Goal: Task Accomplishment & Management: Contribute content

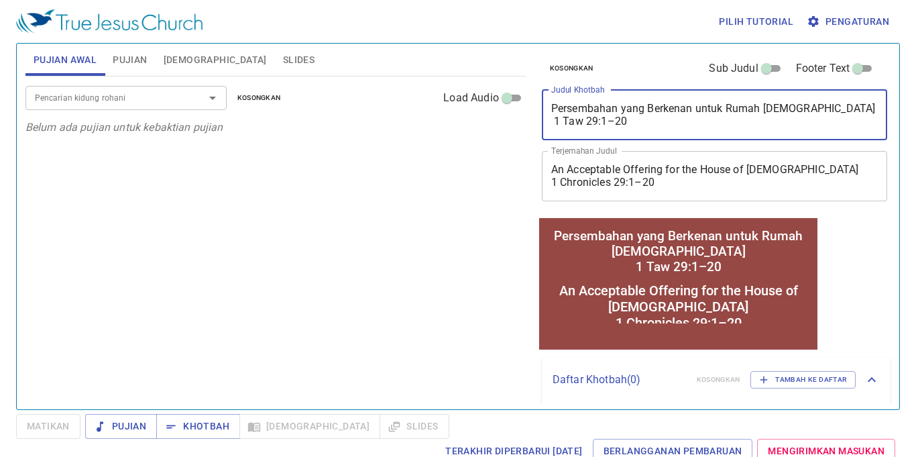
drag, startPoint x: 660, startPoint y: 119, endPoint x: 502, endPoint y: 105, distance: 158.9
click at [502, 105] on div "Pujian Awal Pujian Alkitab Slides Pencarian kidung rohani Pencarian kidung roha…" at bounding box center [458, 221] width 876 height 366
paste textarea "https://docs.google.com/presentation/d/19G_n9g8OCq9ntenM0bevS91tCv6j2sxS/edit?s…"
type textarea "https://docs.google.com/presentation/d/19G_n9g8OCq9ntenM0bevS91tCv6j2sxS/edit?s…"
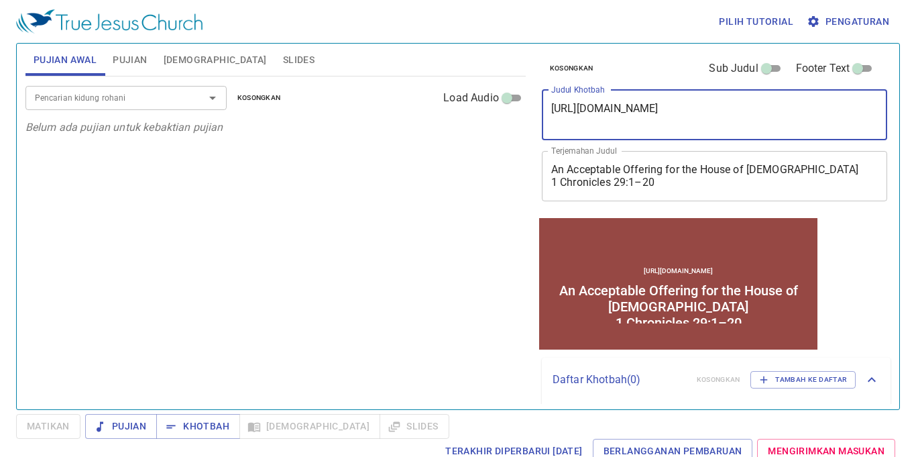
drag, startPoint x: 771, startPoint y: 125, endPoint x: 449, endPoint y: 86, distance: 325.1
click at [452, 85] on div "Pujian Awal Pujian Alkitab Slides Pencarian kidung rohani Pencarian kidung roha…" at bounding box center [458, 221] width 876 height 366
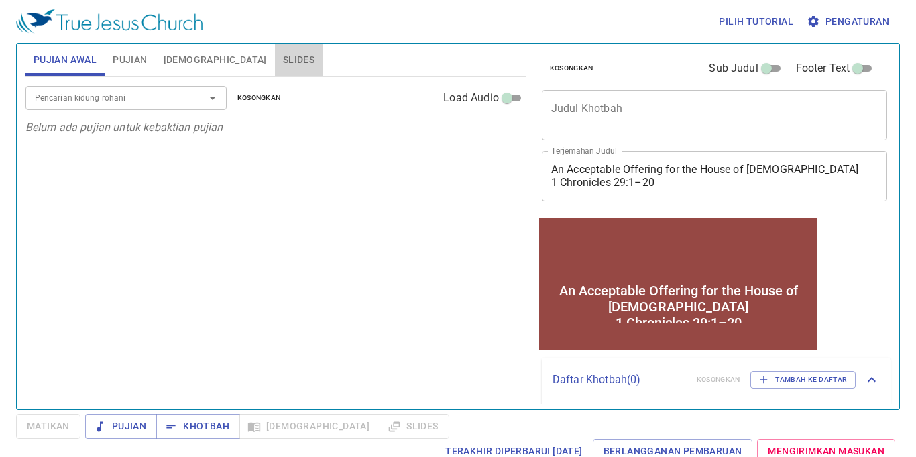
click at [283, 62] on span "Slides" at bounding box center [299, 60] width 32 height 17
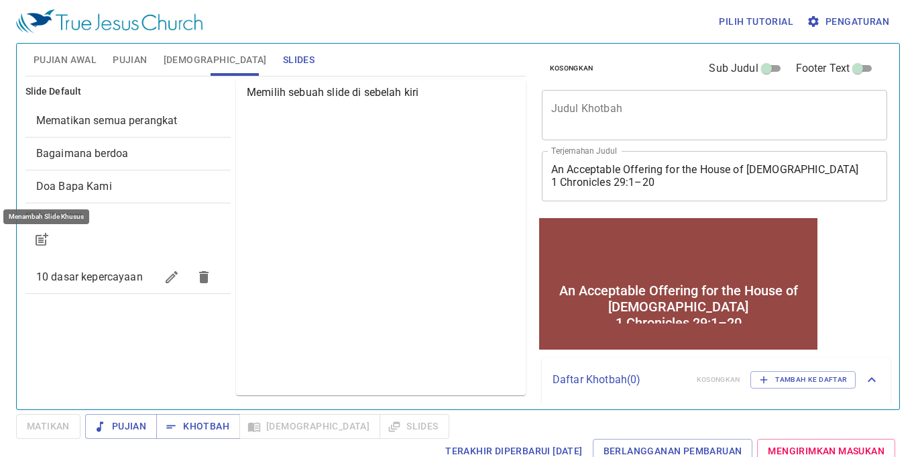
click at [45, 233] on icon "button" at bounding box center [43, 238] width 10 height 10
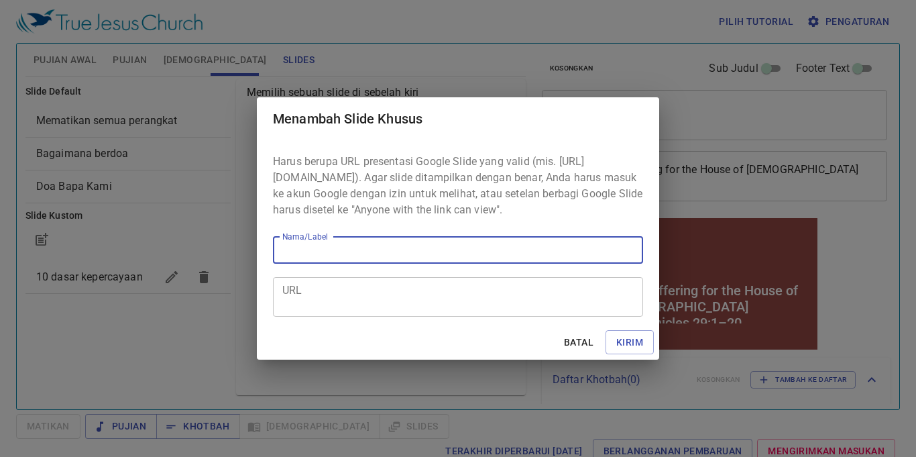
click at [346, 309] on textarea "URL" at bounding box center [458, 296] width 352 height 25
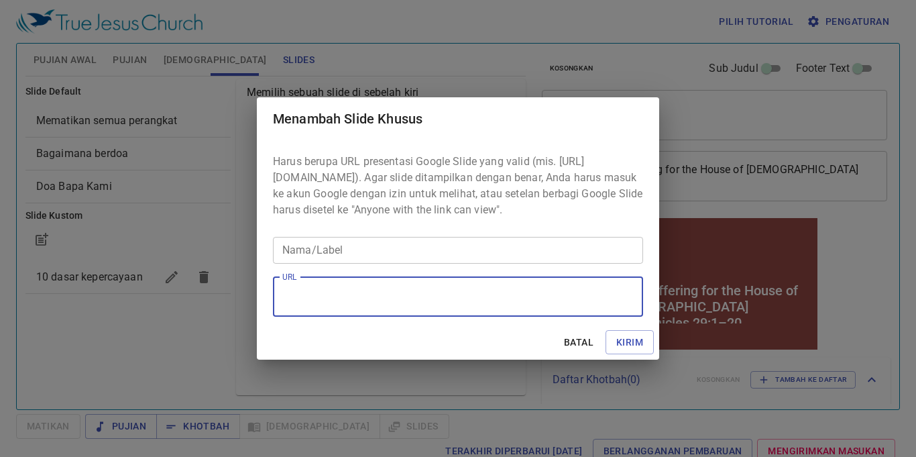
paste textarea "https://docs.google.com/presentation/d/19G_n9g8OCq9ntenM0bevS91tCv6j2sxS/edit?s…"
type textarea "https://docs.google.com/presentation/d/19G_n9g8OCq9ntenM0bevS91tCv6j2sxS/edit?s…"
click at [419, 260] on input "Nama/Label" at bounding box center [458, 250] width 370 height 27
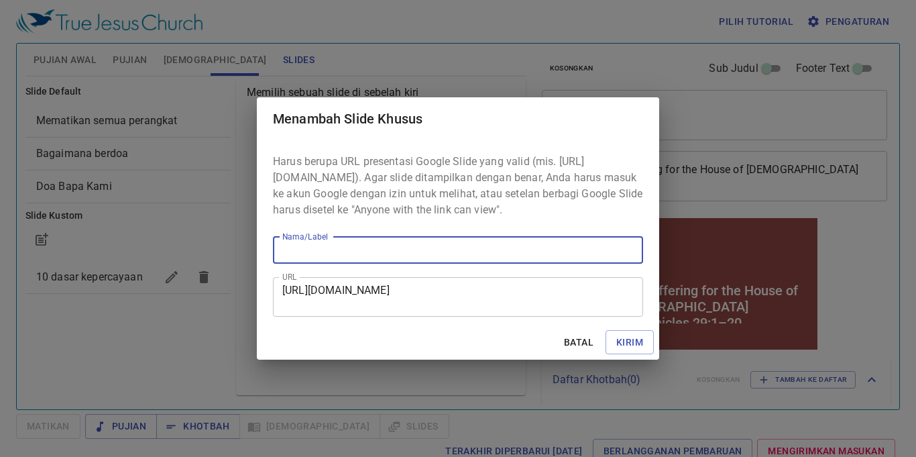
paste input "Menghadapi Ketakutan dengan Iman 2 Taw 20:15, 20"
type input "Menghadapi Ketakutan dengan Iman 2 Taw 20:15, 20"
click at [632, 347] on span "Kirim" at bounding box center [629, 342] width 27 height 17
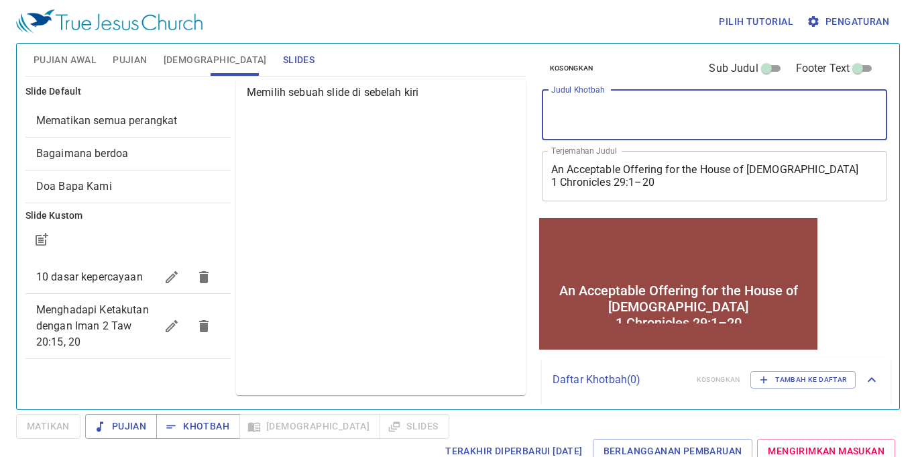
click at [663, 119] on textarea "Judul Khotbah" at bounding box center [714, 114] width 327 height 25
paste textarea "Menghadapi Ketakutan dengan Iman 2 Taw 20:15, 20"
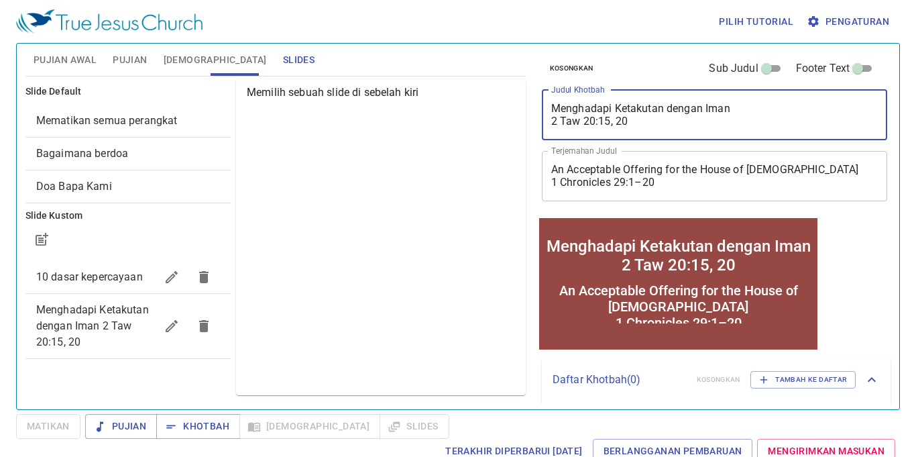
type textarea "Menghadapi Ketakutan dengan Iman 2 Taw 20:15, 20"
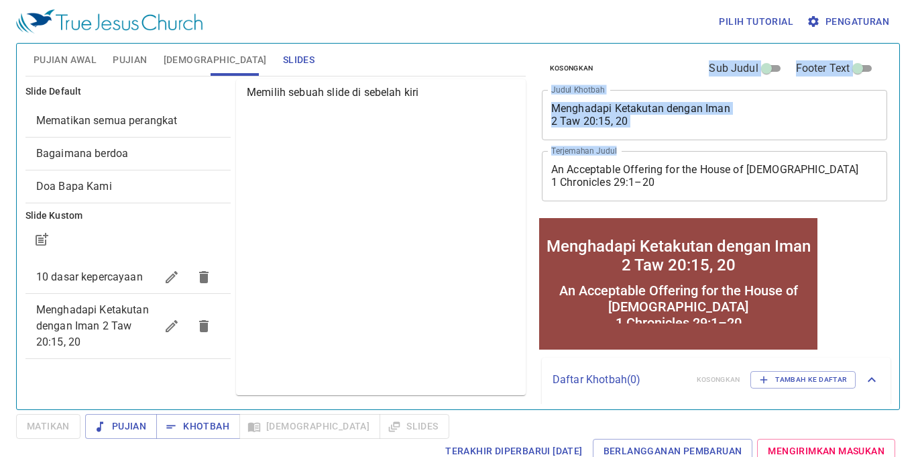
drag, startPoint x: 699, startPoint y: 189, endPoint x: 500, endPoint y: 152, distance: 202.1
click at [500, 152] on div "Pujian Awal Pujian Alkitab Slides Pencarian kidung rohani Pencarian kidung roha…" at bounding box center [458, 221] width 876 height 366
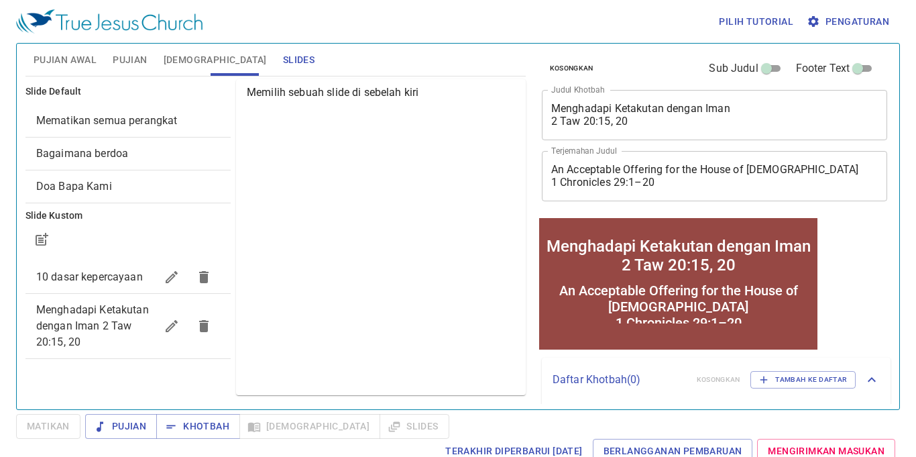
click at [665, 180] on textarea "An Acceptable Offering for the House of God 1 Chronicles 29:1–20" at bounding box center [714, 175] width 327 height 25
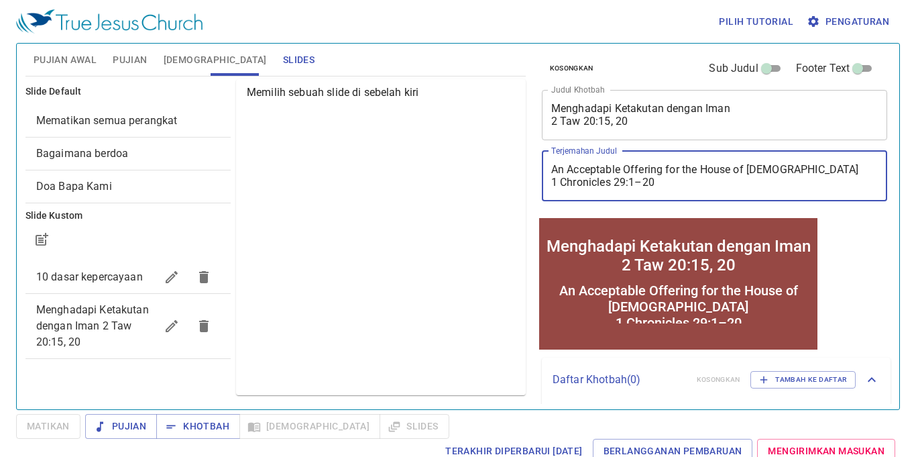
drag, startPoint x: 663, startPoint y: 182, endPoint x: 528, endPoint y: 166, distance: 136.5
click at [528, 166] on div "Pujian Awal Pujian Alkitab Slides Pencarian kidung rohani Pencarian kidung roha…" at bounding box center [458, 221] width 876 height 366
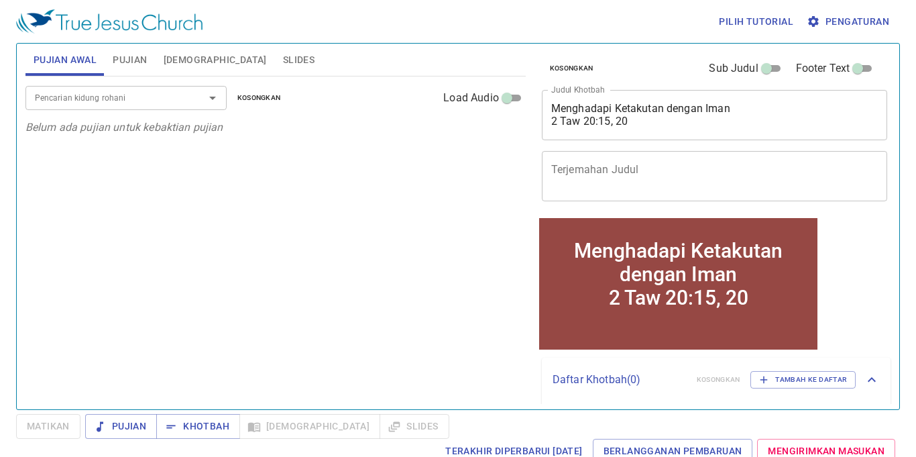
click at [137, 60] on span "Pujian" at bounding box center [130, 60] width 34 height 17
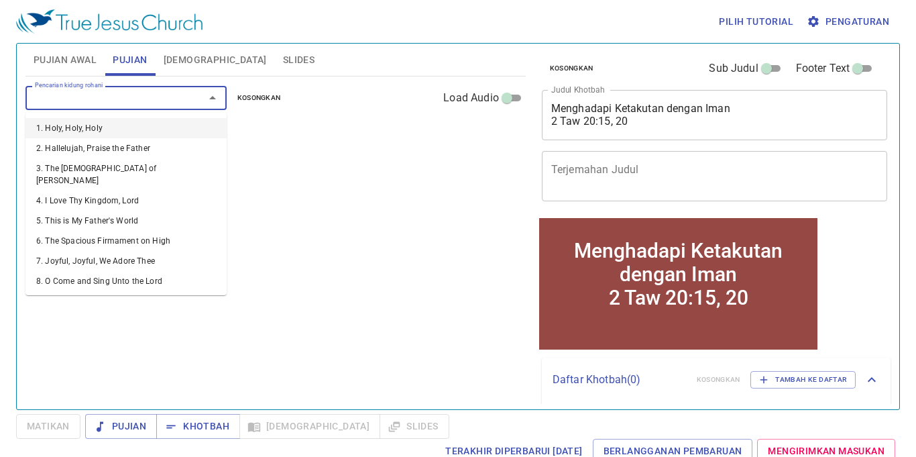
click at [142, 98] on input "Pencarian kidung rohani" at bounding box center [107, 97] width 154 height 15
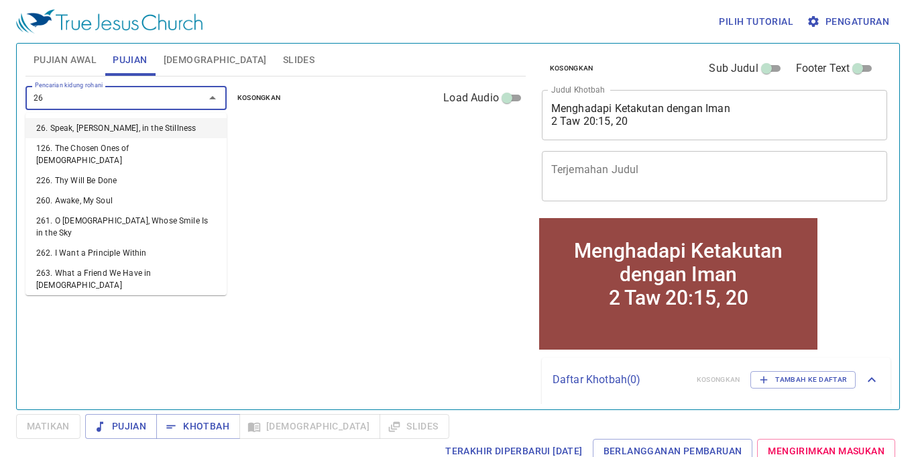
type input "263"
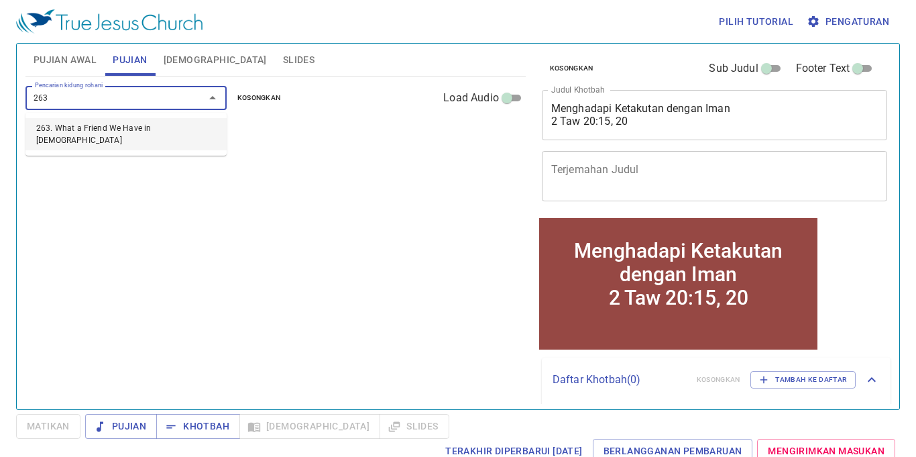
click at [129, 131] on li "263. What a Friend We Have in [DEMOGRAPHIC_DATA]" at bounding box center [125, 134] width 201 height 32
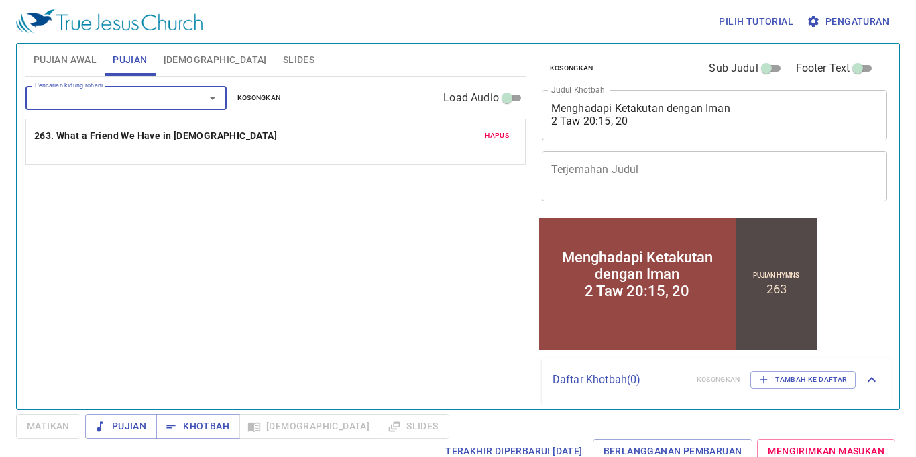
click at [122, 100] on input "Pencarian kidung rohani" at bounding box center [107, 97] width 154 height 15
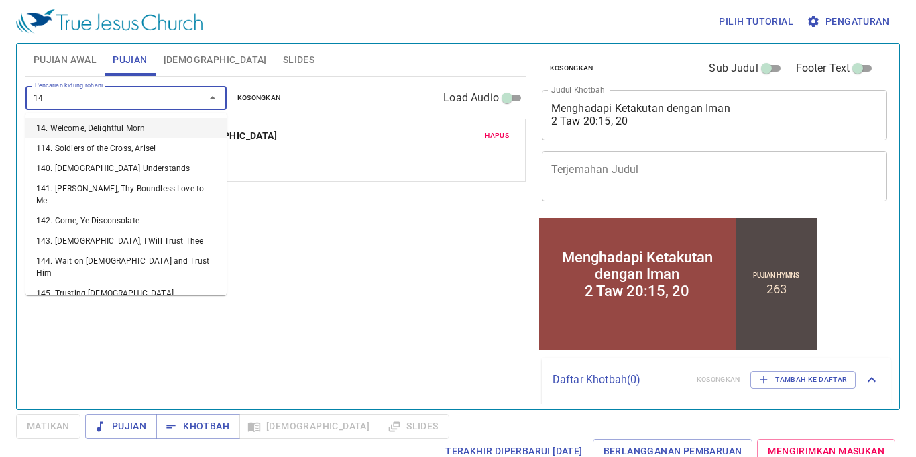
type input "146"
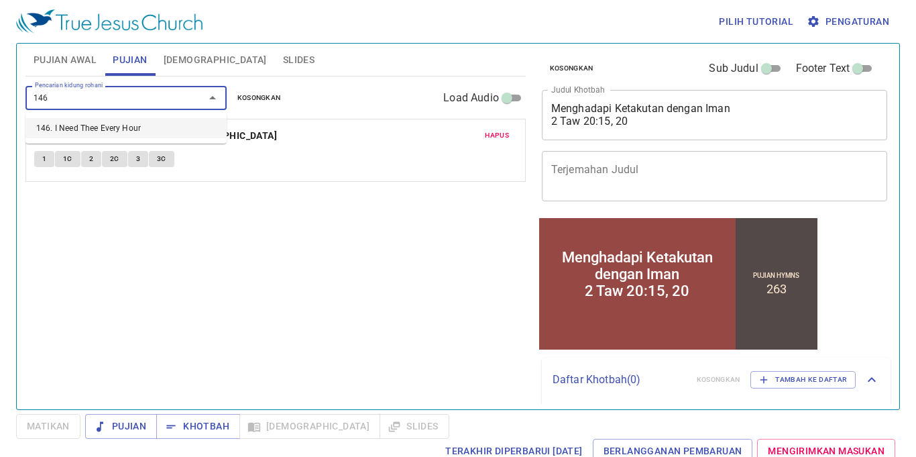
click at [108, 129] on li "146. I Need Thee Every Hour" at bounding box center [125, 128] width 201 height 20
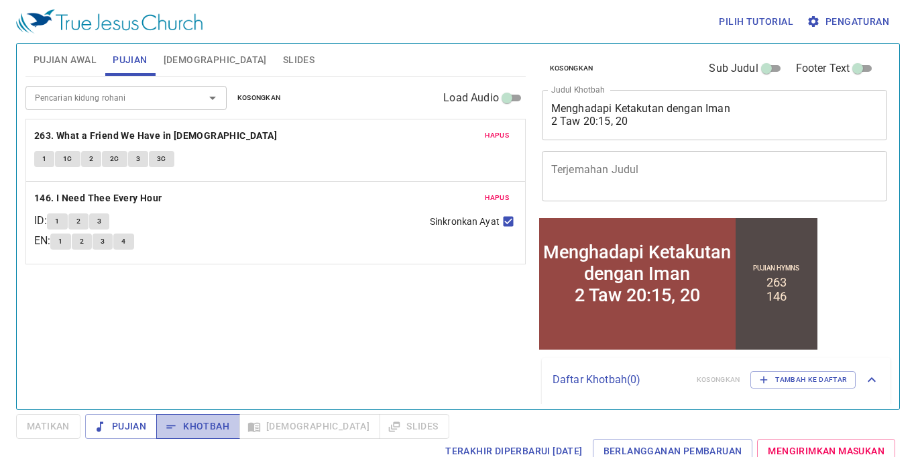
click at [197, 425] on span "Khotbah" at bounding box center [198, 426] width 62 height 17
click at [121, 429] on span "Pujian" at bounding box center [121, 426] width 50 height 17
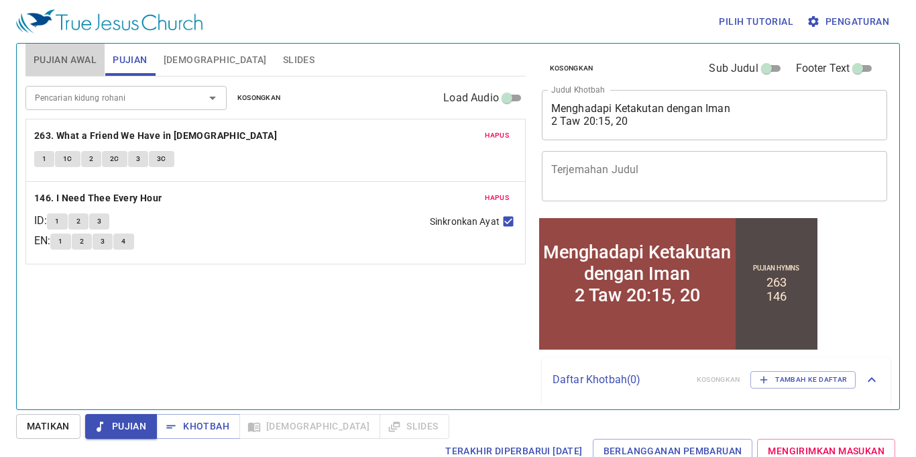
click at [64, 61] on span "Pujian Awal" at bounding box center [65, 60] width 63 height 17
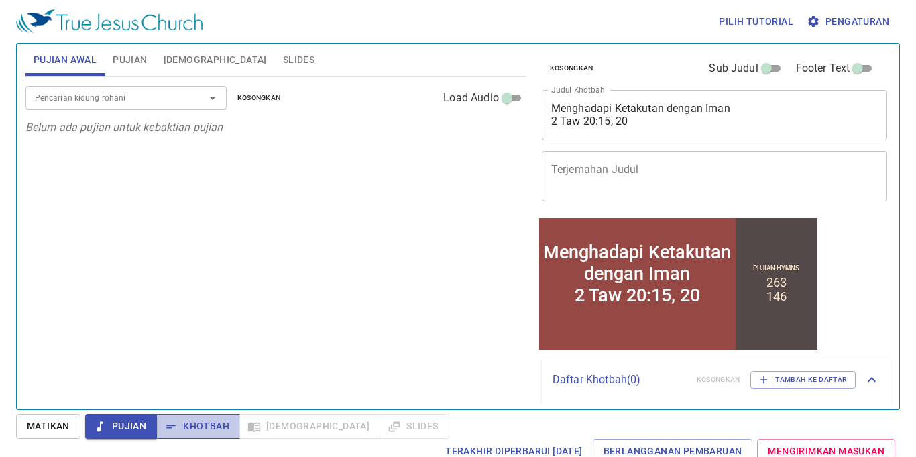
click at [193, 424] on span "Khotbah" at bounding box center [198, 426] width 62 height 17
click at [272, 425] on div "Pujian Khotbah Alkitab Slides" at bounding box center [267, 426] width 364 height 25
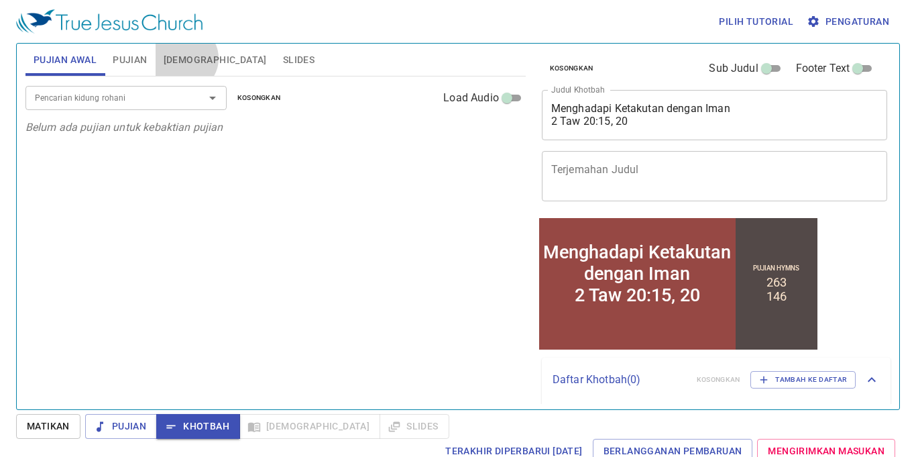
click at [184, 58] on span "Alkitab" at bounding box center [215, 60] width 103 height 17
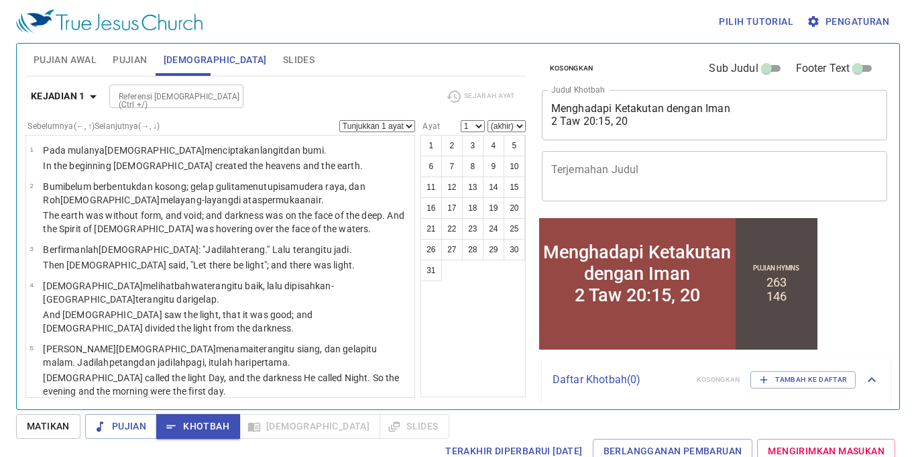
click at [290, 426] on div "Pujian Khotbah Alkitab Slides" at bounding box center [267, 426] width 364 height 25
click at [291, 429] on div "Pujian Khotbah Alkitab Slides" at bounding box center [267, 426] width 364 height 25
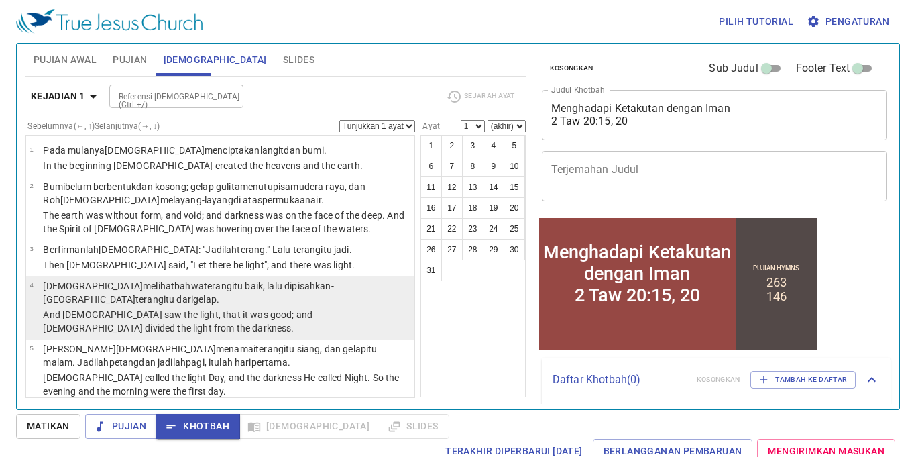
click at [267, 283] on wh2896 ", lalu dipisahkan-Nyalah terang itu dari gelap ." at bounding box center [188, 292] width 290 height 24
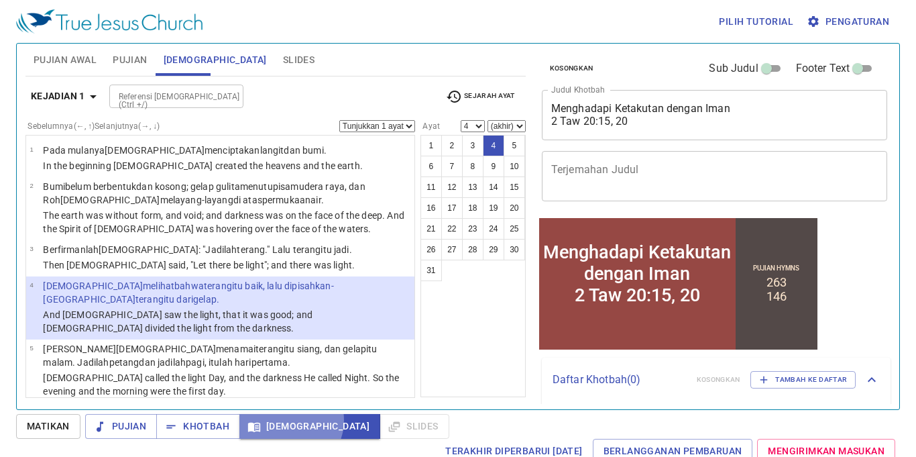
click at [289, 419] on span "Alkitab" at bounding box center [309, 426] width 119 height 17
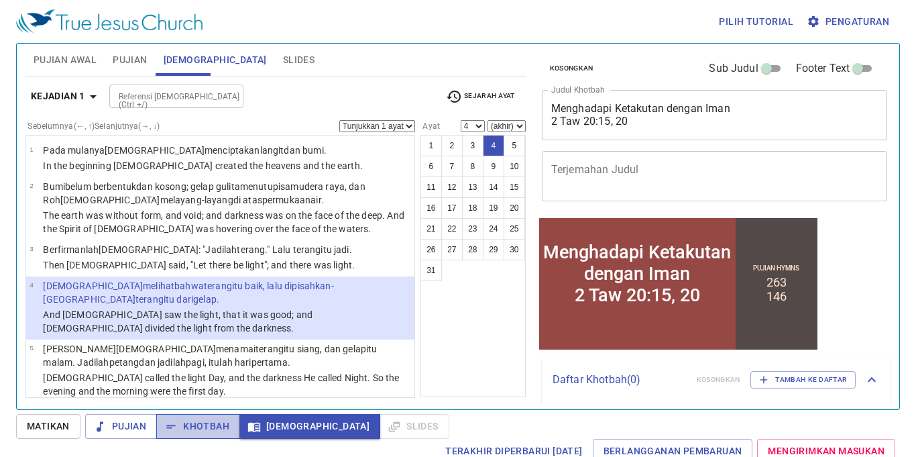
click at [205, 420] on span "Khotbah" at bounding box center [198, 426] width 62 height 17
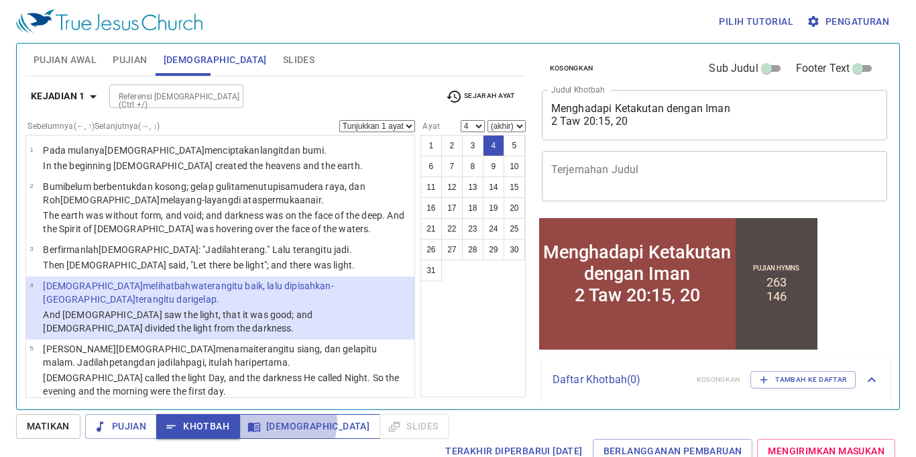
click at [286, 423] on span "Alkitab" at bounding box center [309, 426] width 119 height 17
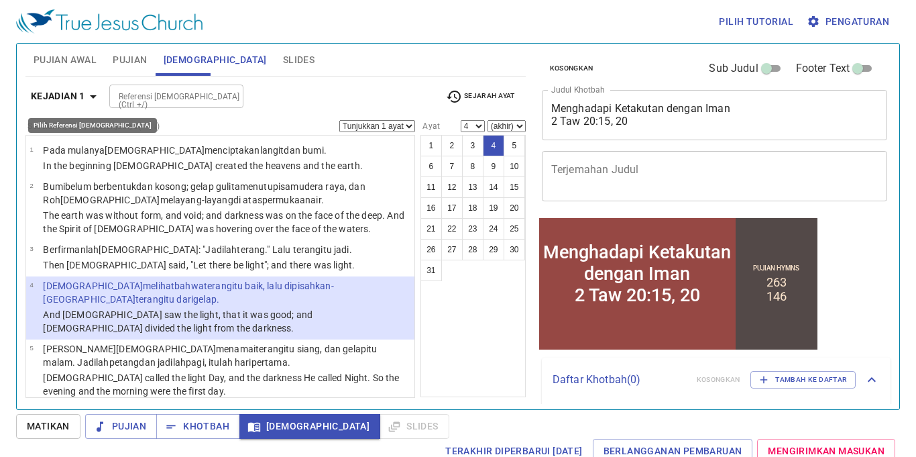
click at [93, 98] on icon "button" at bounding box center [93, 97] width 16 height 16
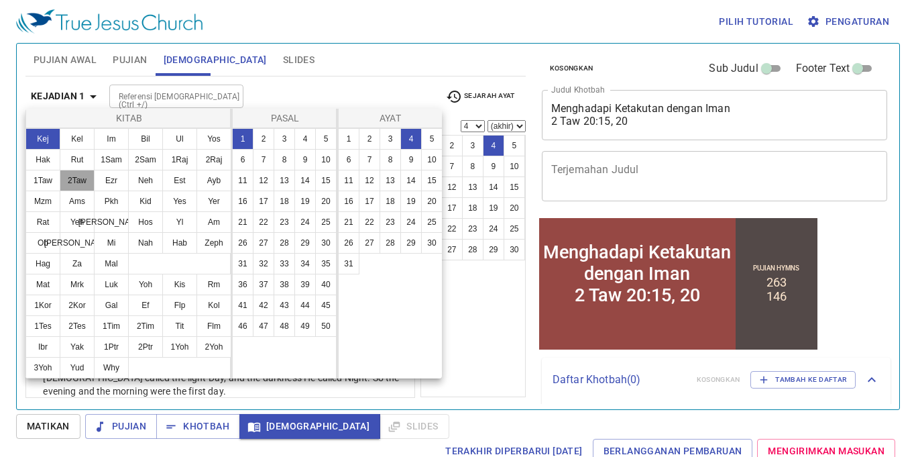
click at [76, 178] on button "2Taw" at bounding box center [77, 180] width 35 height 21
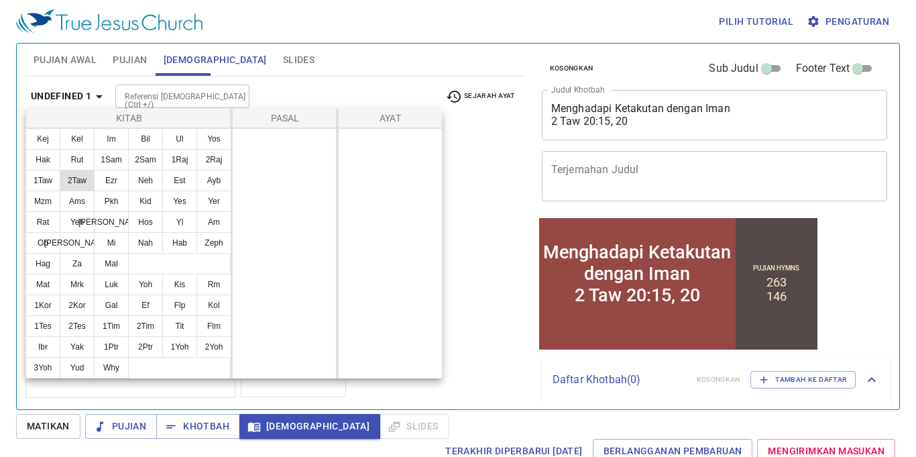
click at [76, 178] on button "2Taw" at bounding box center [77, 180] width 35 height 21
click at [287, 143] on div at bounding box center [284, 253] width 105 height 250
click at [274, 321] on div at bounding box center [284, 253] width 105 height 250
click at [314, 166] on div at bounding box center [284, 253] width 105 height 250
click at [83, 182] on button "2Taw" at bounding box center [77, 180] width 35 height 21
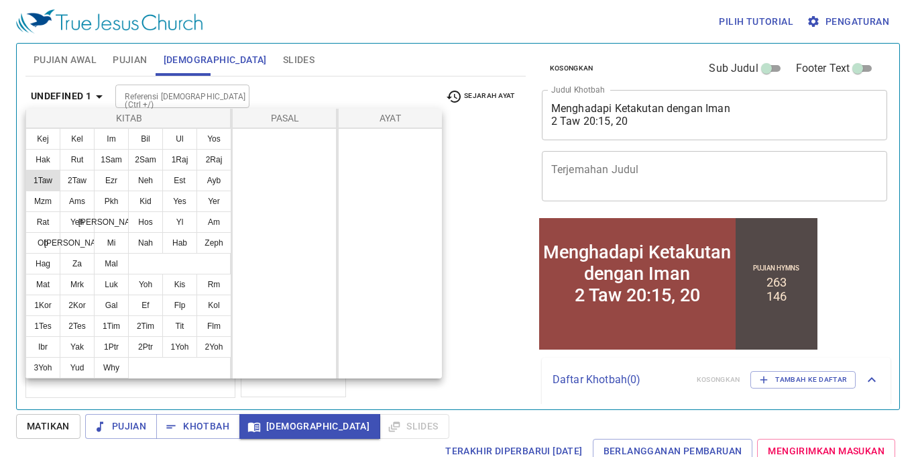
click at [48, 179] on button "1Taw" at bounding box center [42, 180] width 35 height 21
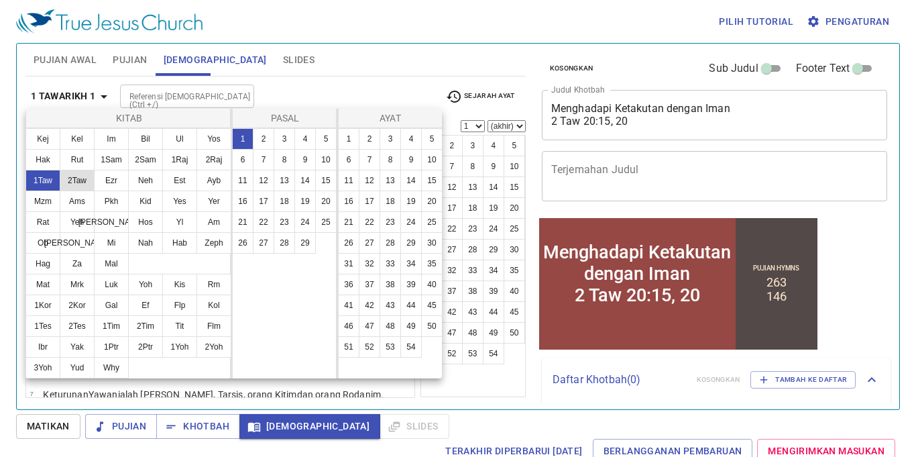
click at [85, 182] on button "2Taw" at bounding box center [77, 180] width 35 height 21
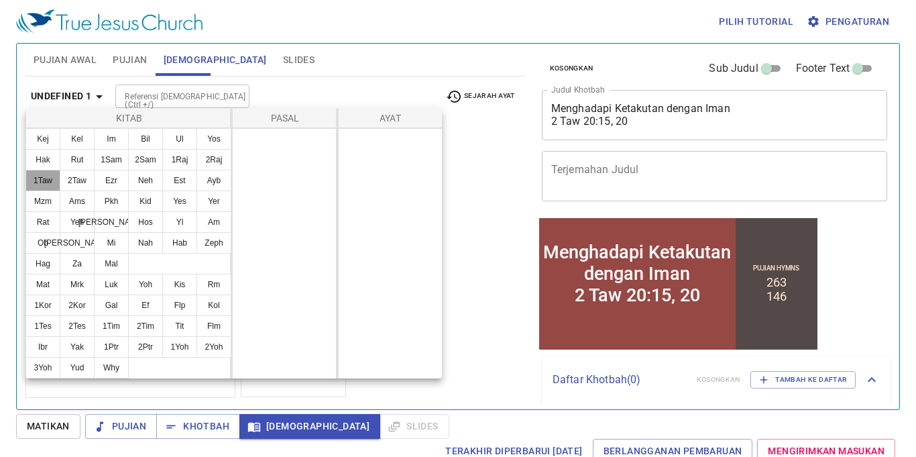
click at [50, 178] on button "1Taw" at bounding box center [42, 180] width 35 height 21
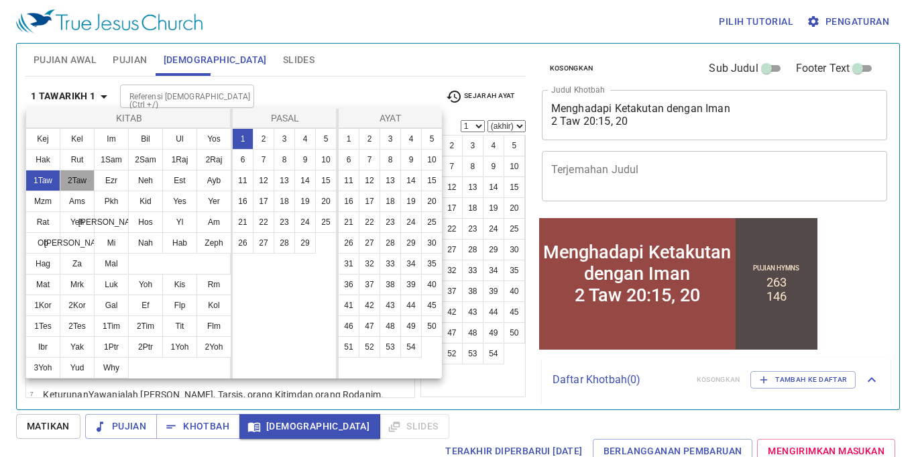
click at [80, 179] on button "2Taw" at bounding box center [77, 180] width 35 height 21
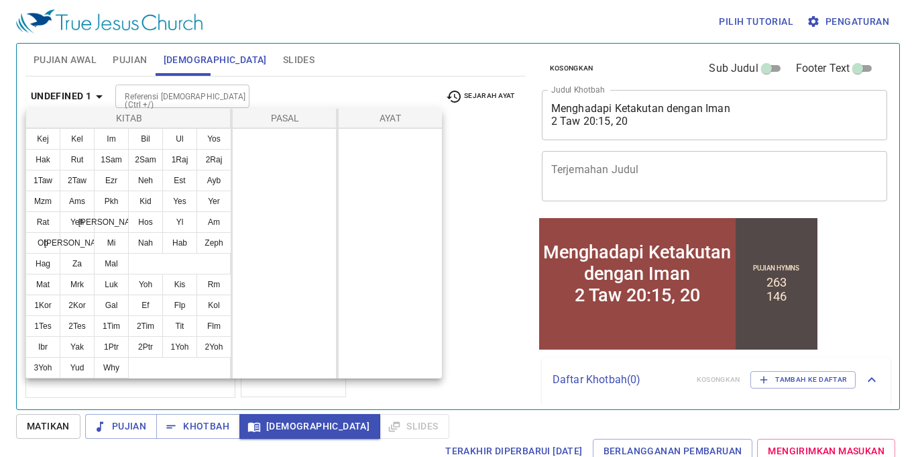
click at [371, 79] on div at bounding box center [458, 228] width 916 height 457
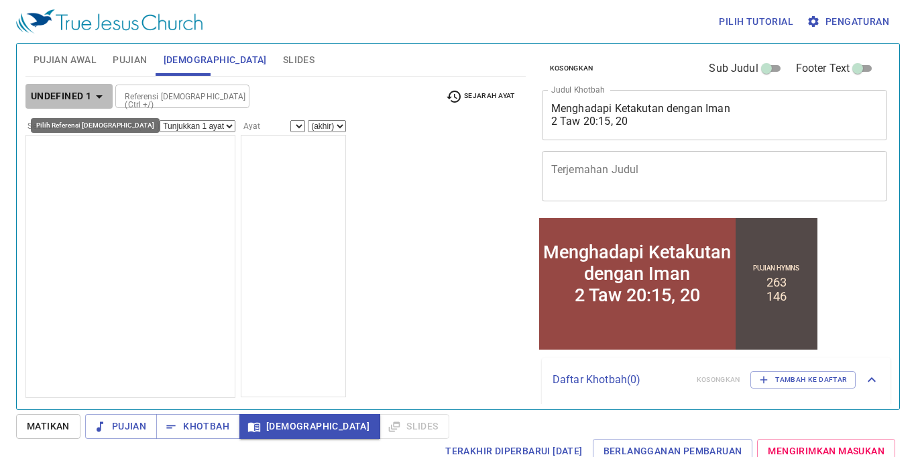
click at [103, 98] on icon "button" at bounding box center [99, 97] width 16 height 16
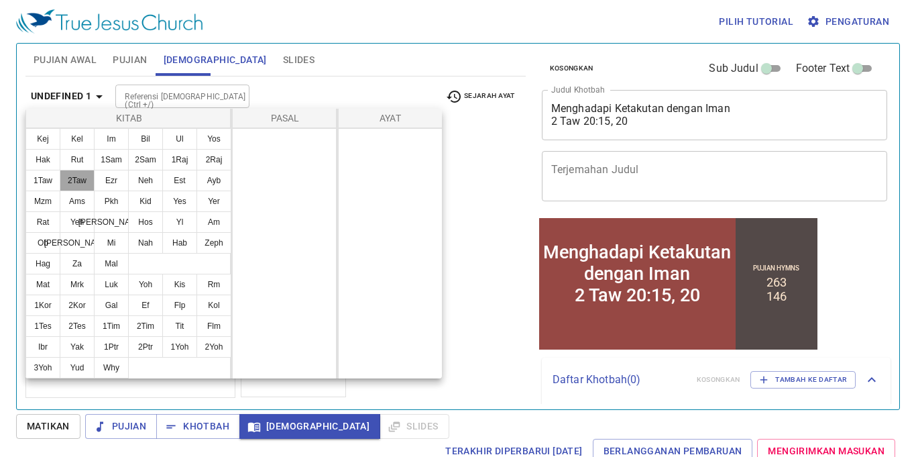
click at [84, 182] on button "2Taw" at bounding box center [77, 180] width 35 height 21
click at [345, 88] on div at bounding box center [458, 228] width 916 height 457
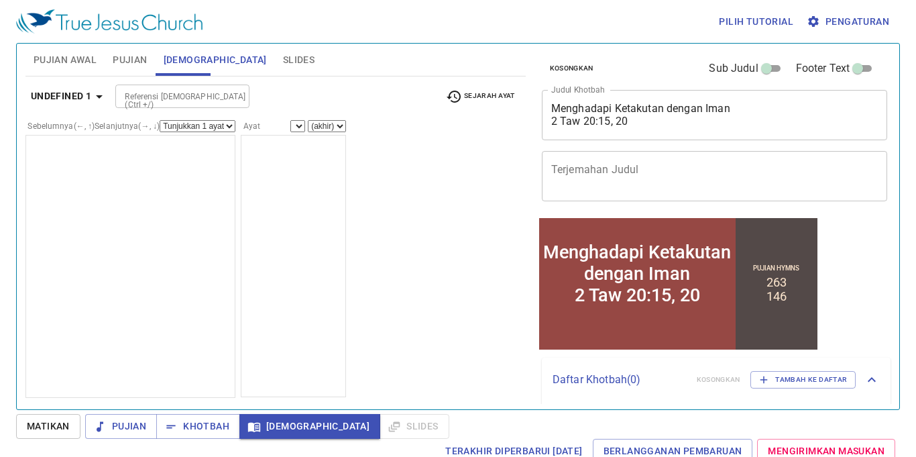
click at [137, 186] on ul at bounding box center [130, 266] width 210 height 263
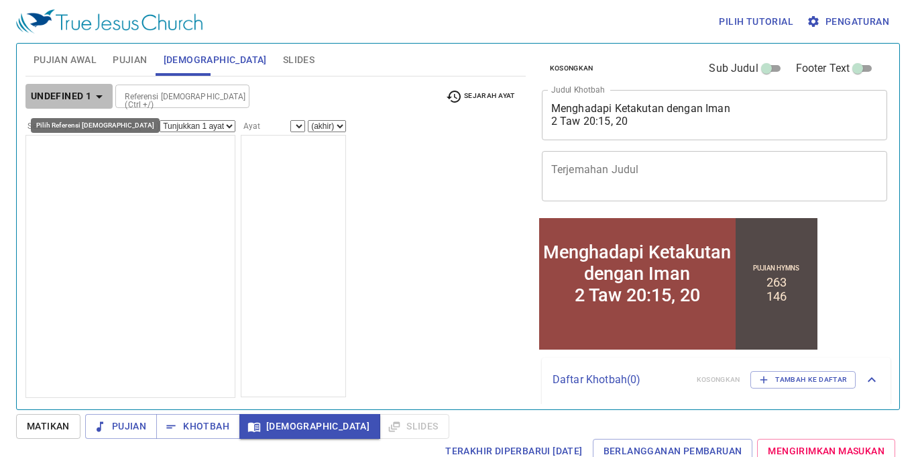
click at [95, 101] on icon "button" at bounding box center [99, 97] width 16 height 16
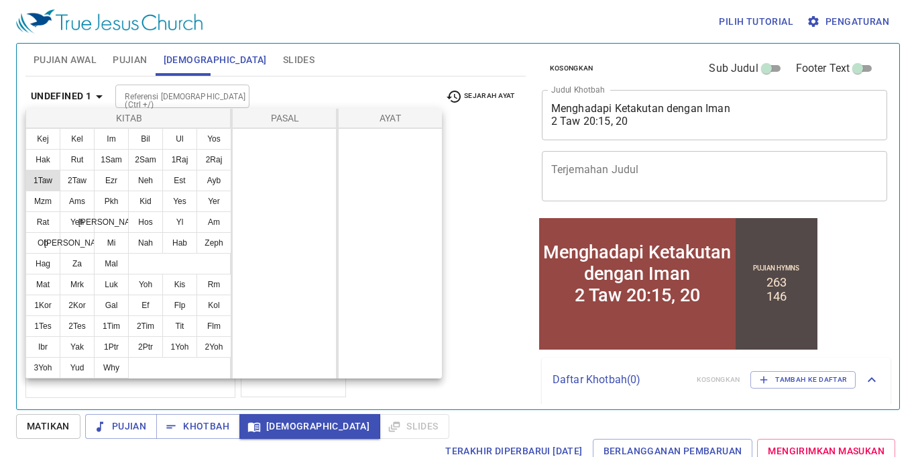
click at [47, 179] on button "1Taw" at bounding box center [42, 180] width 35 height 21
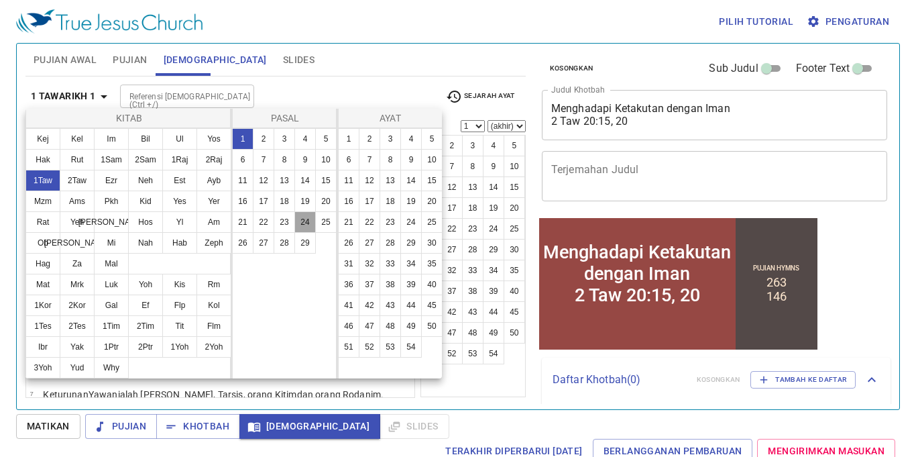
click at [311, 218] on button "24" at bounding box center [304, 221] width 21 height 21
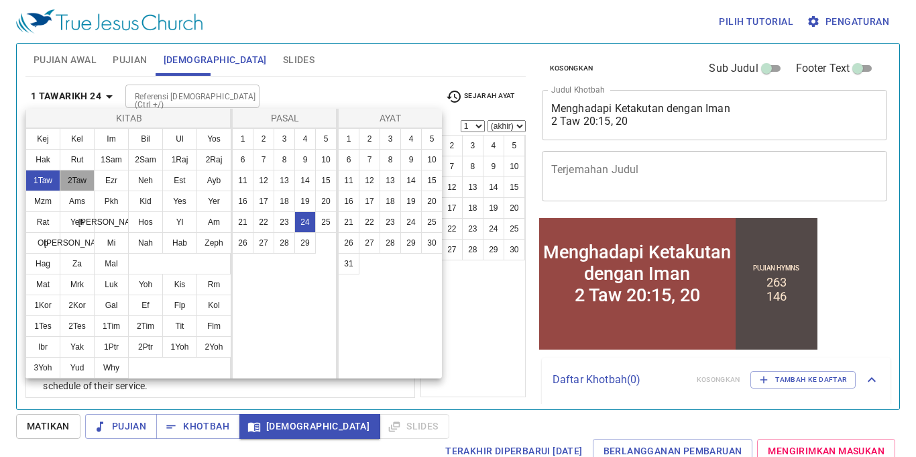
click at [84, 173] on button "2Taw" at bounding box center [77, 180] width 35 height 21
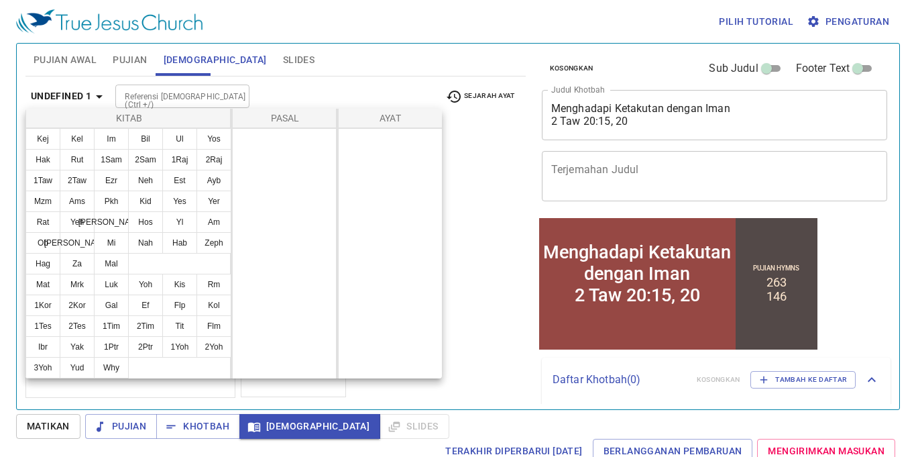
click at [339, 92] on div at bounding box center [458, 228] width 916 height 457
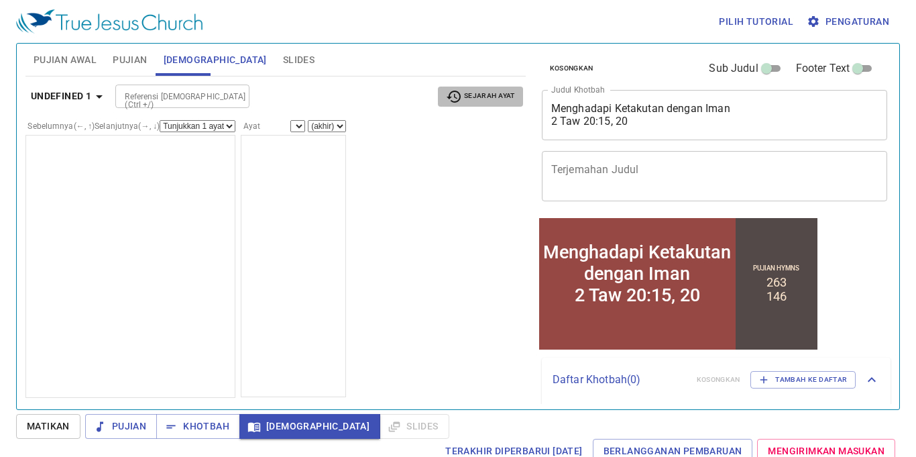
click at [458, 98] on icon "button" at bounding box center [454, 97] width 16 height 16
click at [391, 96] on div at bounding box center [458, 228] width 916 height 457
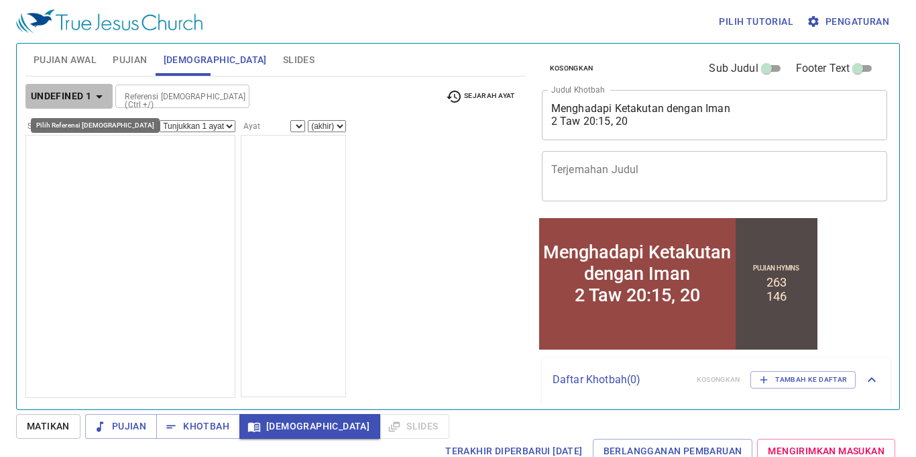
click at [82, 94] on b "undefined 1" at bounding box center [61, 96] width 60 height 17
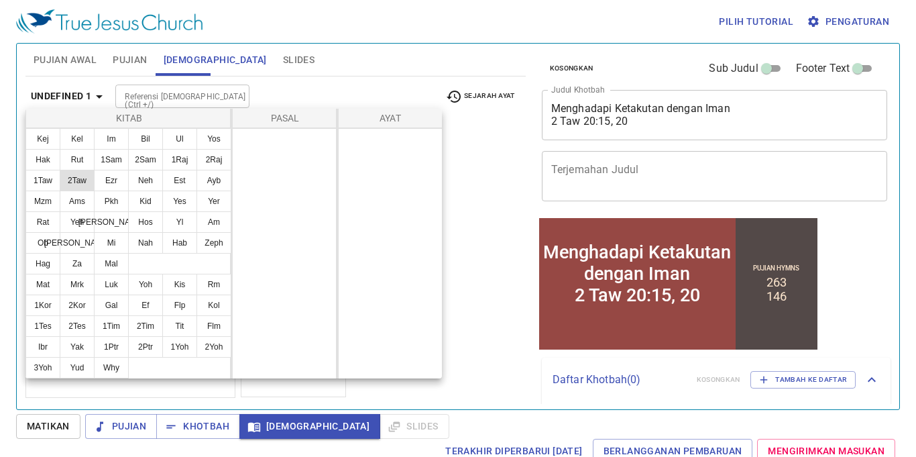
click at [85, 176] on button "2Taw" at bounding box center [77, 180] width 35 height 21
click at [115, 176] on button "Ezr" at bounding box center [111, 180] width 35 height 21
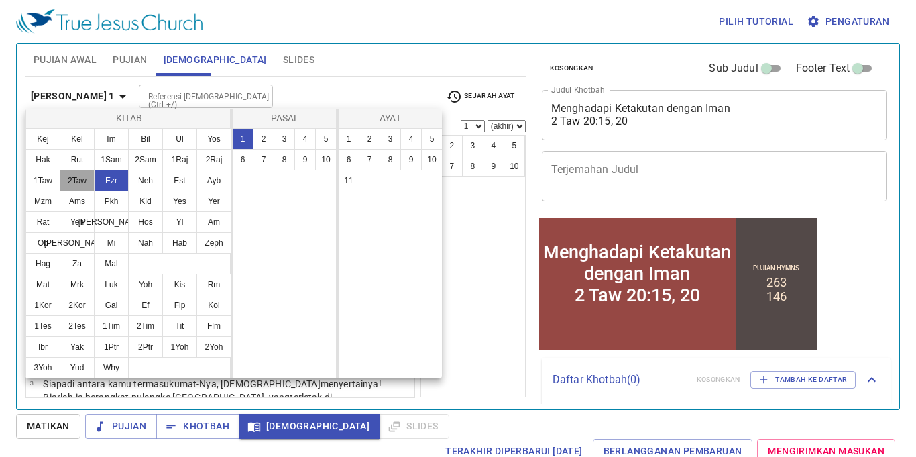
click at [78, 178] on button "2Taw" at bounding box center [77, 180] width 35 height 21
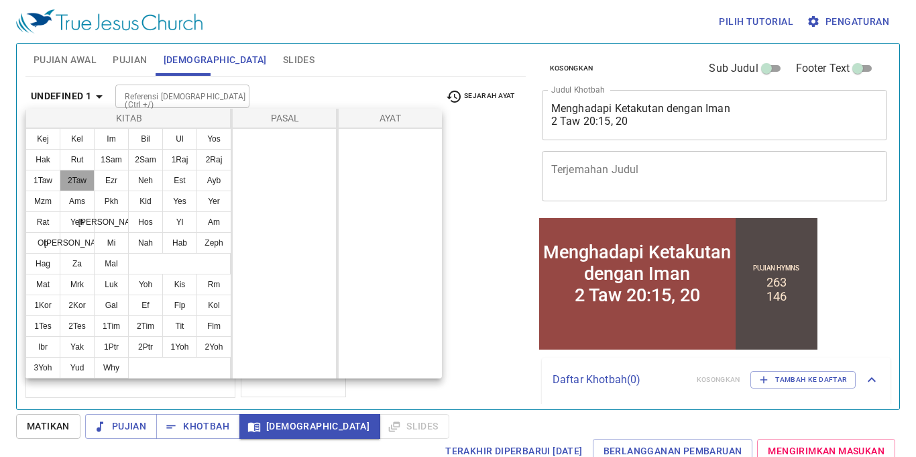
click at [76, 180] on button "2Taw" at bounding box center [77, 180] width 35 height 21
click at [269, 431] on div at bounding box center [458, 228] width 916 height 457
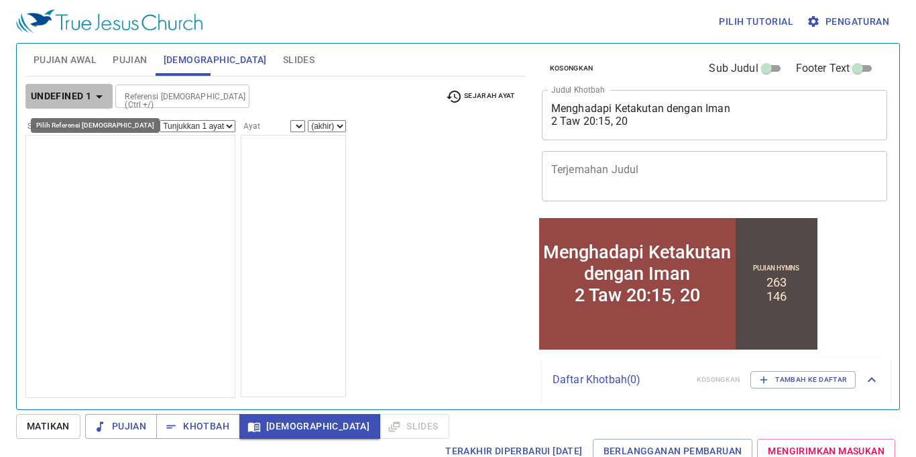
click at [87, 98] on b "undefined 1" at bounding box center [61, 96] width 60 height 17
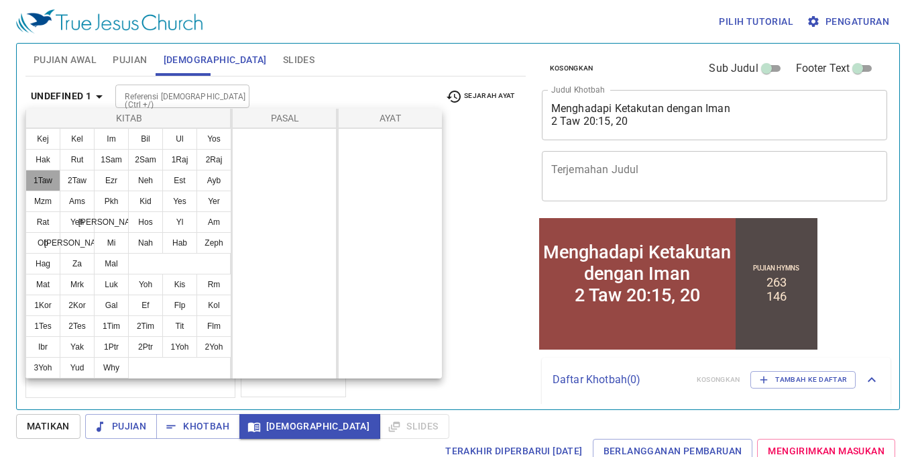
click at [42, 174] on button "1Taw" at bounding box center [42, 180] width 35 height 21
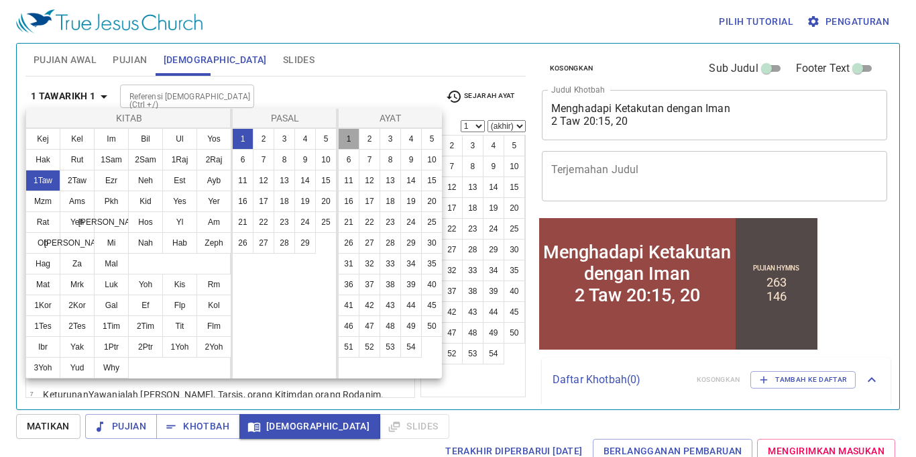
click at [350, 135] on button "1" at bounding box center [348, 138] width 21 height 21
select select "1"
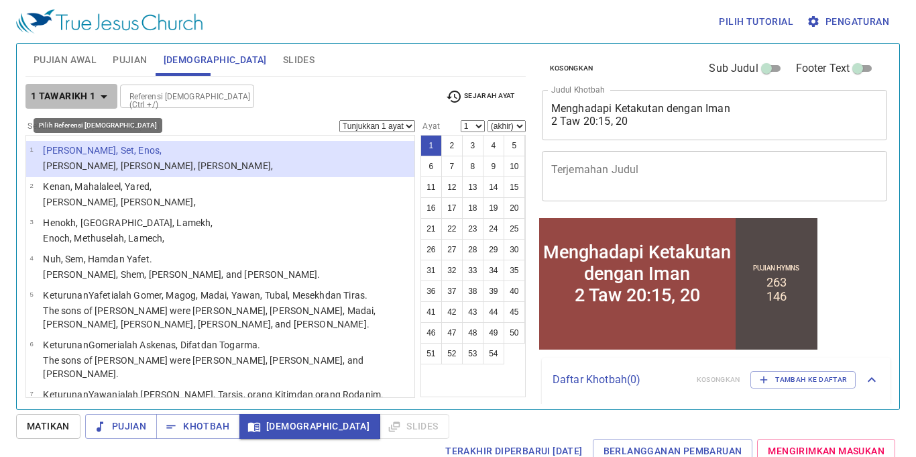
click at [72, 95] on b "1 Tawarikh 1" at bounding box center [63, 96] width 65 height 17
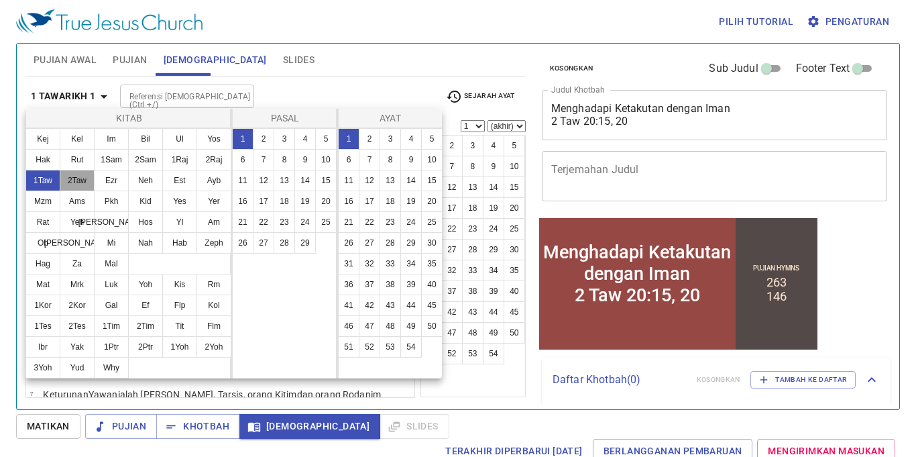
click at [76, 171] on button "2Taw" at bounding box center [77, 180] width 35 height 21
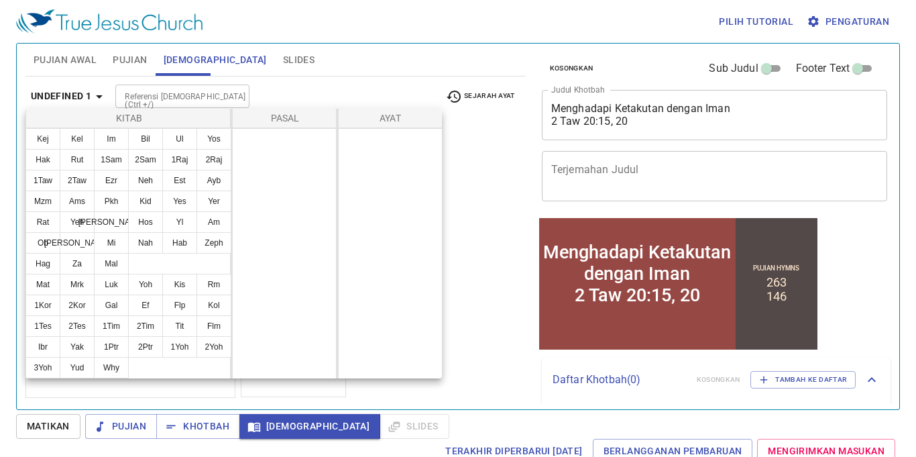
click at [284, 176] on div at bounding box center [284, 253] width 105 height 250
drag, startPoint x: 284, startPoint y: 176, endPoint x: 279, endPoint y: 140, distance: 36.6
click at [284, 171] on div at bounding box center [284, 253] width 105 height 250
click at [279, 140] on div at bounding box center [284, 253] width 105 height 250
drag, startPoint x: 279, startPoint y: 140, endPoint x: 300, endPoint y: 144, distance: 21.3
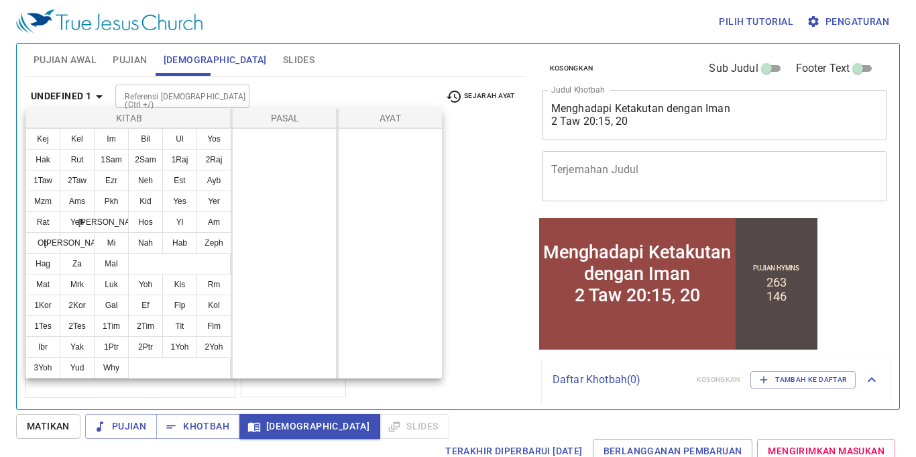
click at [284, 140] on div at bounding box center [284, 253] width 105 height 250
click at [361, 158] on div at bounding box center [390, 253] width 105 height 250
click at [364, 160] on div at bounding box center [390, 253] width 105 height 250
click at [340, 95] on div at bounding box center [458, 228] width 916 height 457
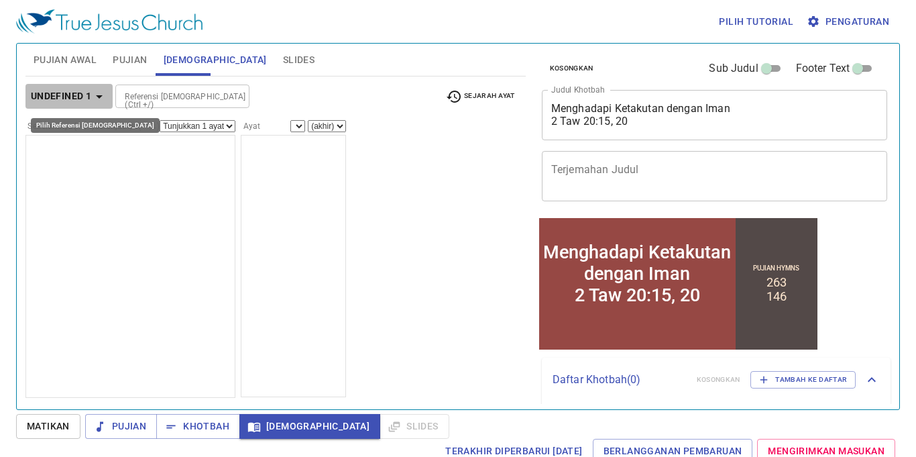
click at [74, 93] on b "undefined 1" at bounding box center [61, 96] width 60 height 17
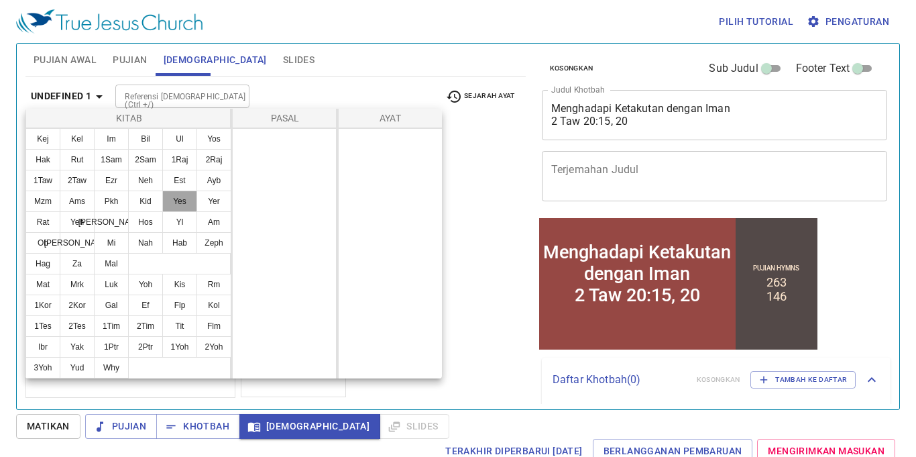
click at [178, 198] on button "Yes" at bounding box center [179, 201] width 35 height 21
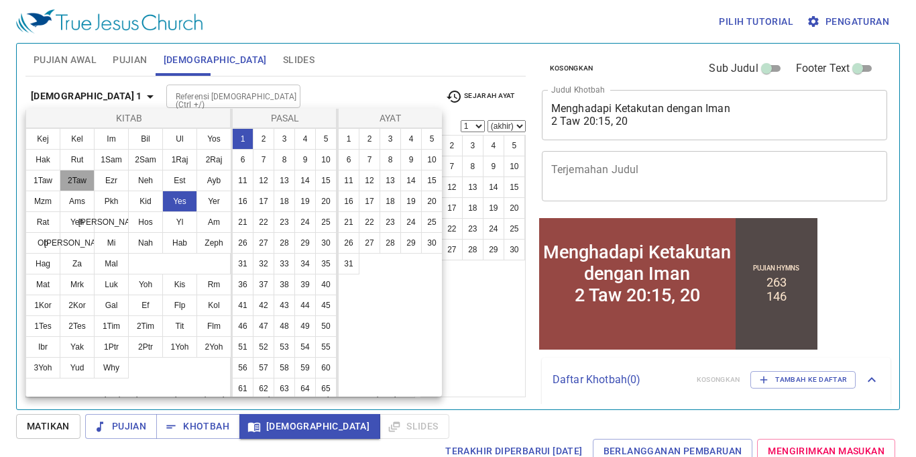
click at [83, 176] on button "2Taw" at bounding box center [77, 180] width 35 height 21
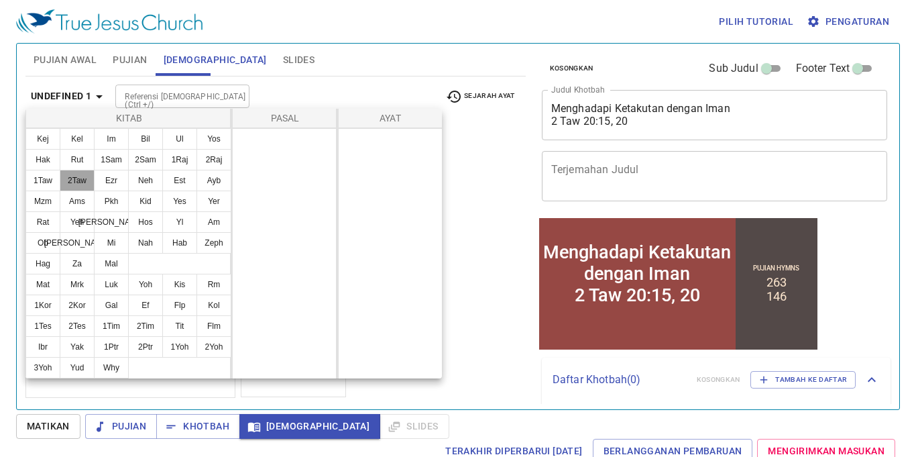
click at [83, 176] on button "2Taw" at bounding box center [77, 180] width 35 height 21
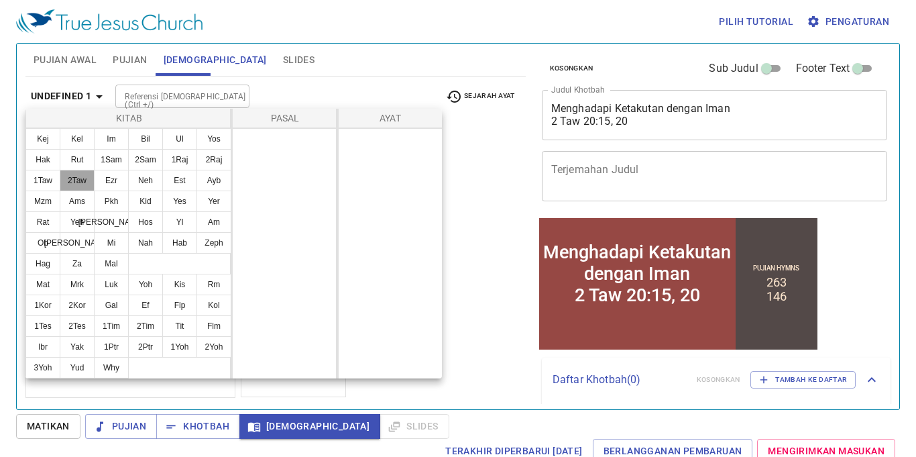
click at [83, 176] on button "2Taw" at bounding box center [77, 180] width 35 height 21
click at [49, 174] on button "1Taw" at bounding box center [42, 180] width 35 height 21
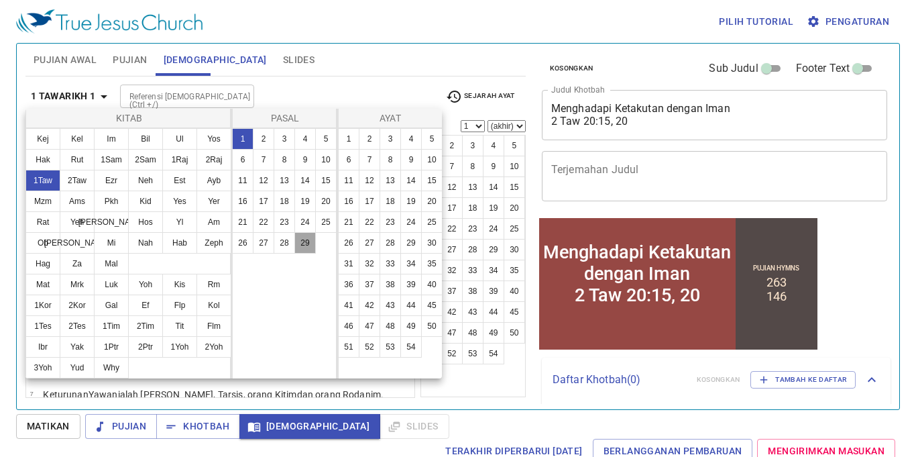
click at [307, 235] on button "29" at bounding box center [304, 242] width 21 height 21
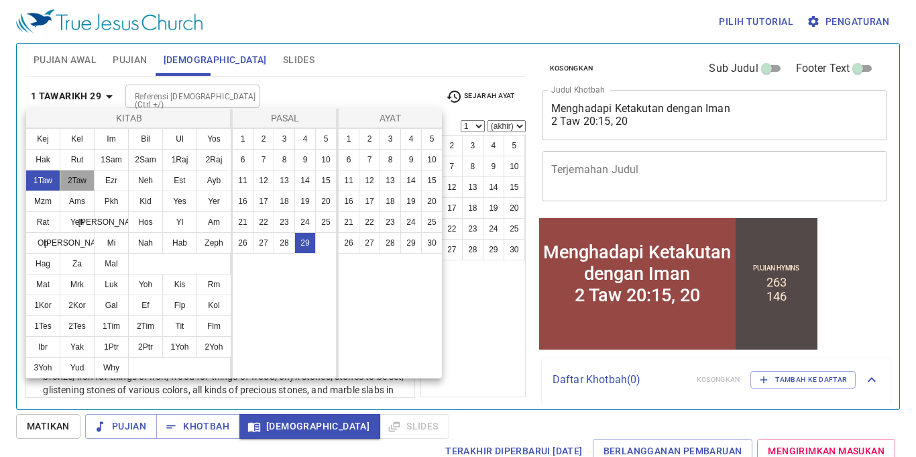
click at [66, 174] on button "2Taw" at bounding box center [77, 180] width 35 height 21
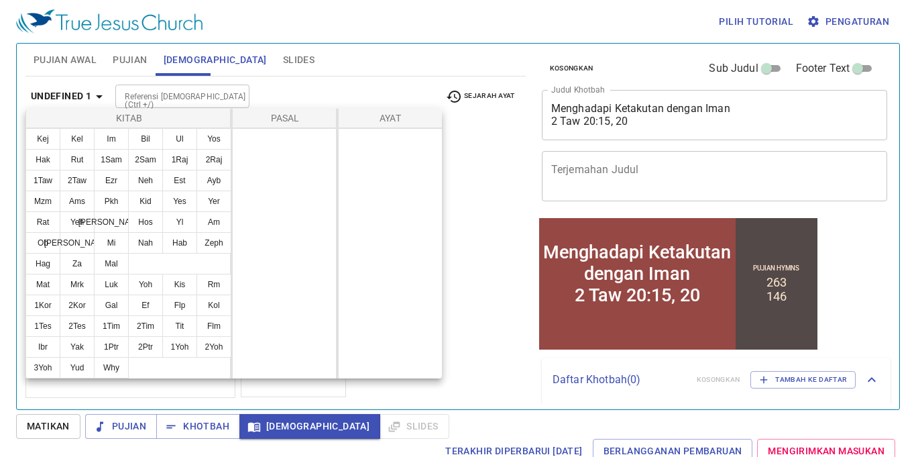
click at [301, 77] on div at bounding box center [458, 228] width 916 height 457
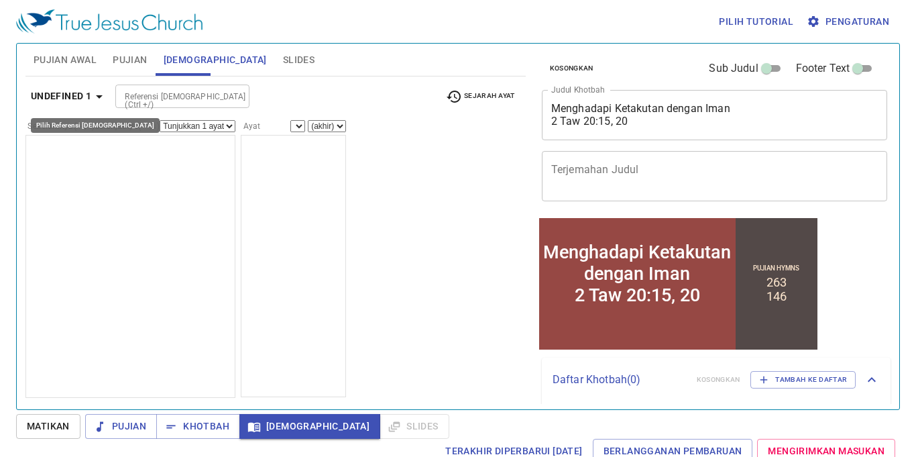
click at [88, 96] on b "undefined 1" at bounding box center [61, 96] width 60 height 17
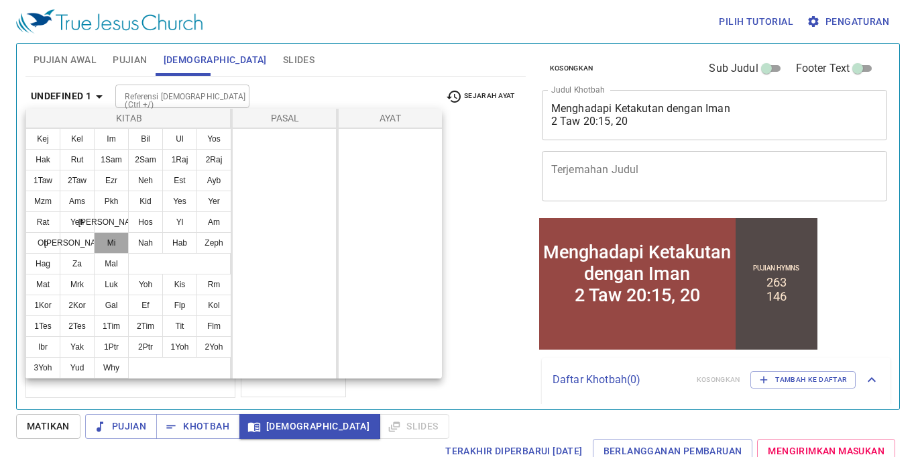
click at [117, 244] on button "Mi" at bounding box center [111, 242] width 35 height 21
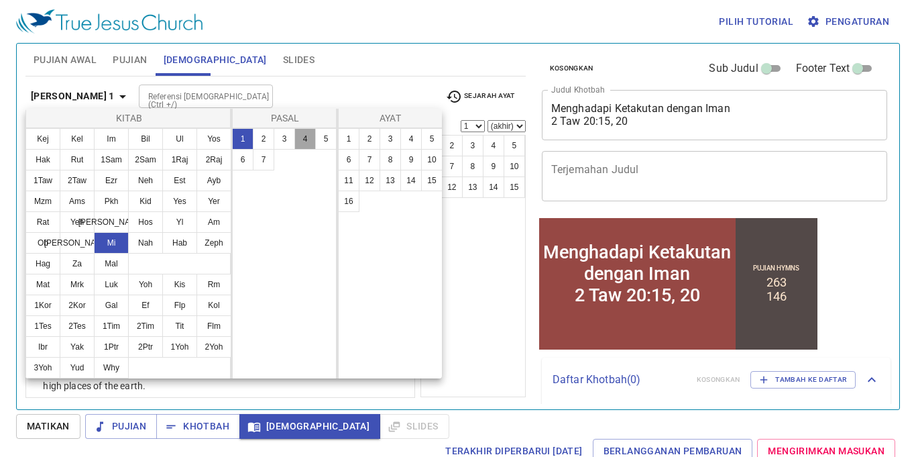
click at [301, 136] on button "4" at bounding box center [304, 138] width 21 height 21
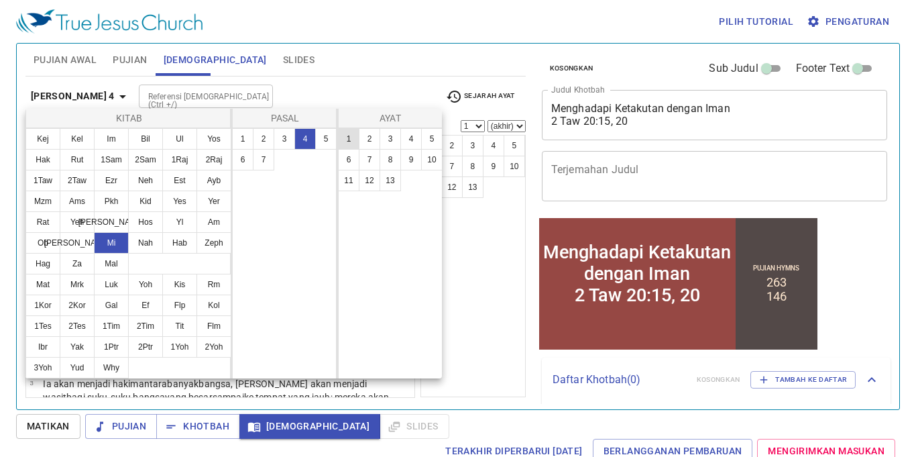
click at [347, 139] on button "1" at bounding box center [348, 138] width 21 height 21
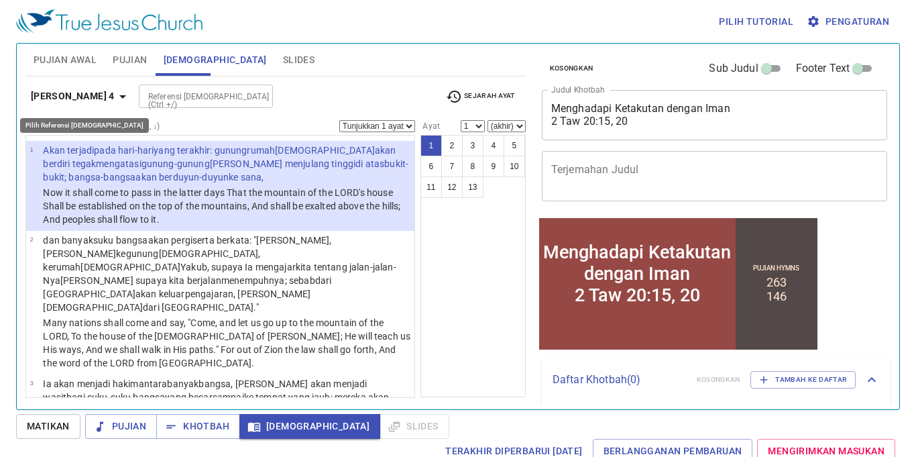
click at [115, 99] on icon "button" at bounding box center [123, 97] width 16 height 16
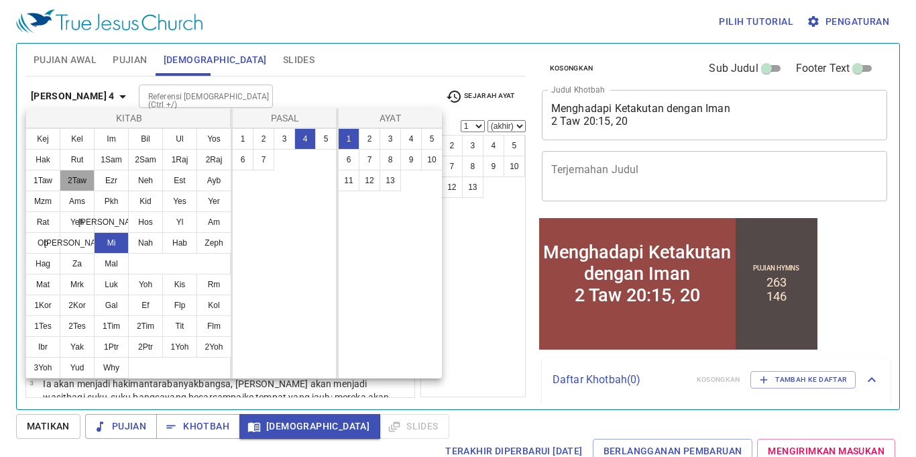
click at [74, 182] on button "2Taw" at bounding box center [77, 180] width 35 height 21
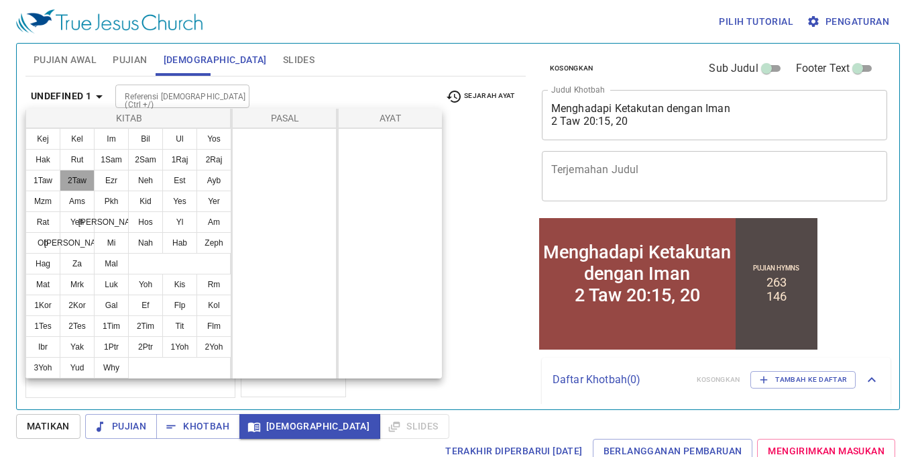
click at [74, 182] on button "2Taw" at bounding box center [77, 180] width 35 height 21
click at [207, 157] on button "2Raj" at bounding box center [214, 159] width 35 height 21
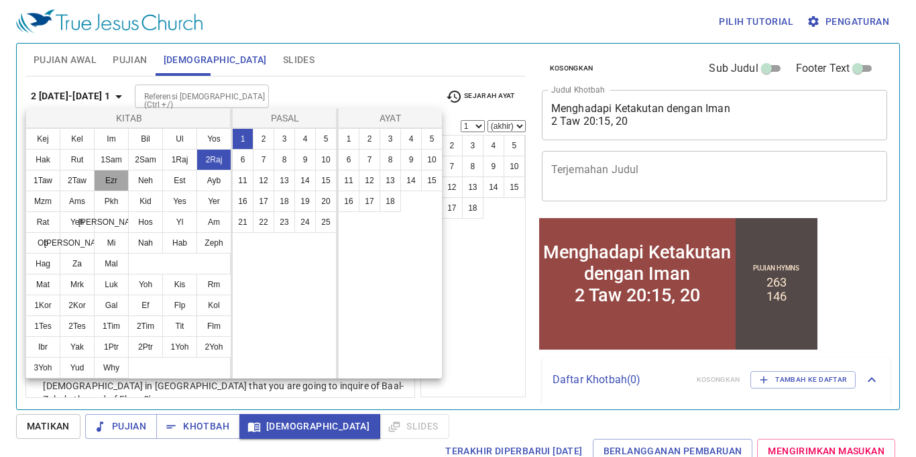
click at [116, 176] on button "Ezr" at bounding box center [111, 180] width 35 height 21
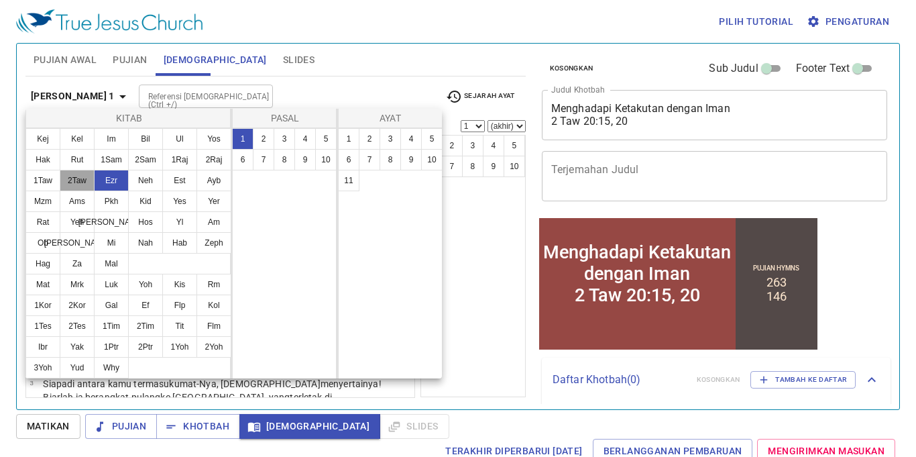
click at [82, 177] on button "2Taw" at bounding box center [77, 180] width 35 height 21
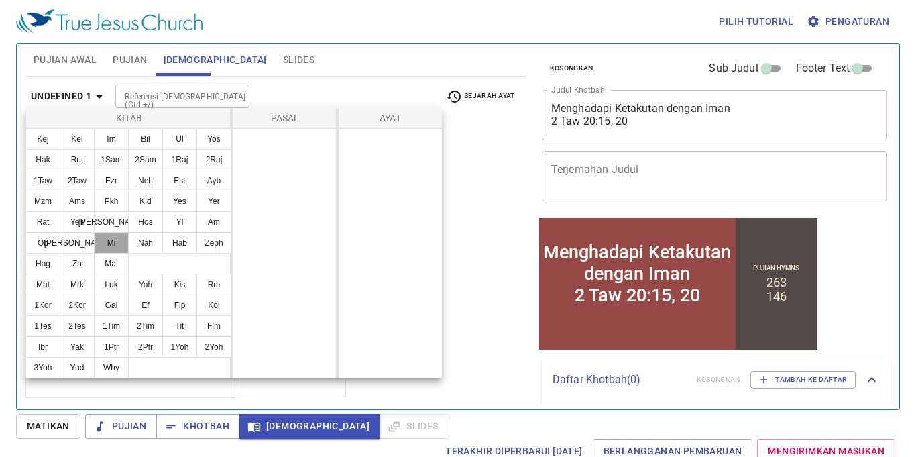
click at [105, 237] on button "Mi" at bounding box center [111, 242] width 35 height 21
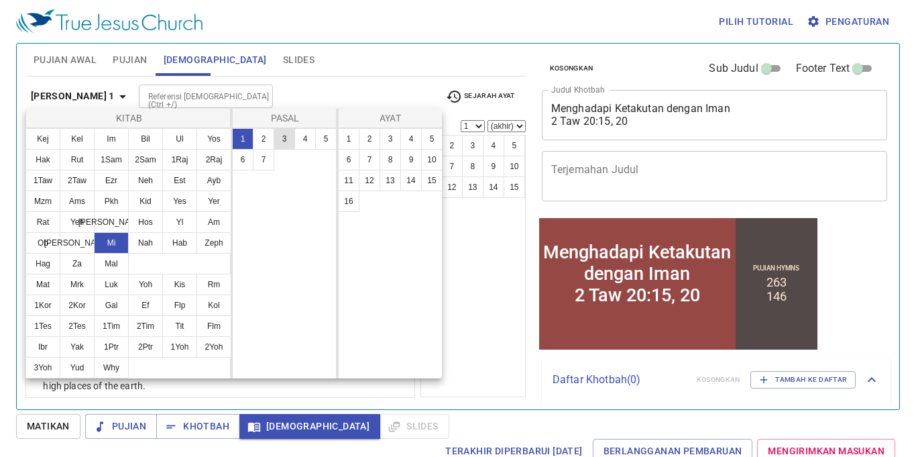
click at [285, 144] on button "3" at bounding box center [284, 138] width 21 height 21
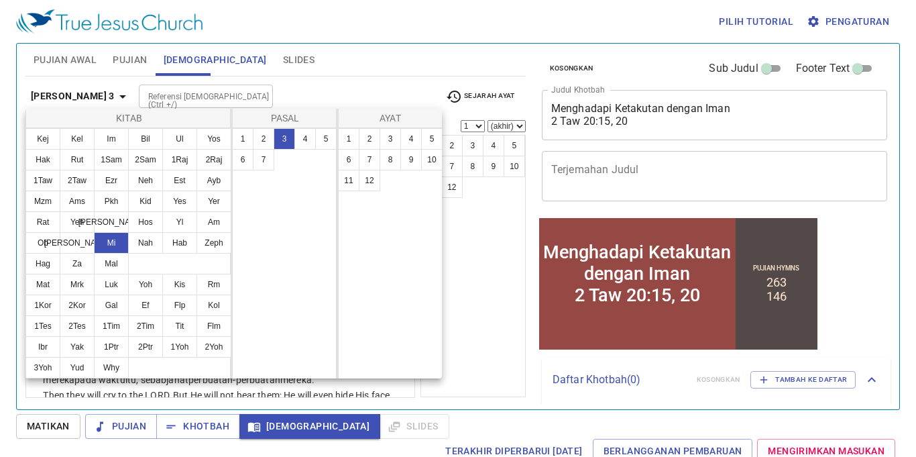
click at [362, 71] on div at bounding box center [458, 228] width 916 height 457
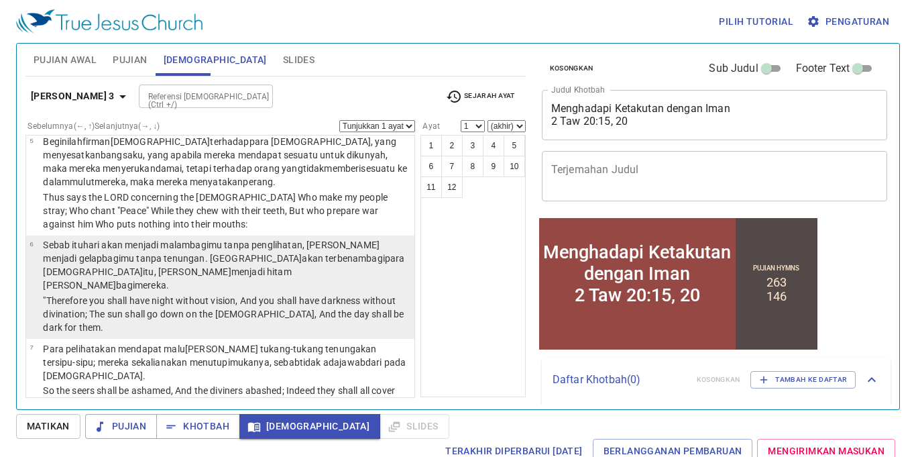
scroll to position [308, 0]
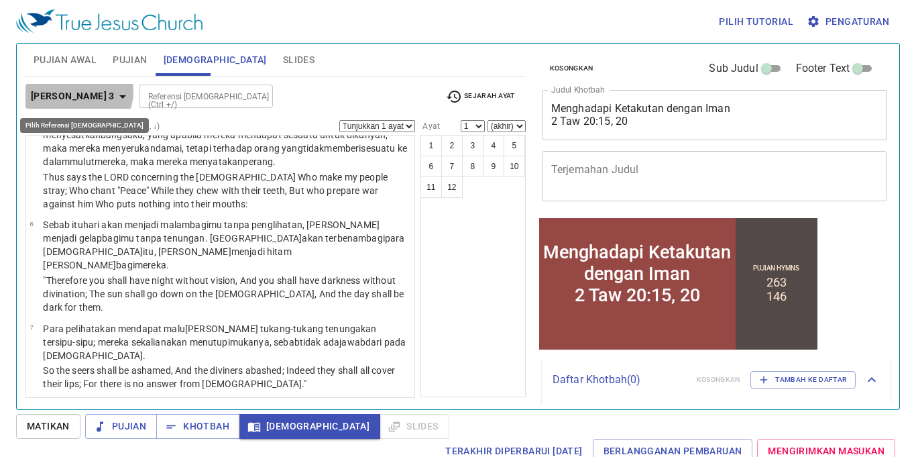
click at [115, 91] on icon "button" at bounding box center [123, 97] width 16 height 16
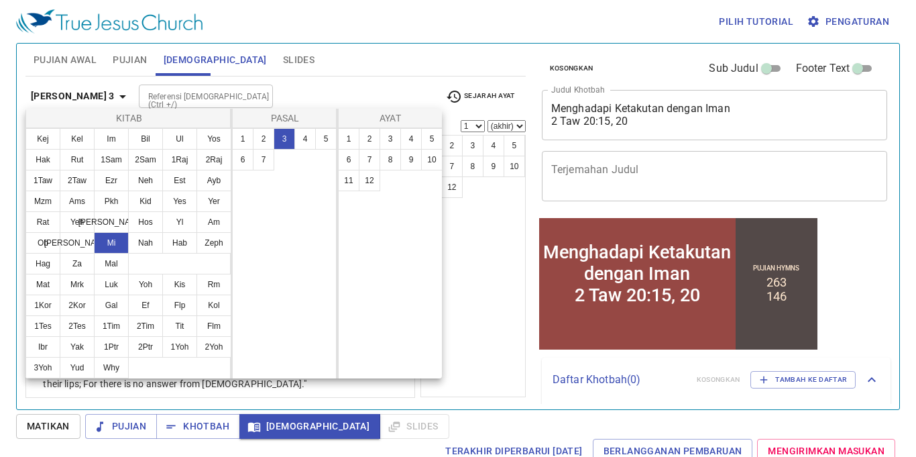
click at [351, 36] on div at bounding box center [458, 228] width 916 height 457
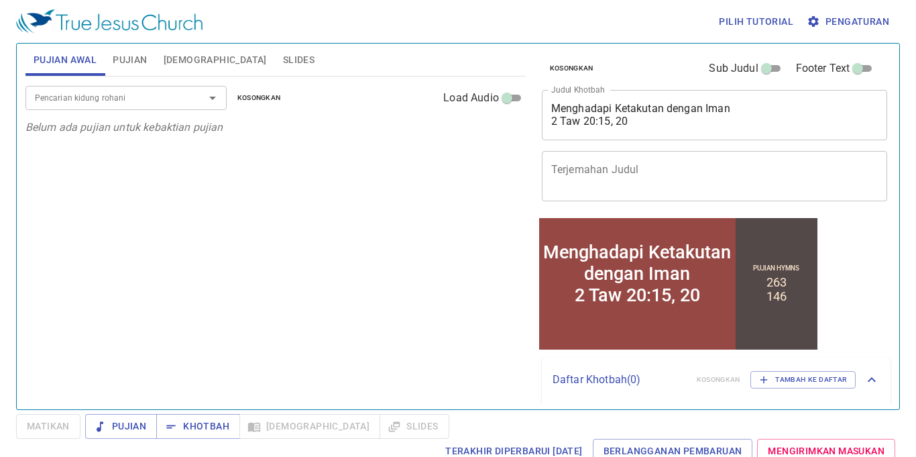
click at [181, 55] on span "[DEMOGRAPHIC_DATA]" at bounding box center [215, 60] width 103 height 17
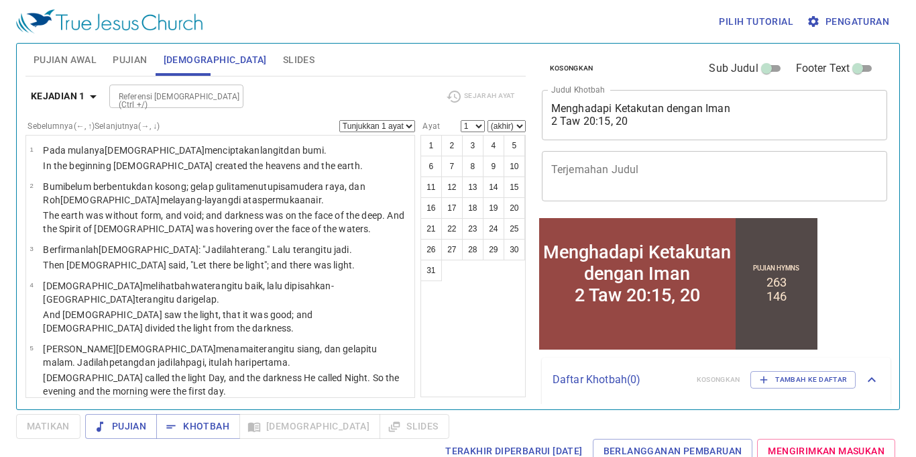
click at [83, 94] on b "Kejadian 1" at bounding box center [58, 96] width 54 height 17
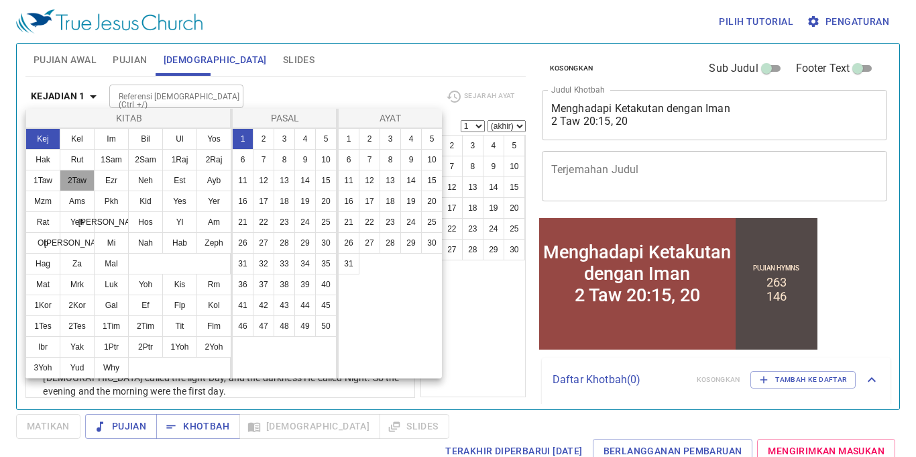
click at [85, 175] on button "2Taw" at bounding box center [77, 180] width 35 height 21
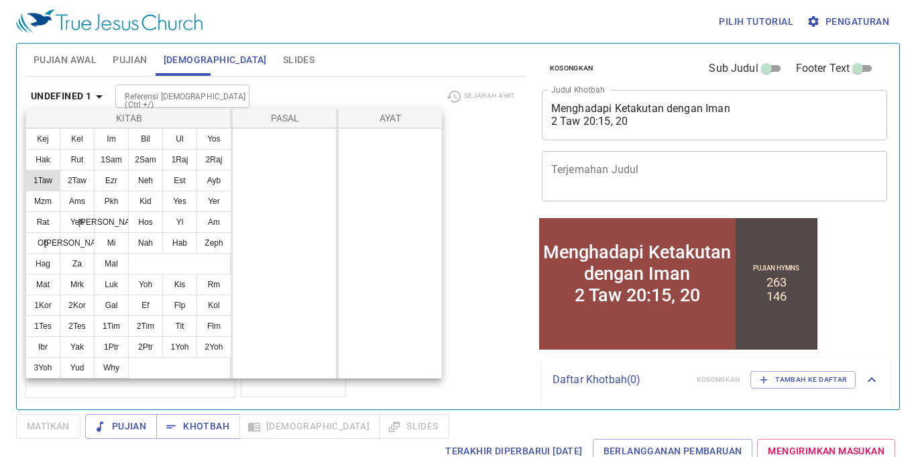
click at [44, 174] on button "1Taw" at bounding box center [42, 180] width 35 height 21
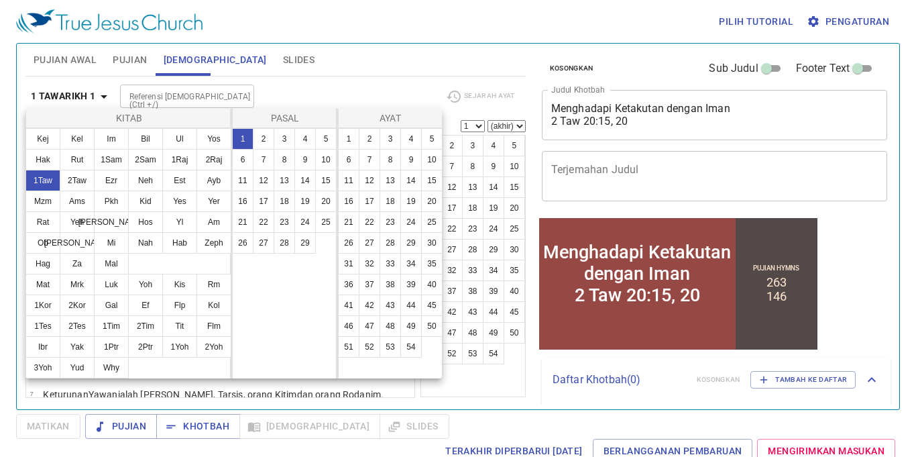
click at [214, 421] on div at bounding box center [458, 228] width 916 height 457
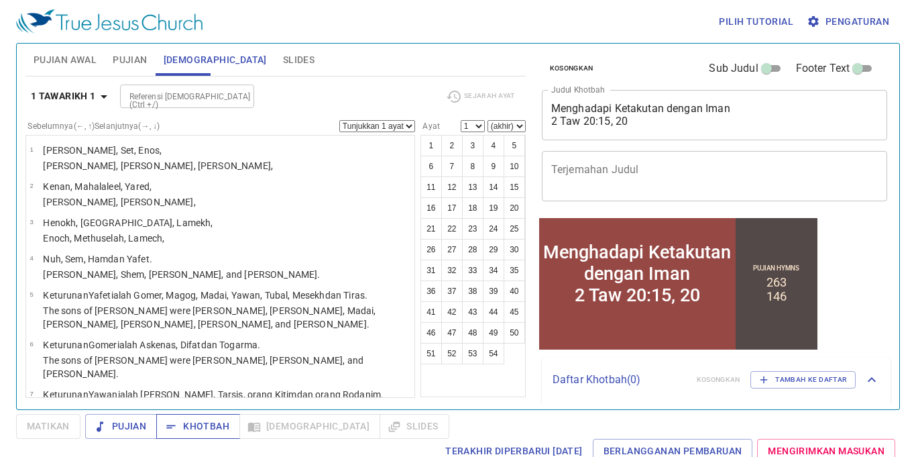
click at [214, 422] on span "Khotbah" at bounding box center [198, 426] width 62 height 17
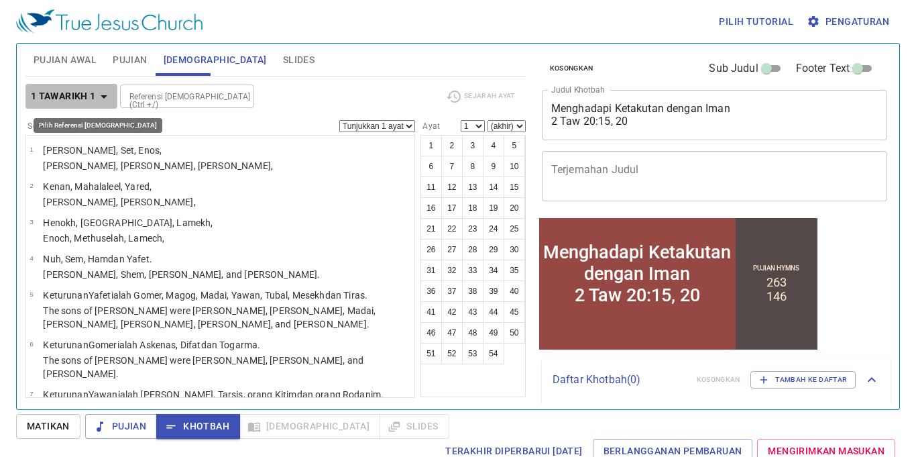
click at [99, 96] on icon "button" at bounding box center [104, 97] width 16 height 16
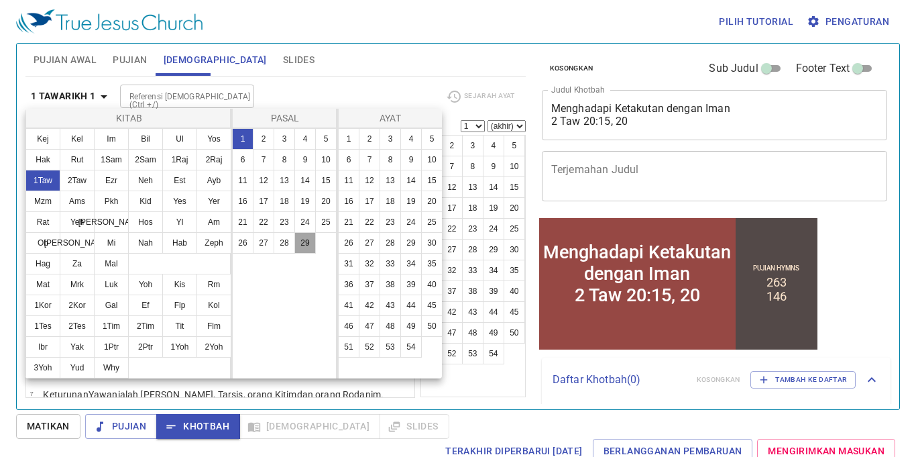
click at [309, 246] on button "29" at bounding box center [304, 242] width 21 height 21
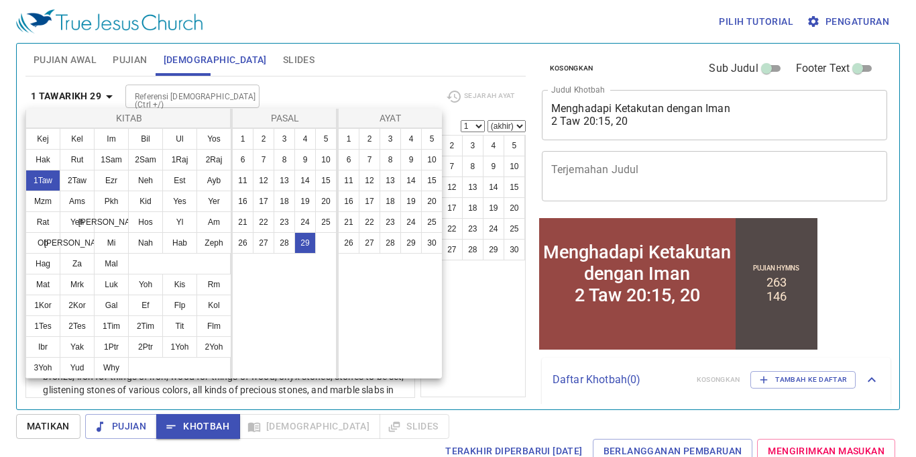
click at [399, 91] on div at bounding box center [458, 228] width 916 height 457
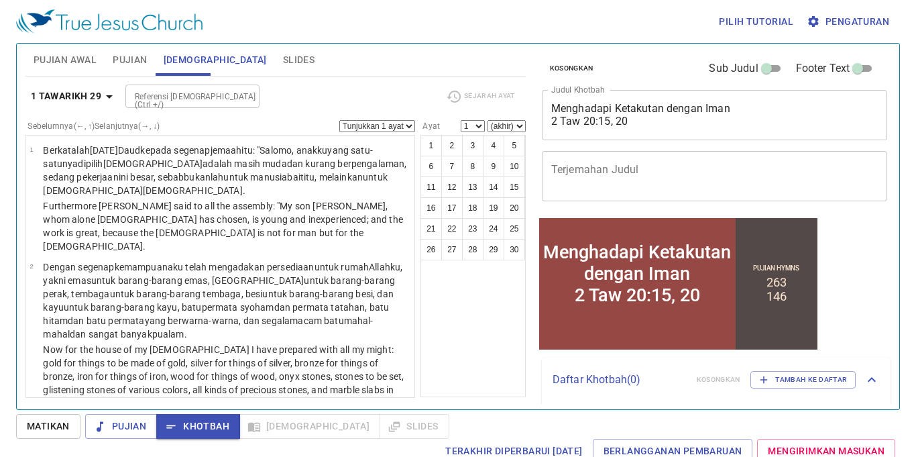
click at [170, 92] on input "Referensi Alkitab (Ctrl +/)" at bounding box center [181, 96] width 104 height 15
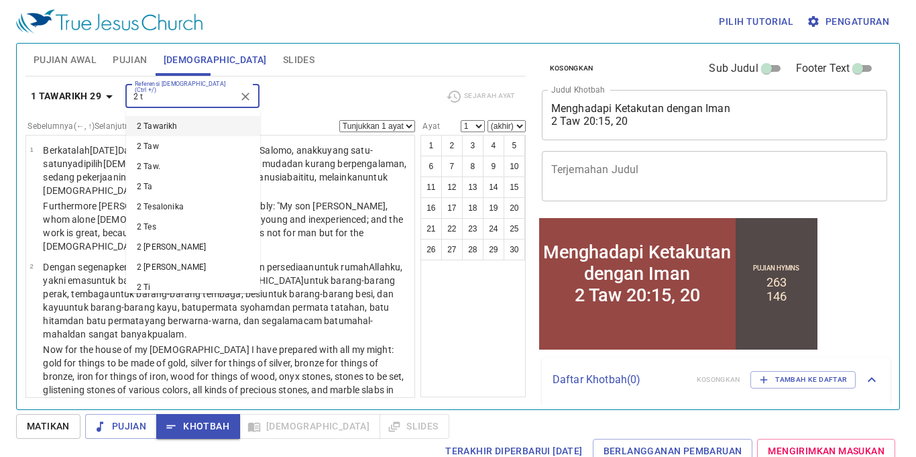
click at [164, 129] on li "2 Tawarikh" at bounding box center [193, 126] width 134 height 20
type input "2 t"
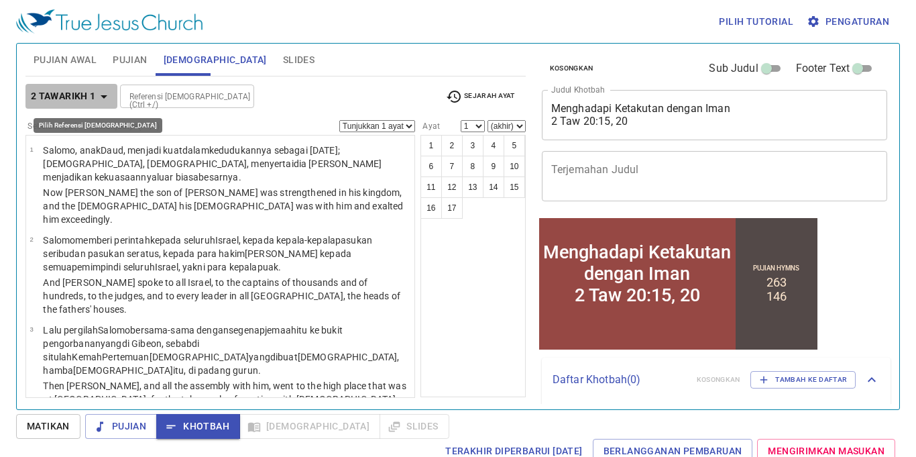
click at [70, 88] on b "2 Tawarikh 1" at bounding box center [63, 96] width 65 height 17
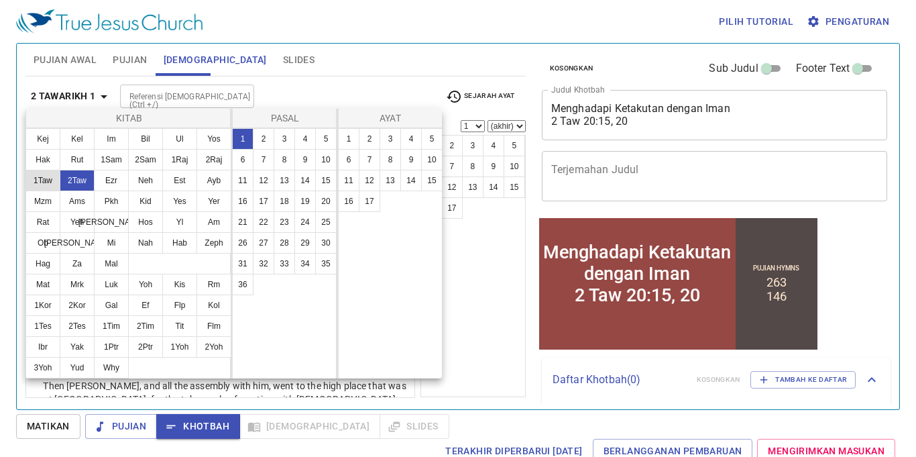
click at [50, 173] on button "1Taw" at bounding box center [42, 180] width 35 height 21
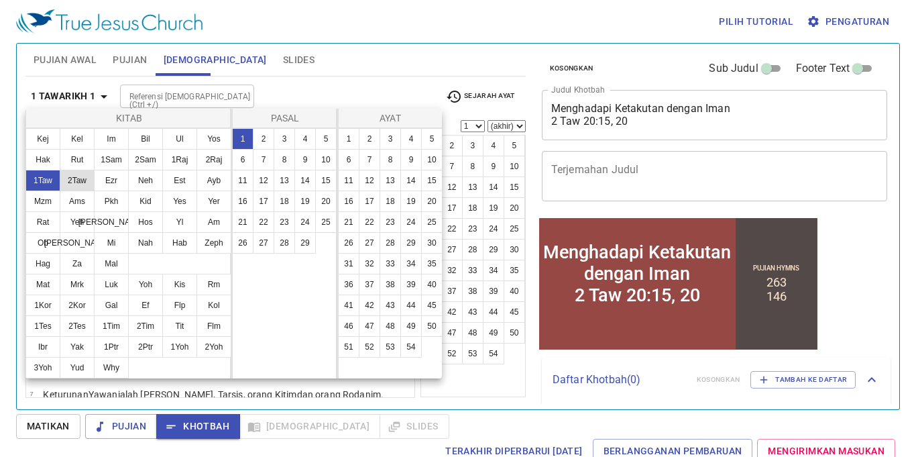
click at [78, 177] on button "2Taw" at bounding box center [77, 180] width 35 height 21
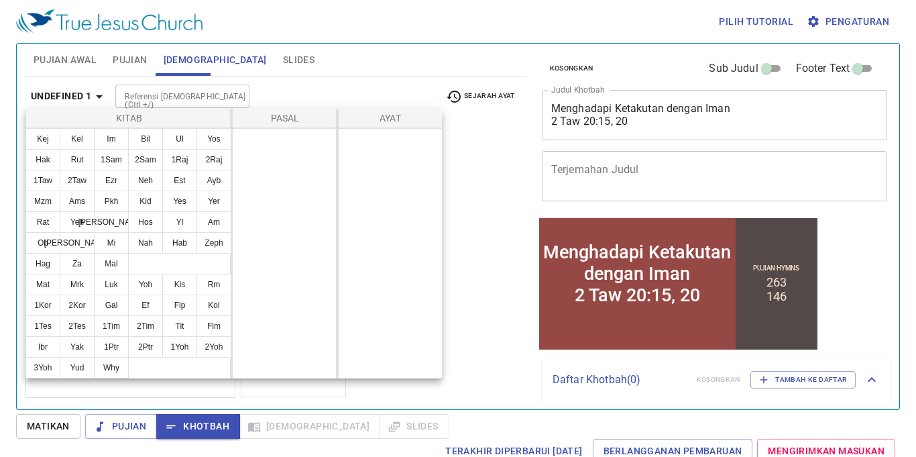
click at [146, 93] on div at bounding box center [458, 228] width 916 height 457
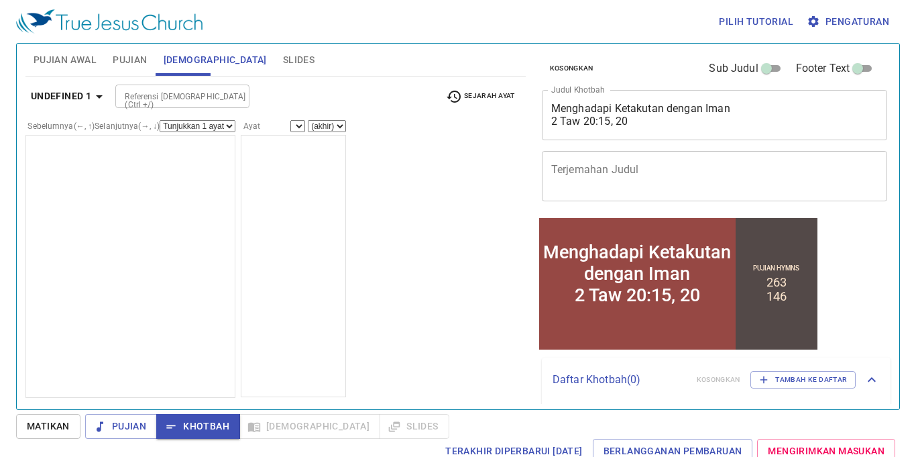
click at [154, 99] on input "Referensi Alkitab (Ctrl +/)" at bounding box center [171, 96] width 104 height 15
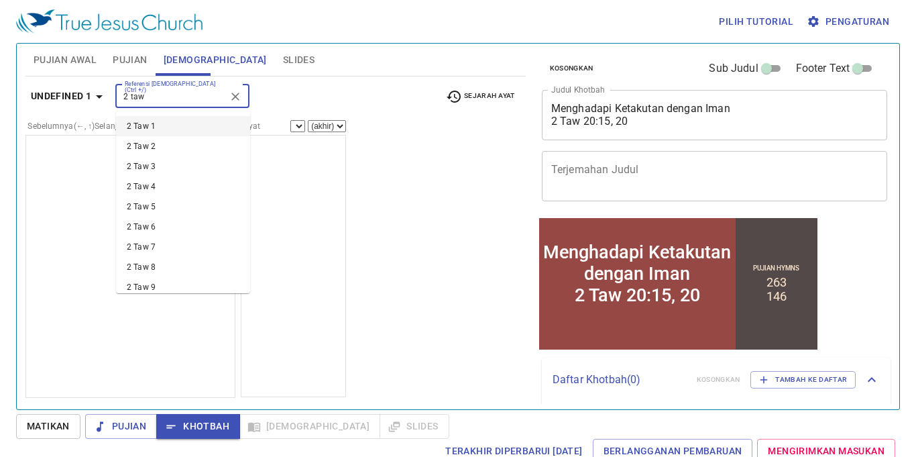
click at [188, 131] on li "2 Taw 1" at bounding box center [183, 126] width 134 height 20
type input "2 taw"
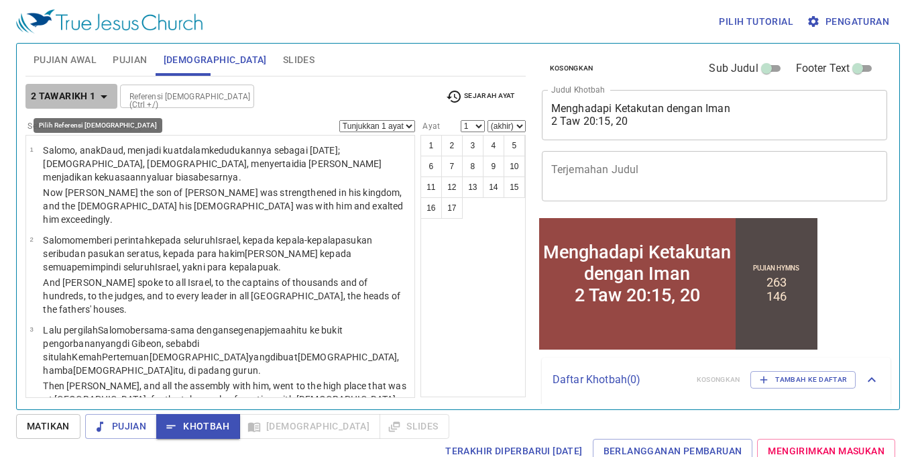
click at [103, 95] on icon "button" at bounding box center [104, 96] width 7 height 3
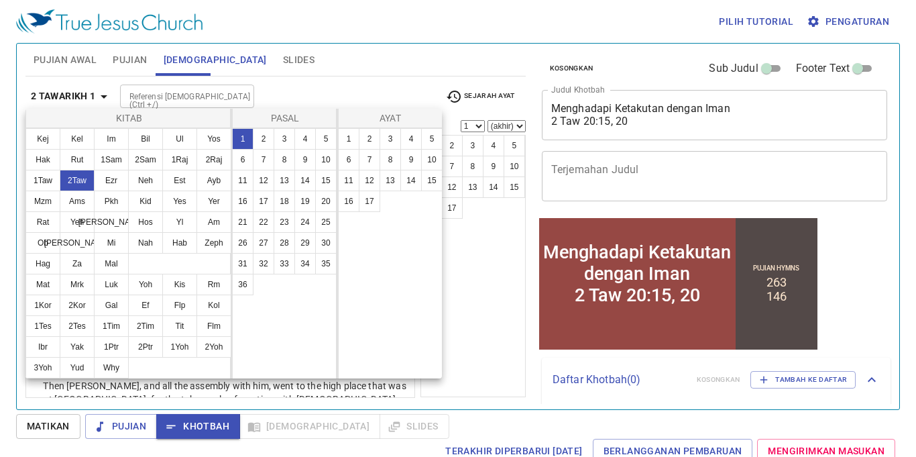
click at [123, 60] on div at bounding box center [458, 228] width 916 height 457
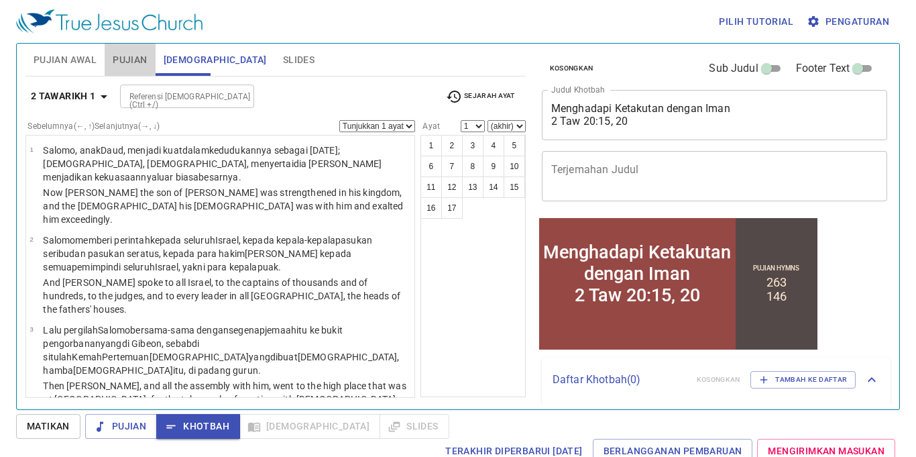
click at [123, 60] on span "Pujian" at bounding box center [130, 60] width 34 height 17
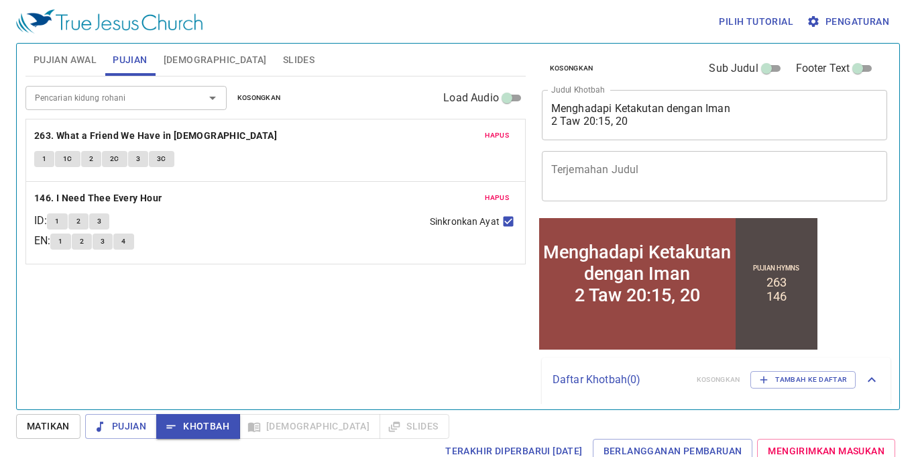
click at [43, 58] on span "Pujian Awal" at bounding box center [65, 60] width 63 height 17
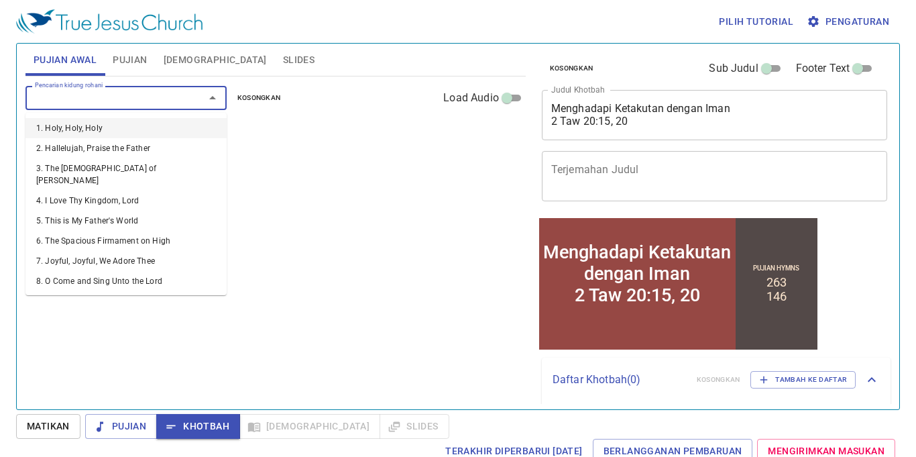
click at [82, 92] on input "Pencarian kidung rohani" at bounding box center [107, 97] width 154 height 15
type input "24"
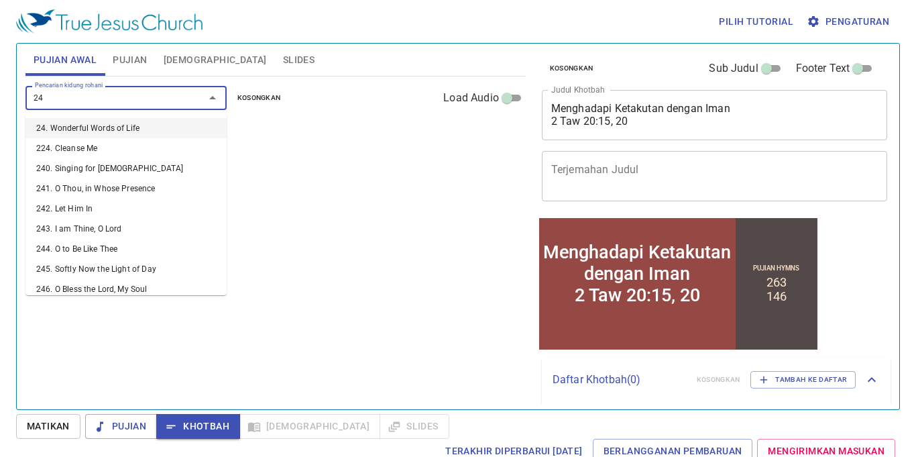
click at [94, 118] on li "24. Wonderful Words of Life" at bounding box center [125, 128] width 201 height 20
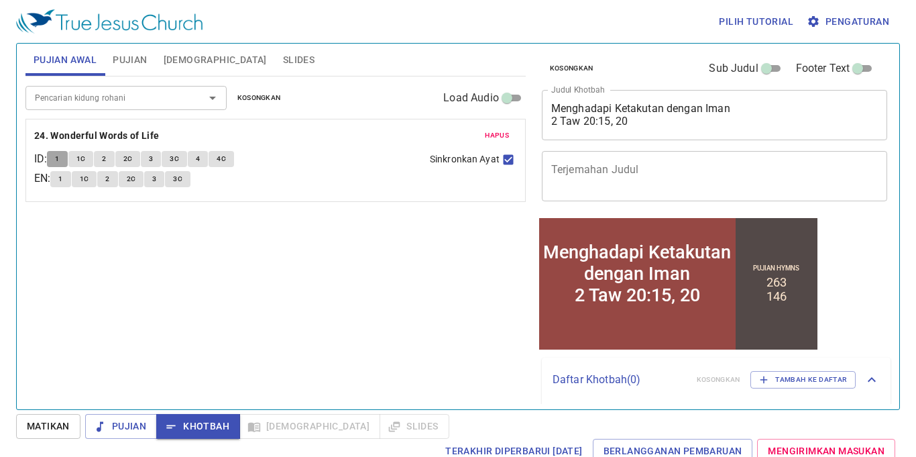
click at [64, 161] on button "1" at bounding box center [57, 159] width 20 height 16
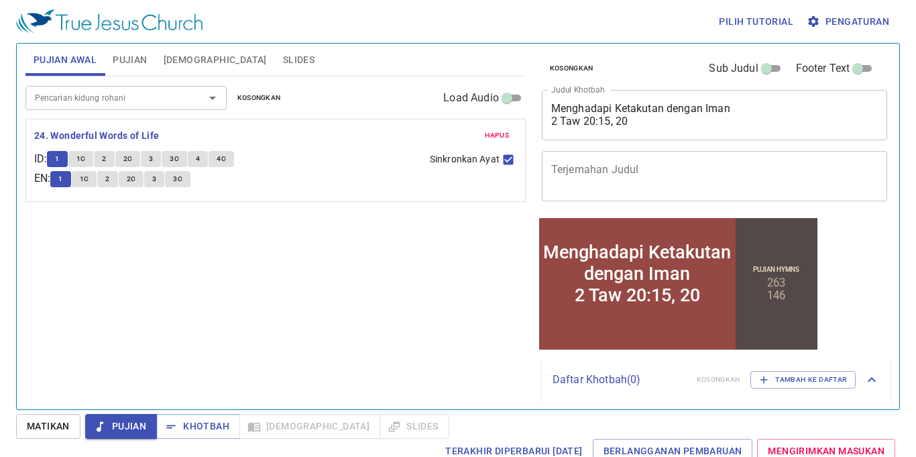
click at [60, 107] on div "Pencarian kidung rohani" at bounding box center [125, 97] width 201 height 23
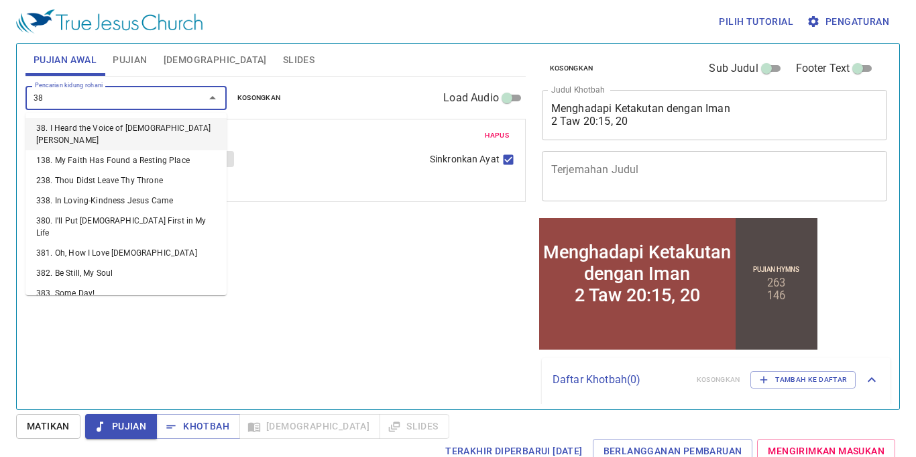
type input "389"
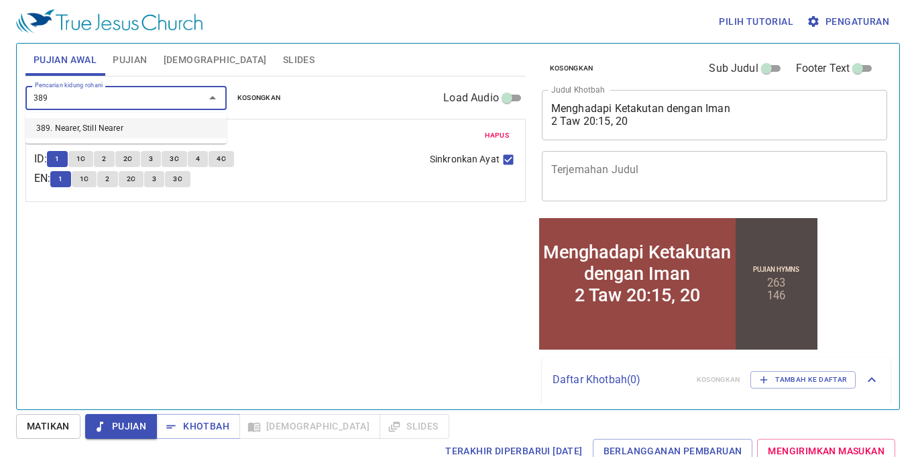
click at [78, 121] on li "389. Nearer, Still Nearer" at bounding box center [125, 128] width 201 height 20
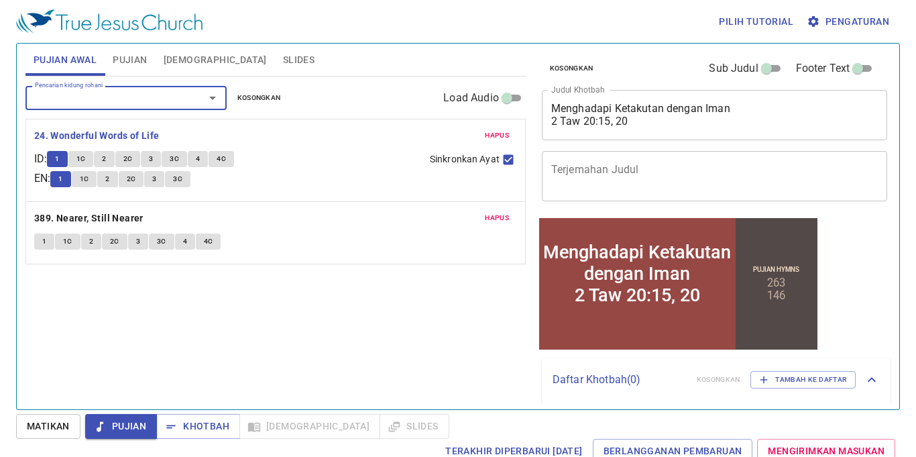
click at [48, 235] on button "1" at bounding box center [44, 241] width 20 height 16
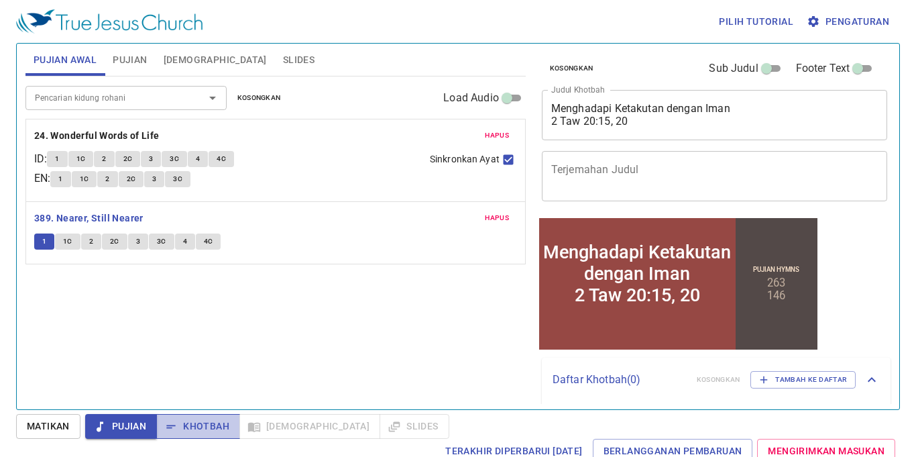
click at [198, 423] on span "Khotbah" at bounding box center [198, 426] width 62 height 17
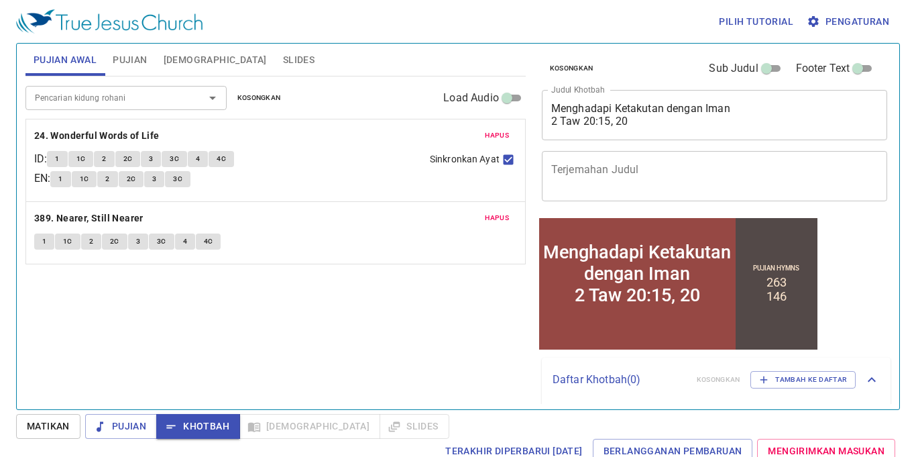
click at [410, 305] on div "Pencarian kidung rohani Pencarian kidung rohani Kosongkan Load Audio Hapus 24. …" at bounding box center [275, 236] width 500 height 321
click at [113, 436] on div "Pilih tutorial Pengaturan Pujian Awal Pujian Alkitab Slides Pencarian kidung ro…" at bounding box center [458, 228] width 916 height 457
click at [110, 433] on span "Pujian" at bounding box center [121, 426] width 50 height 17
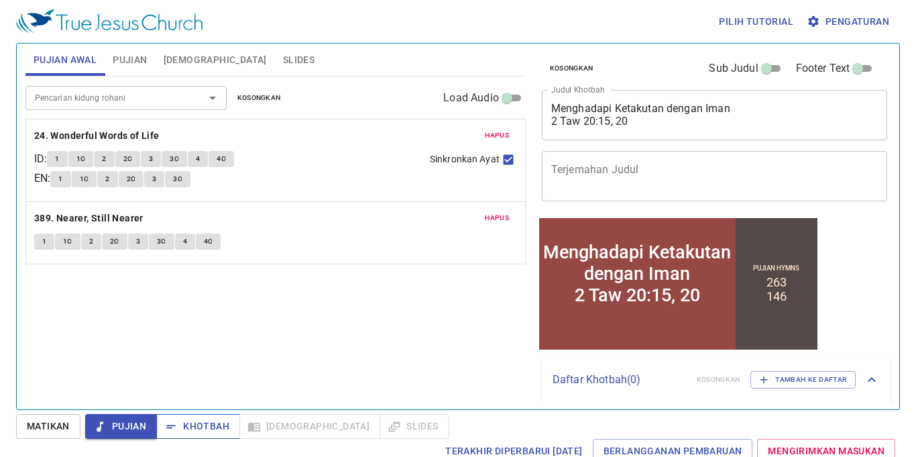
click at [210, 427] on span "Khotbah" at bounding box center [198, 426] width 62 height 17
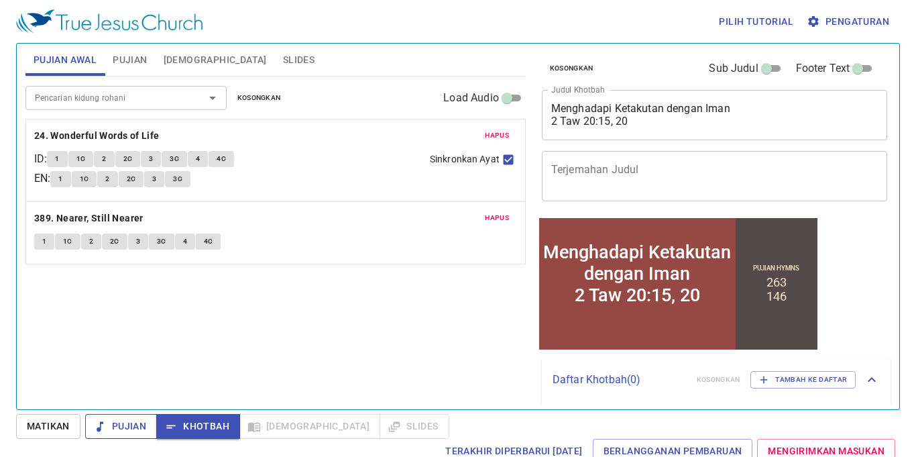
click at [130, 418] on span "Pujian" at bounding box center [121, 426] width 50 height 17
click at [189, 423] on span "Khotbah" at bounding box center [198, 426] width 62 height 17
click at [307, 319] on div "Pencarian kidung rohani Pencarian kidung rohani Kosongkan Load Audio Hapus 24. …" at bounding box center [275, 236] width 500 height 321
drag, startPoint x: 109, startPoint y: 345, endPoint x: 50, endPoint y: 304, distance: 71.7
click at [50, 304] on div "Pencarian kidung rohani Pencarian kidung rohani Kosongkan Load Audio Hapus 24. …" at bounding box center [275, 236] width 500 height 321
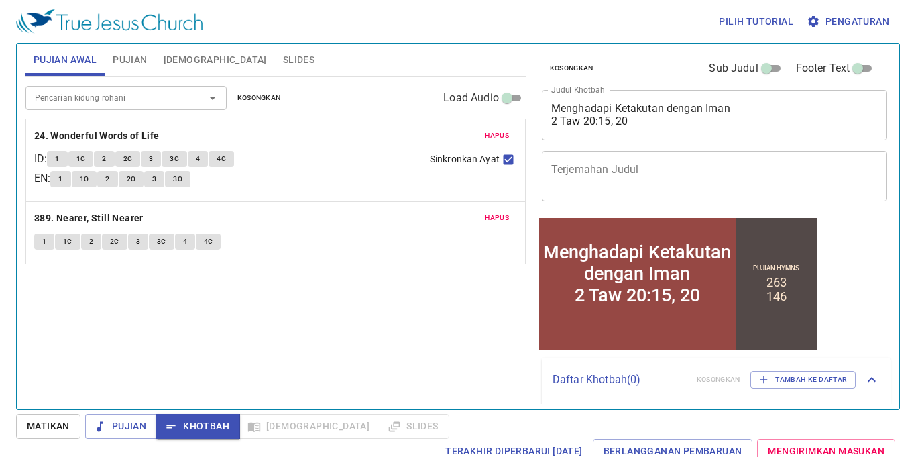
drag, startPoint x: 81, startPoint y: 294, endPoint x: 101, endPoint y: 302, distance: 21.1
click at [82, 294] on div "Pencarian kidung rohani Pencarian kidung rohani Kosongkan Load Audio Hapus 24. …" at bounding box center [275, 236] width 500 height 321
click at [66, 158] on button "1" at bounding box center [57, 159] width 20 height 16
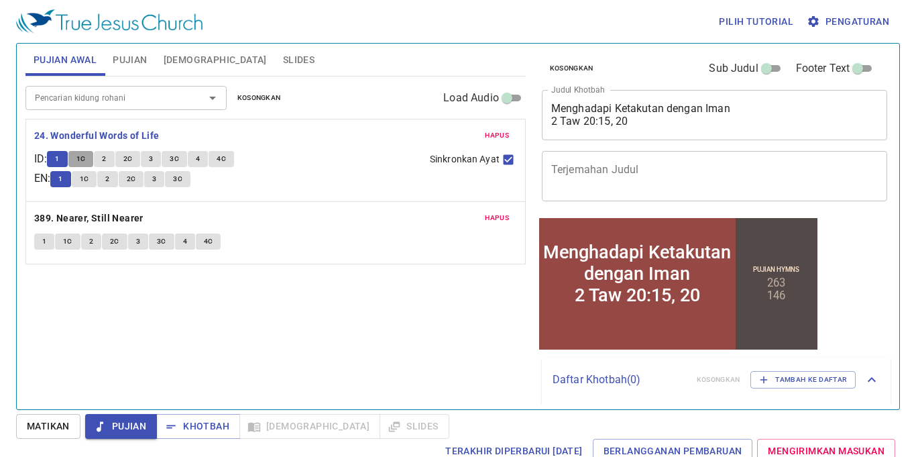
click at [83, 156] on span "1C" at bounding box center [80, 159] width 9 height 12
click at [106, 160] on span "2" at bounding box center [104, 159] width 4 height 12
click at [125, 159] on button "2C" at bounding box center [127, 159] width 25 height 16
click at [153, 160] on span "3" at bounding box center [151, 159] width 4 height 12
click at [176, 157] on span "3C" at bounding box center [174, 159] width 9 height 12
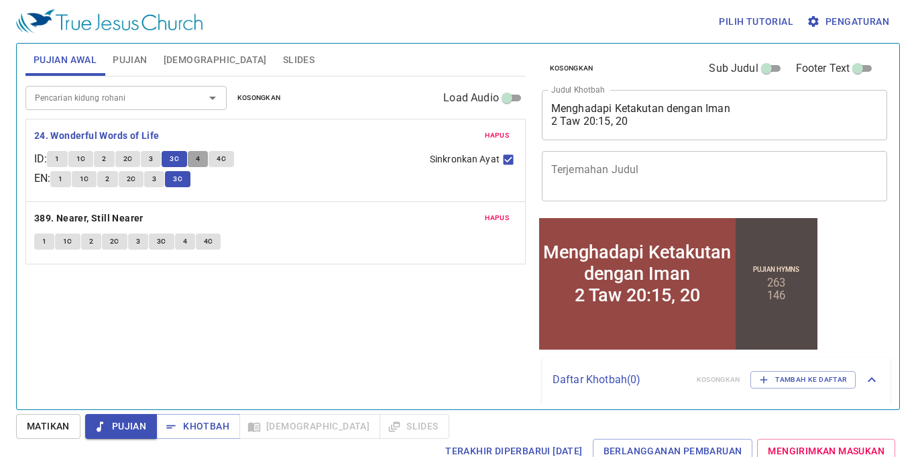
click at [207, 160] on button "4" at bounding box center [198, 159] width 20 height 16
click at [221, 154] on span "4C" at bounding box center [221, 159] width 9 height 12
click at [192, 421] on span "Khotbah" at bounding box center [198, 426] width 62 height 17
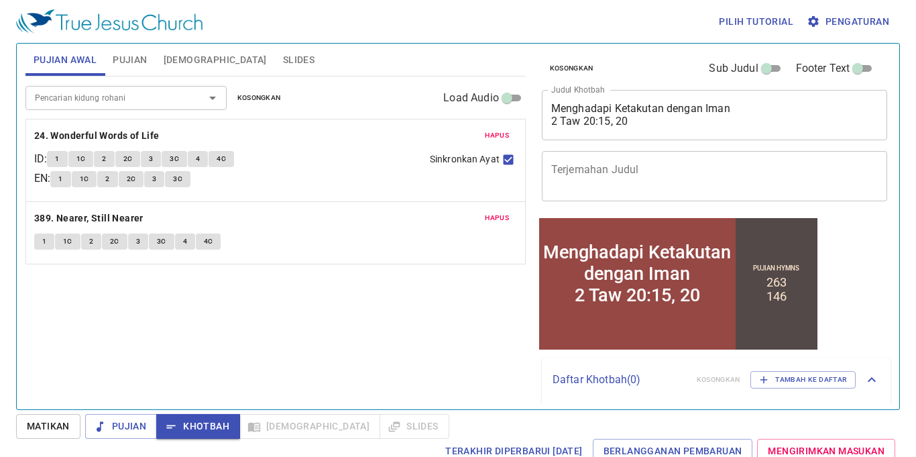
click at [40, 242] on button "1" at bounding box center [44, 241] width 20 height 16
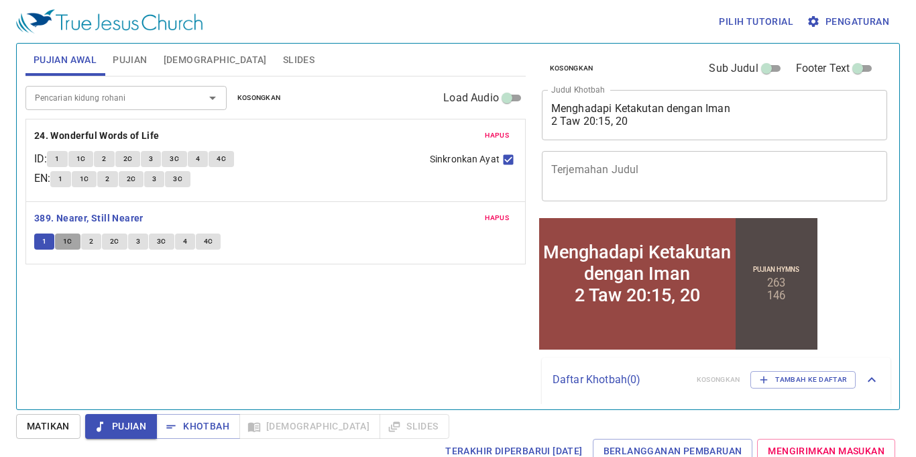
click at [66, 240] on span "1C" at bounding box center [67, 241] width 9 height 12
click at [95, 236] on button "2" at bounding box center [91, 241] width 20 height 16
click at [117, 245] on span "2C" at bounding box center [114, 241] width 9 height 12
click at [142, 241] on button "3" at bounding box center [138, 241] width 20 height 16
click at [163, 243] on span "3C" at bounding box center [161, 241] width 9 height 12
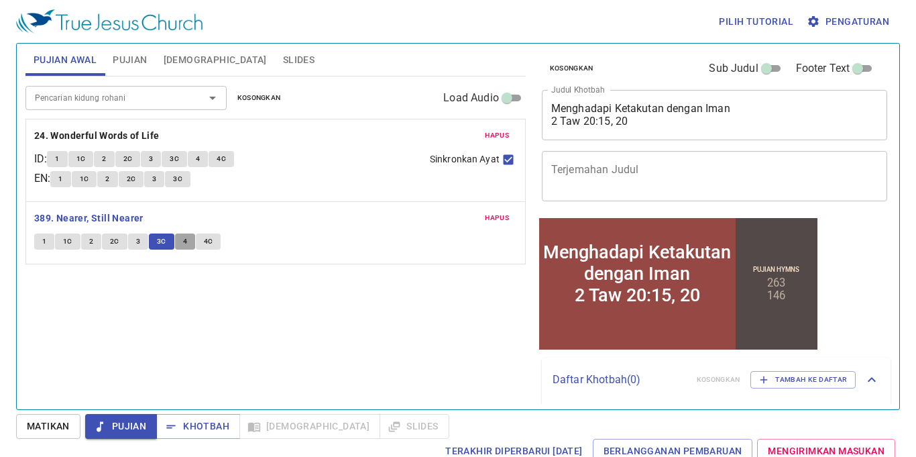
click at [189, 242] on button "4" at bounding box center [185, 241] width 20 height 16
click at [205, 247] on span "4C" at bounding box center [208, 241] width 9 height 12
click at [196, 423] on span "Khotbah" at bounding box center [198, 426] width 62 height 17
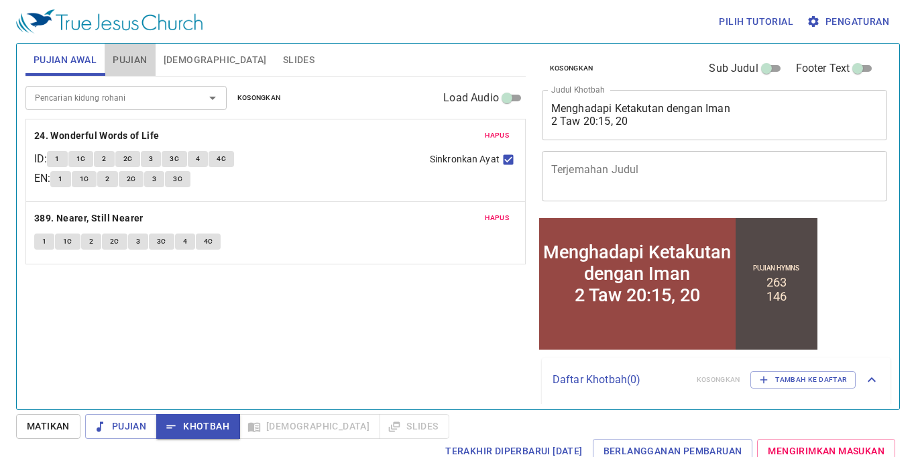
click at [133, 64] on span "Pujian" at bounding box center [130, 60] width 34 height 17
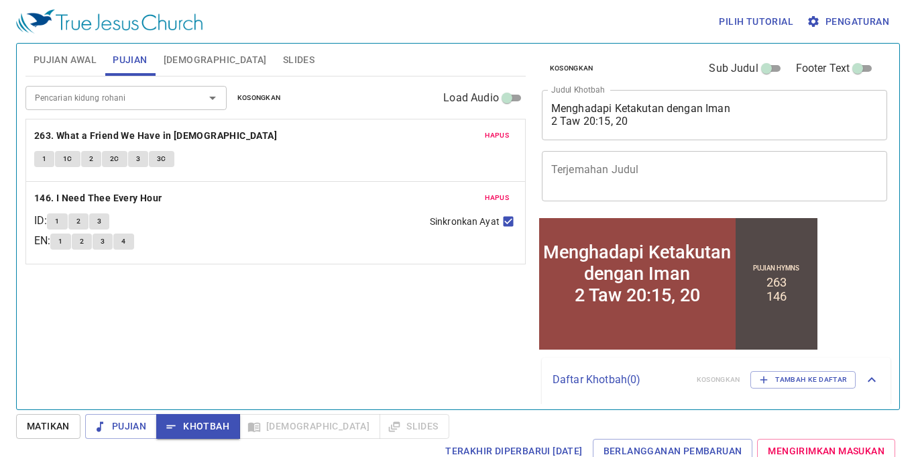
click at [39, 160] on button "1" at bounding box center [44, 159] width 20 height 16
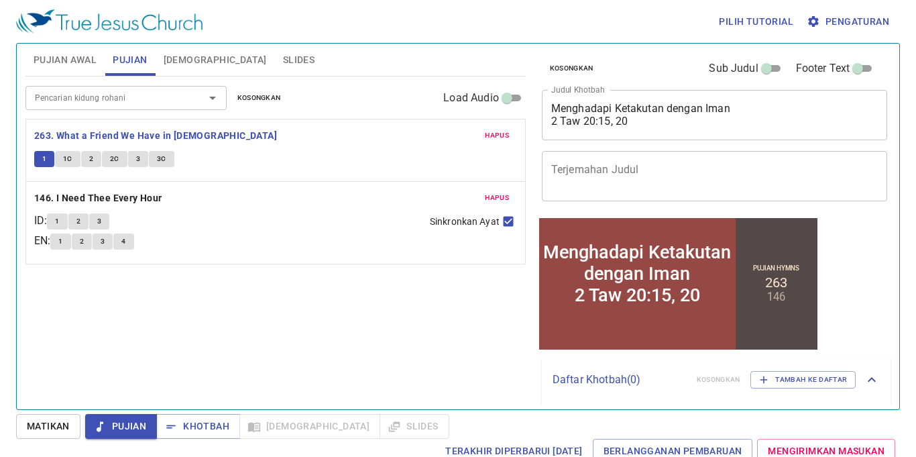
click at [64, 154] on span "1C" at bounding box center [67, 159] width 9 height 12
click at [93, 158] on button "2" at bounding box center [91, 159] width 20 height 16
click at [110, 163] on span "2C" at bounding box center [114, 159] width 9 height 12
click at [142, 162] on button "3" at bounding box center [138, 159] width 20 height 16
click at [164, 160] on span "3C" at bounding box center [161, 159] width 9 height 12
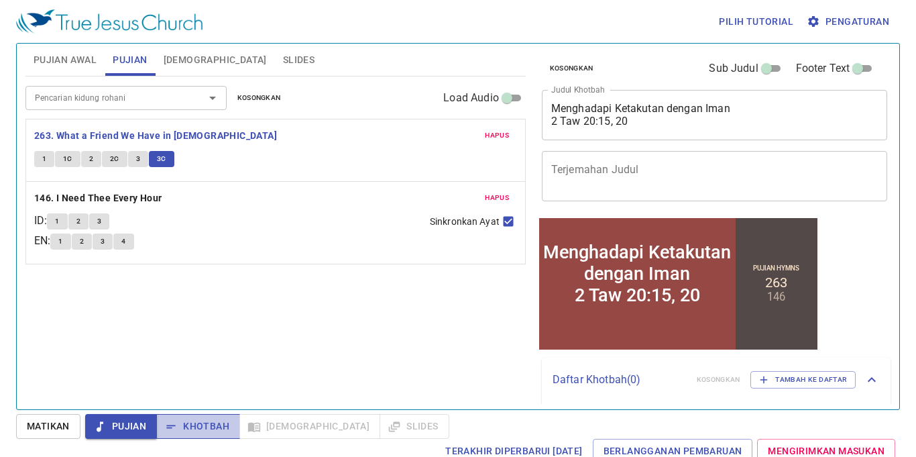
click at [204, 423] on span "Khotbah" at bounding box center [198, 426] width 62 height 17
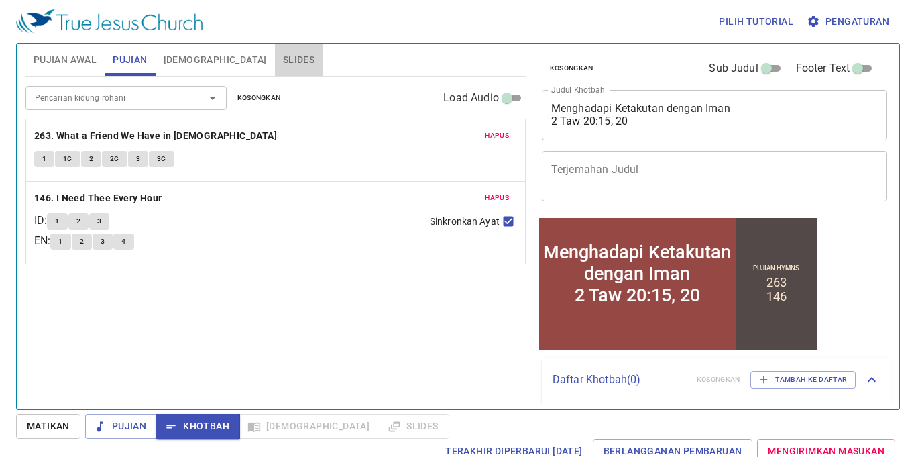
click at [283, 61] on span "Slides" at bounding box center [299, 60] width 32 height 17
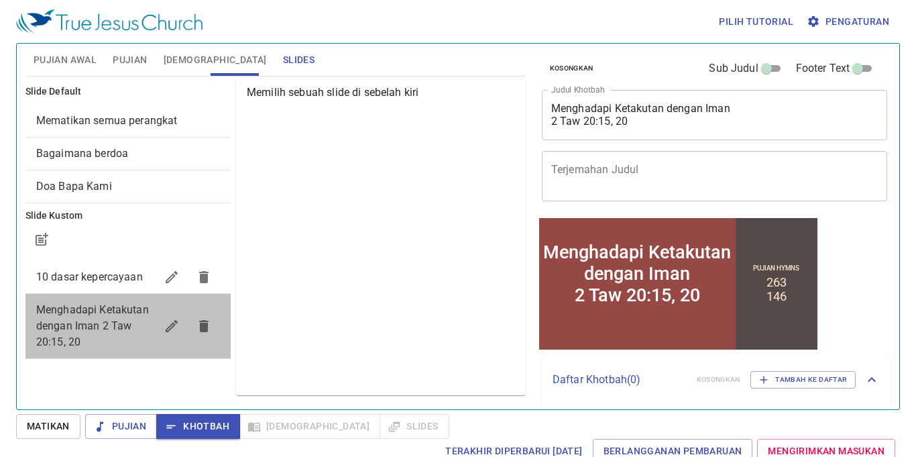
click at [77, 325] on span "Menghadapi Ketakutan dengan Iman 2 Taw 20:15, 20" at bounding box center [92, 325] width 113 height 45
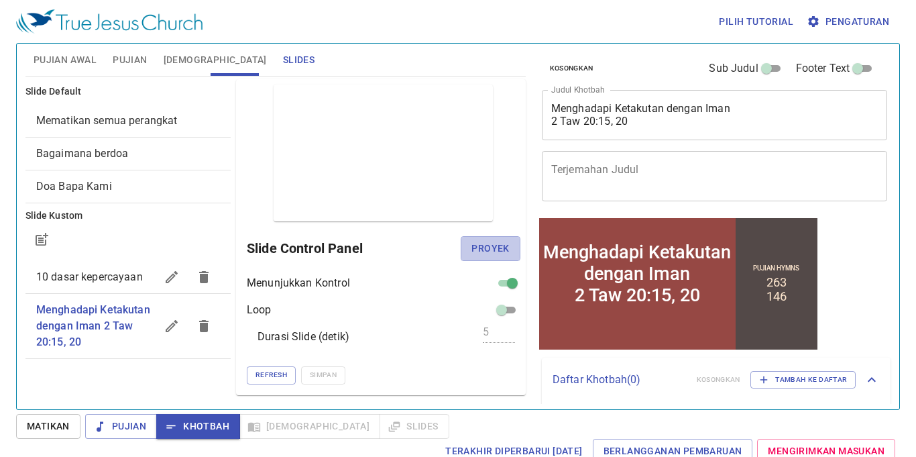
click at [486, 241] on span "Proyek" at bounding box center [491, 248] width 38 height 17
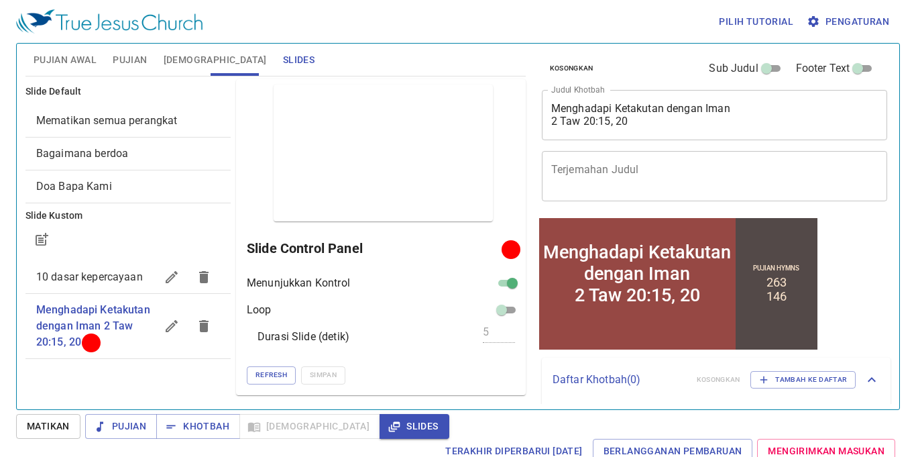
click at [186, 61] on span "[DEMOGRAPHIC_DATA]" at bounding box center [215, 60] width 103 height 17
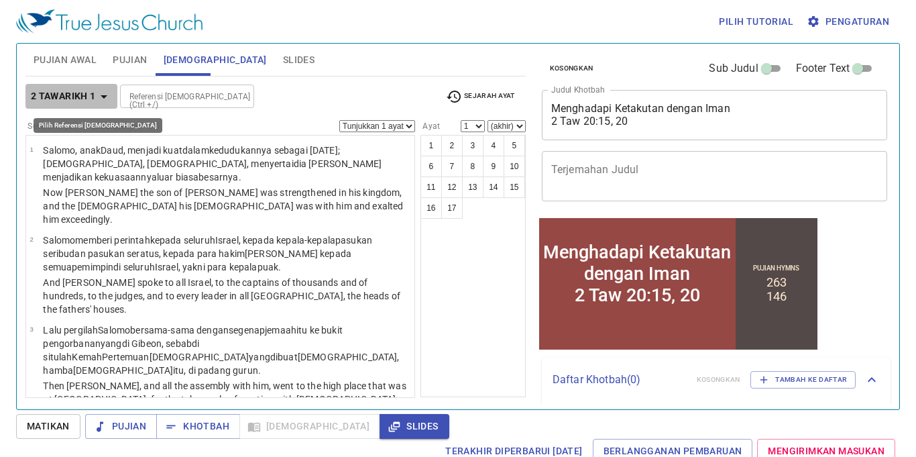
click at [94, 99] on b "2 Tawarikh 1" at bounding box center [63, 96] width 65 height 17
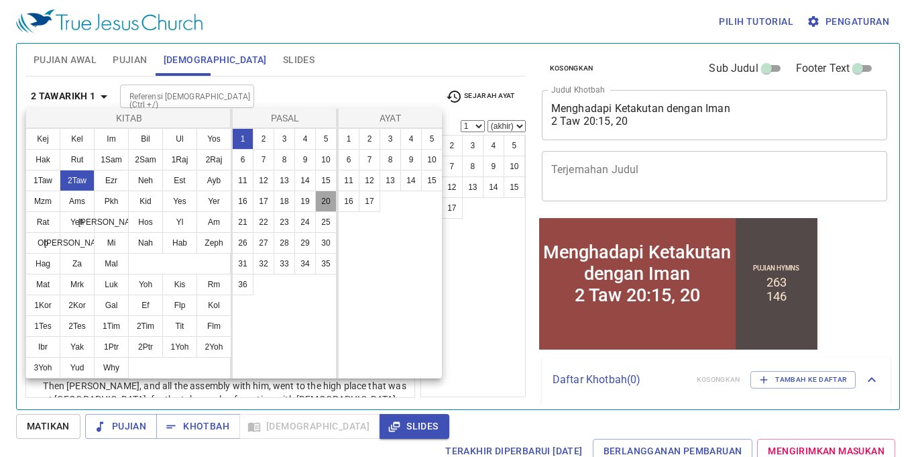
click at [320, 199] on button "20" at bounding box center [325, 201] width 21 height 21
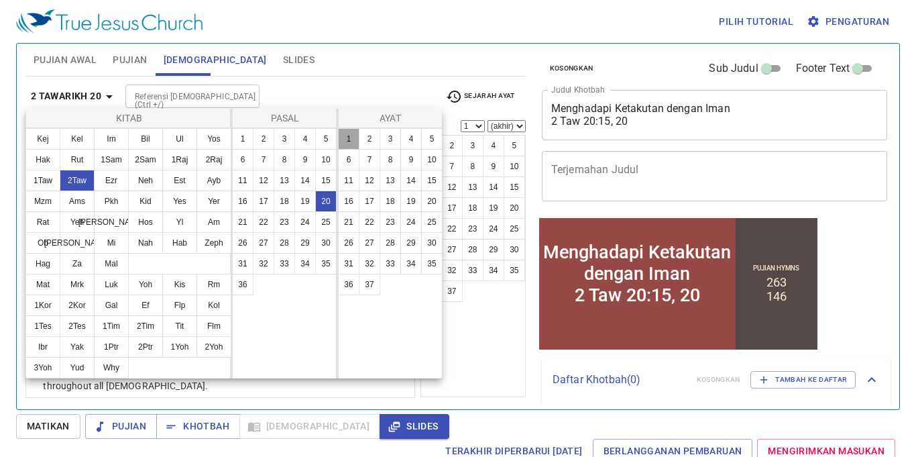
click at [343, 137] on button "1" at bounding box center [348, 138] width 21 height 21
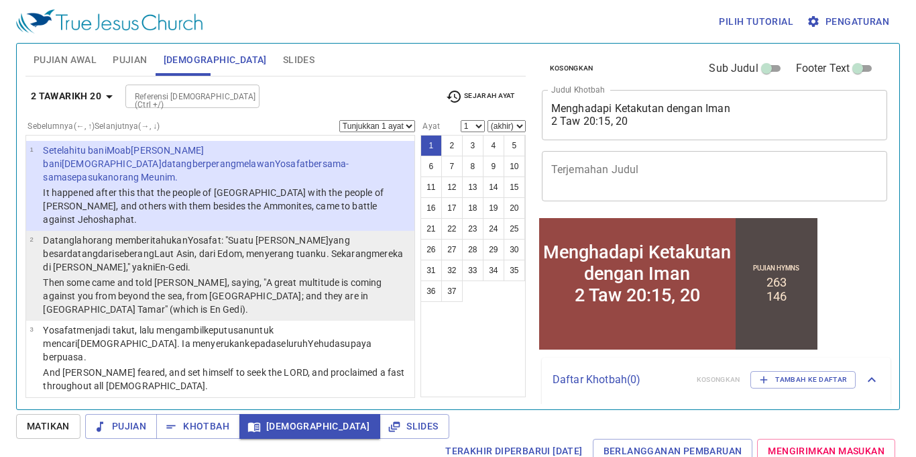
click at [205, 235] on p "Datanglah orang memberitahukan Yosafat : "Suatu laskar yang besar datang dari s…" at bounding box center [227, 253] width 368 height 40
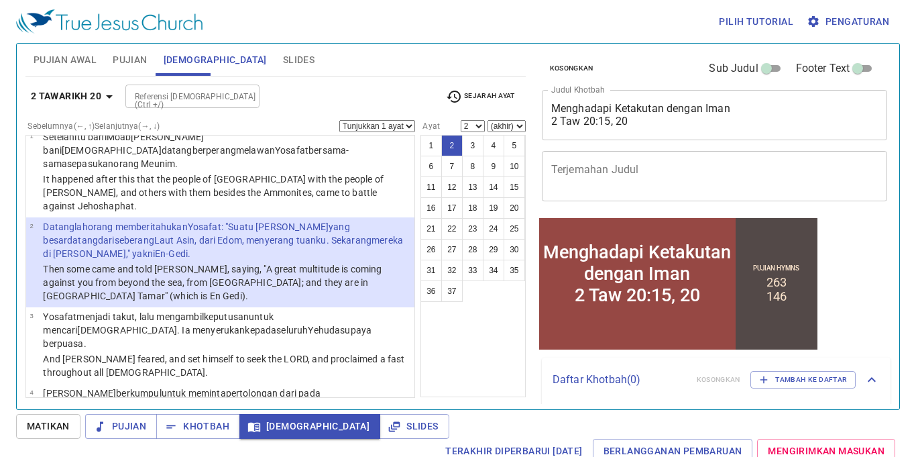
scroll to position [21, 0]
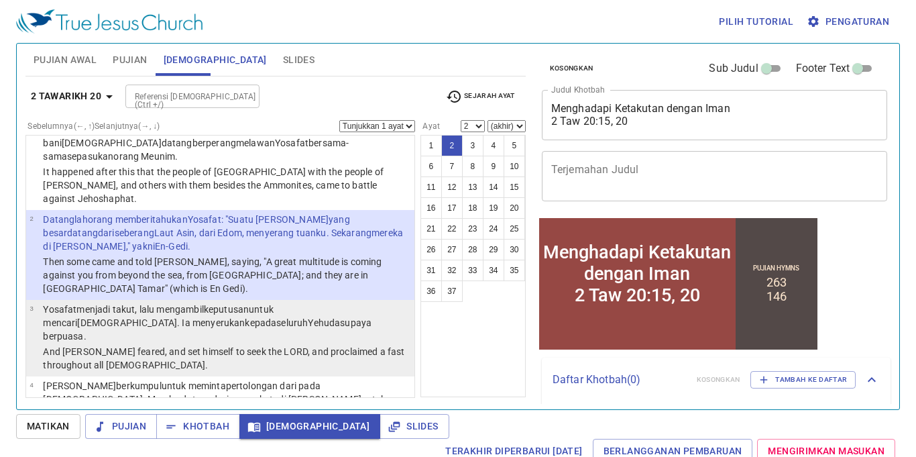
click at [180, 304] on wh3372 ", lalu mengambil keputusan untuk mencari TUHAN . Ia menyerukan kepada seluruh Y…" at bounding box center [207, 323] width 329 height 38
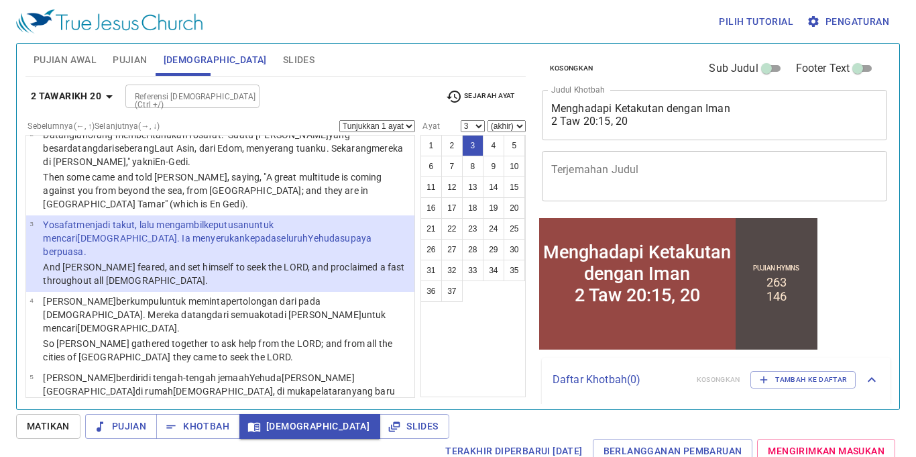
scroll to position [113, 0]
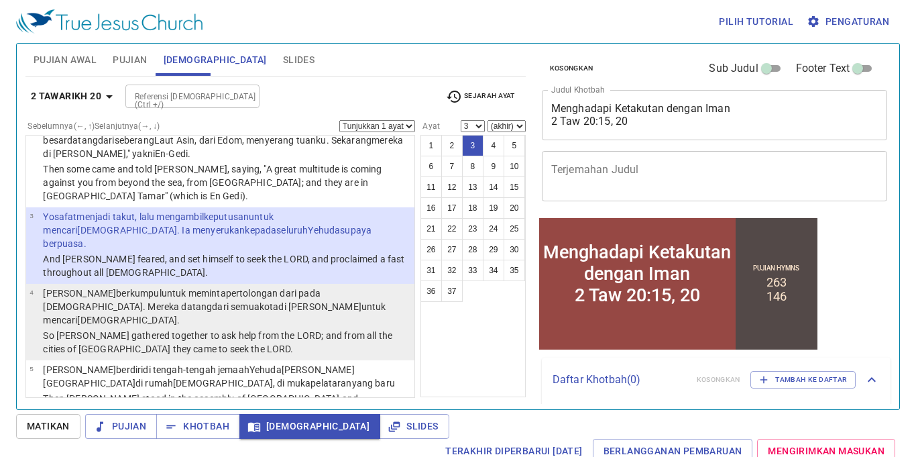
click at [197, 301] on wh3063 "untuk mencari TUHAN ." at bounding box center [214, 313] width 343 height 24
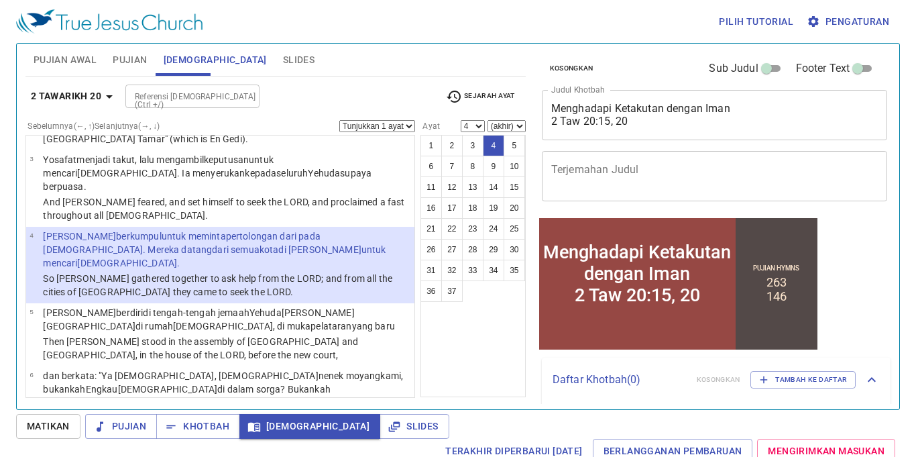
scroll to position [172, 0]
click at [513, 180] on button "15" at bounding box center [514, 186] width 21 height 21
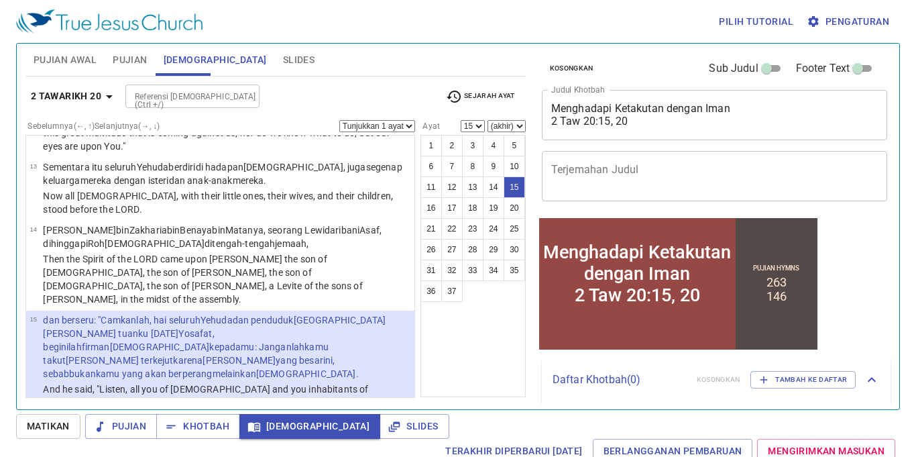
scroll to position [1043, 0]
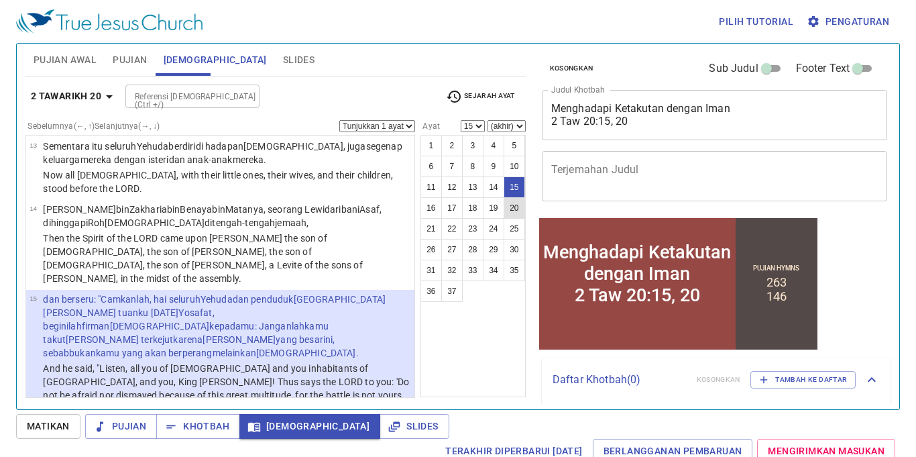
click at [515, 202] on button "20" at bounding box center [514, 207] width 21 height 21
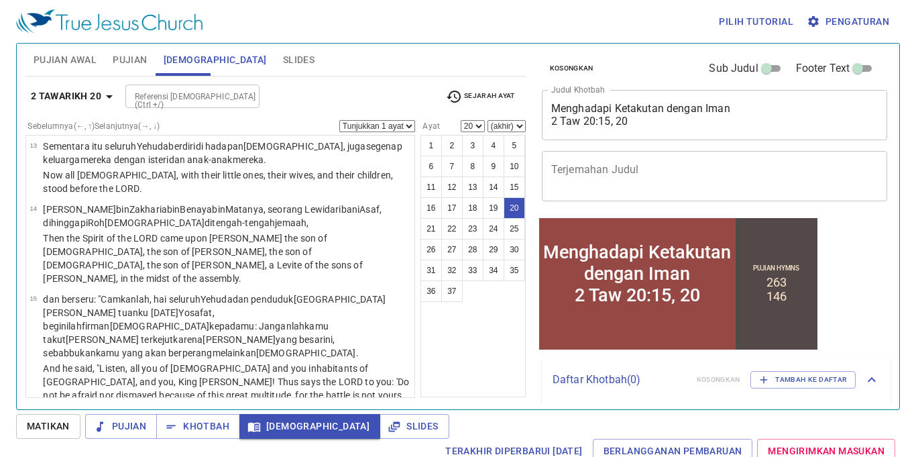
scroll to position [1387, 0]
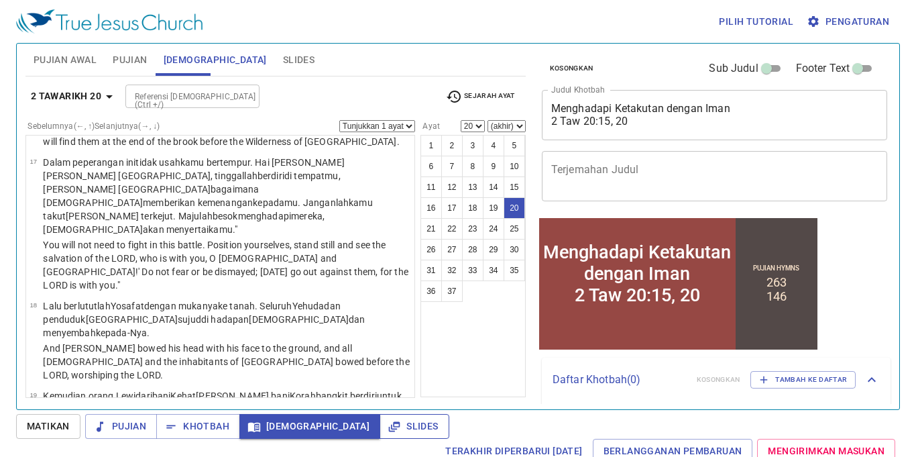
click at [390, 419] on span "Slides" at bounding box center [414, 426] width 48 height 17
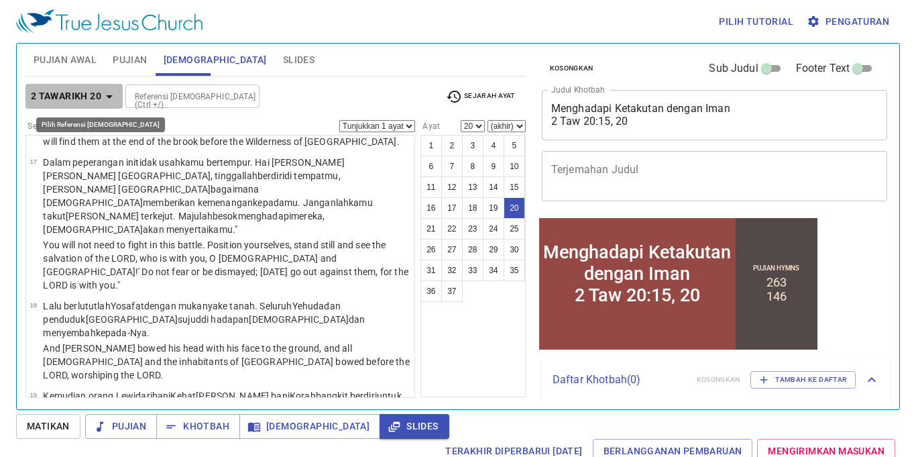
click at [72, 95] on b "2 Tawarikh 20" at bounding box center [66, 96] width 70 height 17
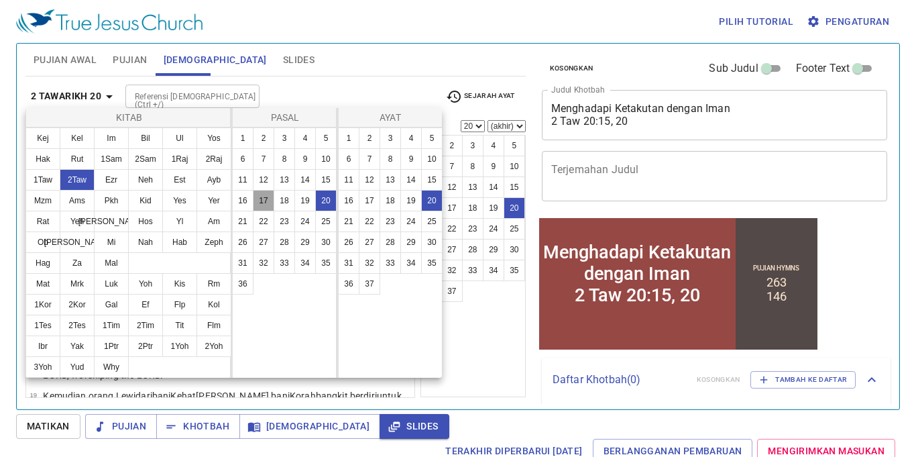
click at [262, 201] on button "17" at bounding box center [263, 200] width 21 height 21
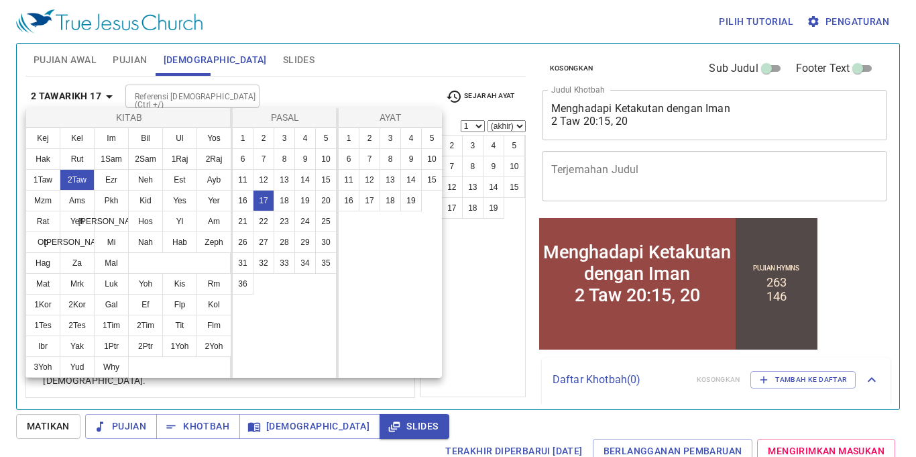
scroll to position [0, 0]
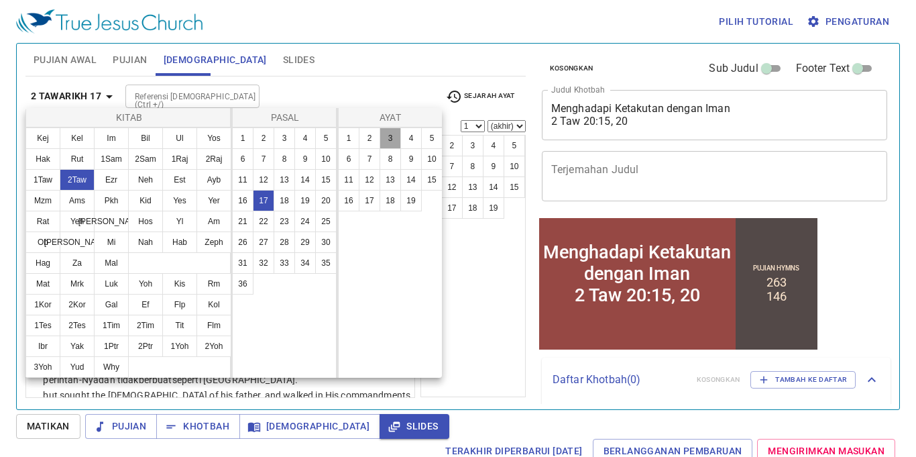
click at [393, 139] on button "3" at bounding box center [390, 137] width 21 height 21
select select "3"
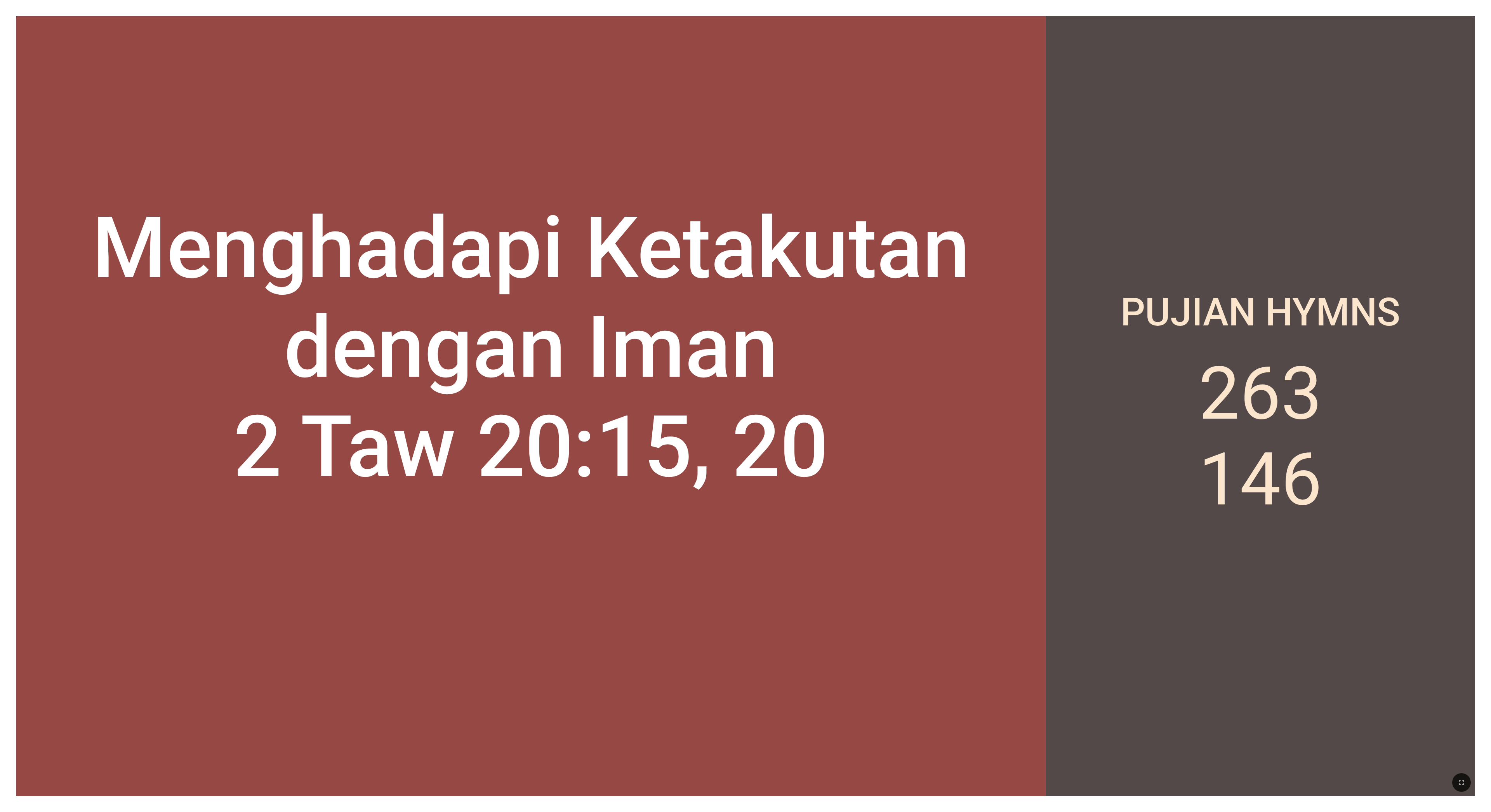
drag, startPoint x: 16, startPoint y: 202, endPoint x: 10, endPoint y: 213, distance: 12.5
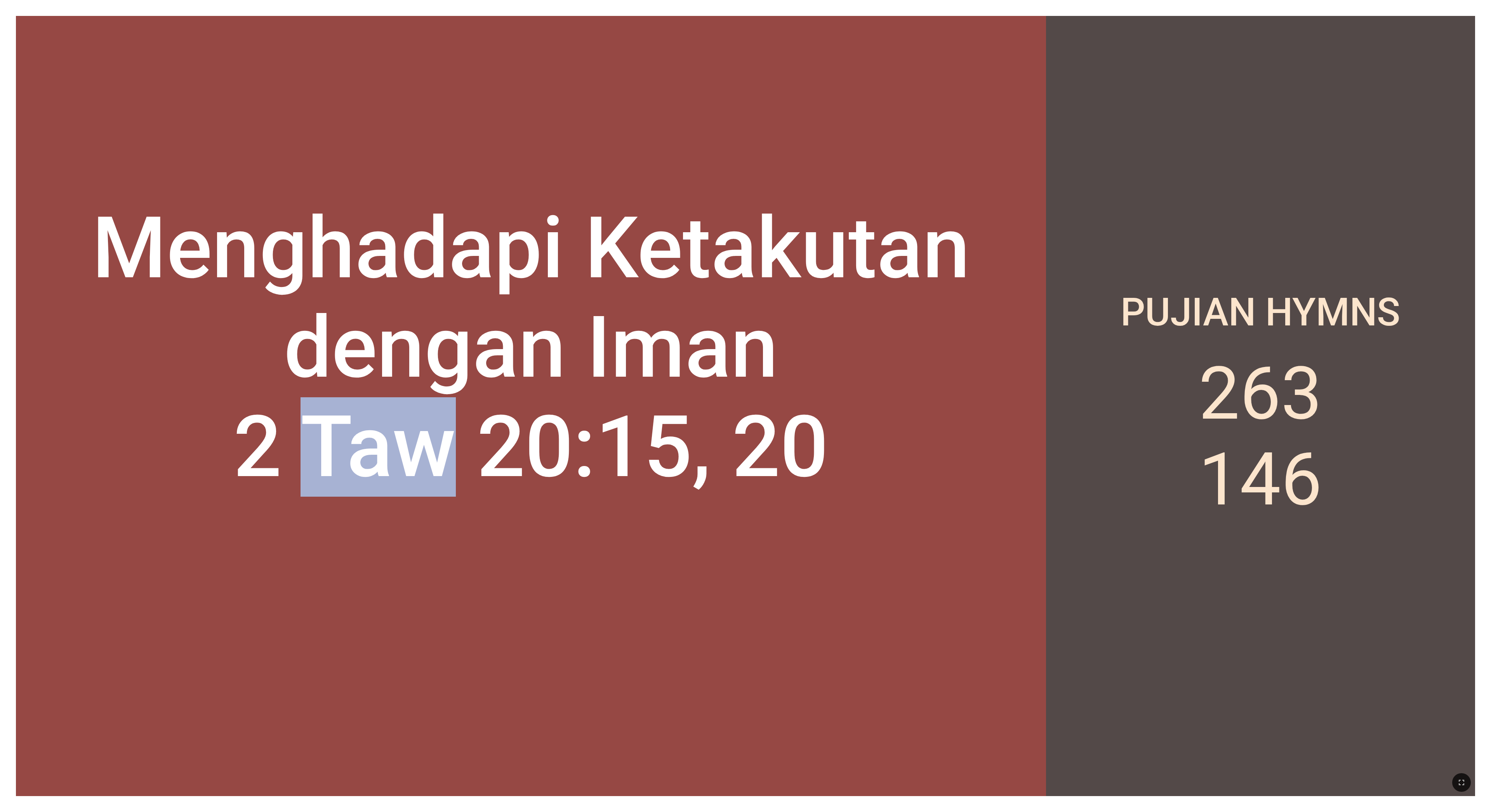
drag, startPoint x: 329, startPoint y: 468, endPoint x: 262, endPoint y: 552, distance: 107.4
click at [310, 248] on div "Menghadapi Ketakutan dengan Iman 2 Taw 20:15, 20" at bounding box center [531, 347] width 997 height 298
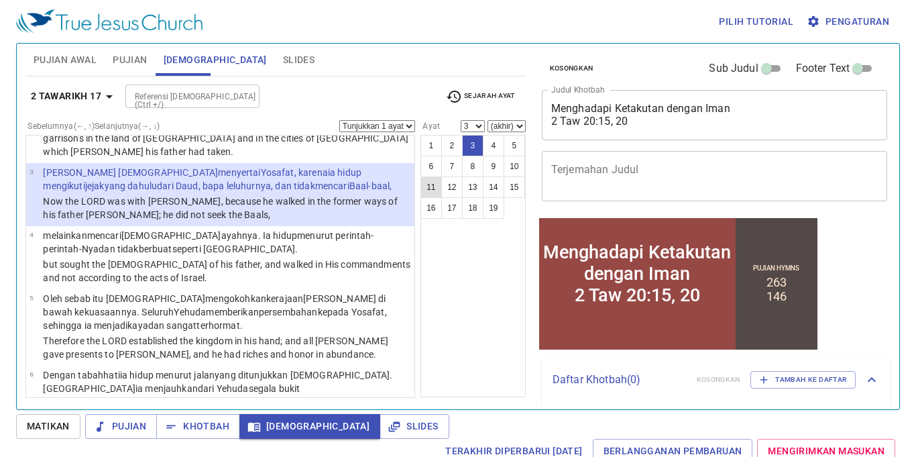
scroll to position [130, 0]
click at [495, 144] on button "4" at bounding box center [493, 145] width 21 height 21
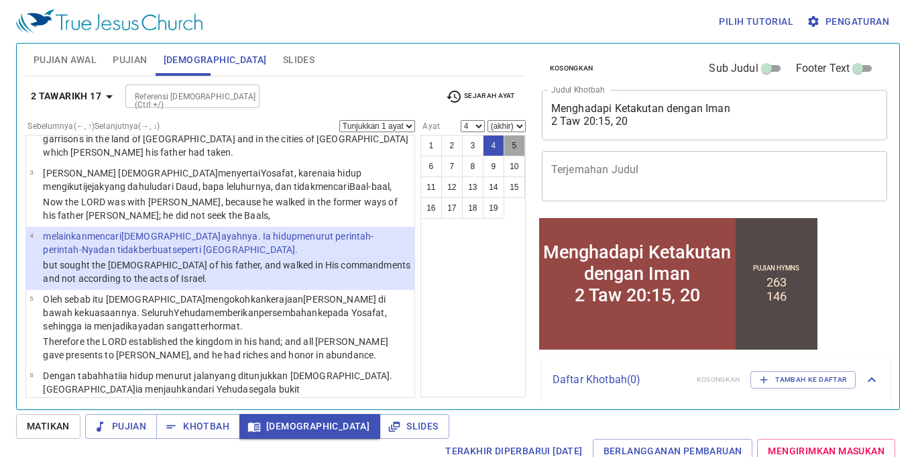
click at [511, 144] on button "5" at bounding box center [514, 145] width 21 height 21
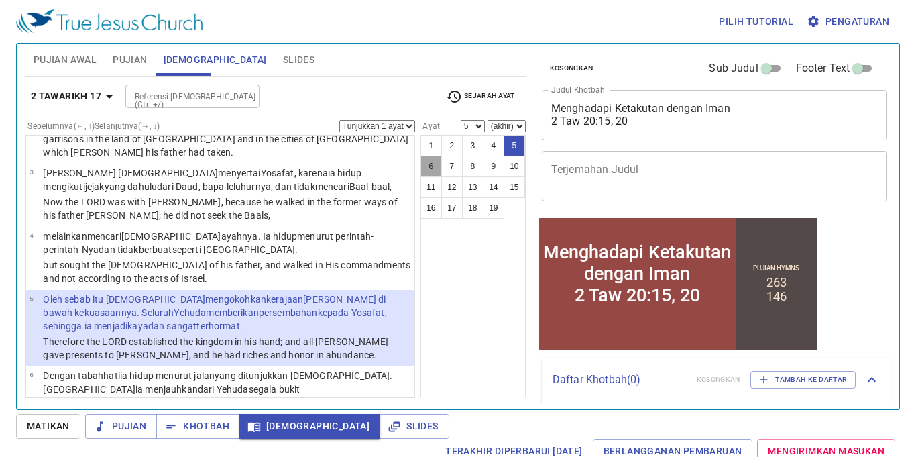
click at [436, 164] on button "6" at bounding box center [431, 166] width 21 height 21
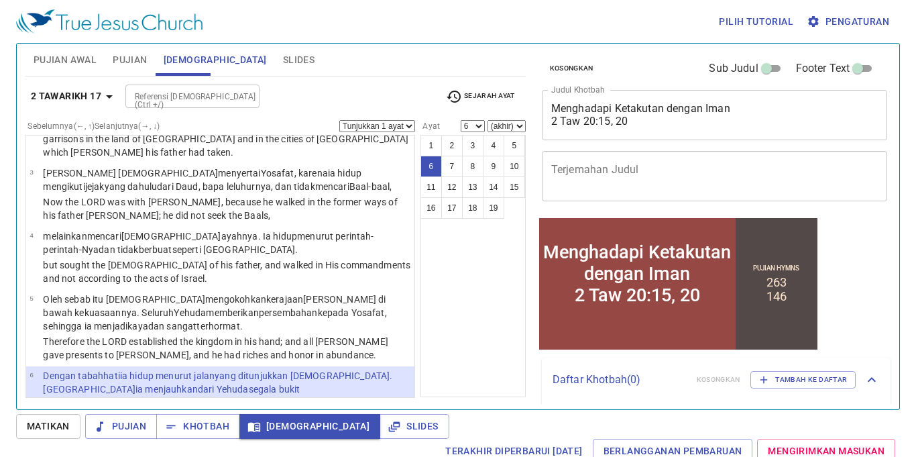
scroll to position [248, 0]
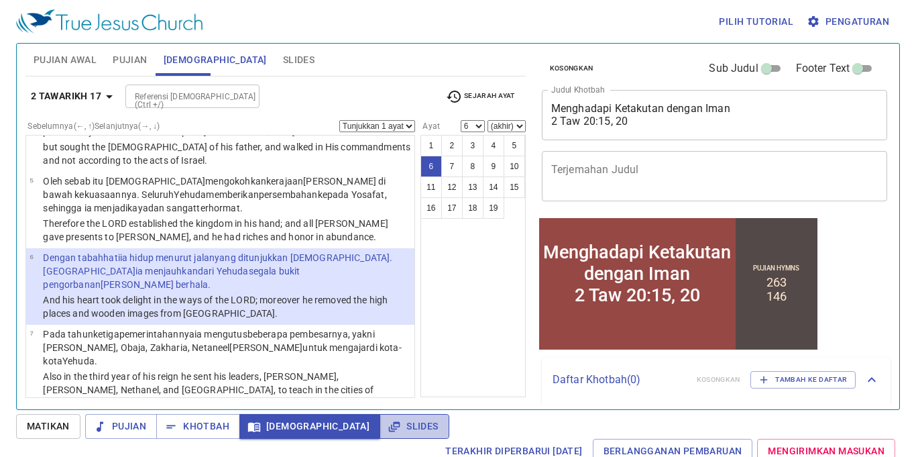
click at [390, 423] on span "Slides" at bounding box center [414, 426] width 48 height 17
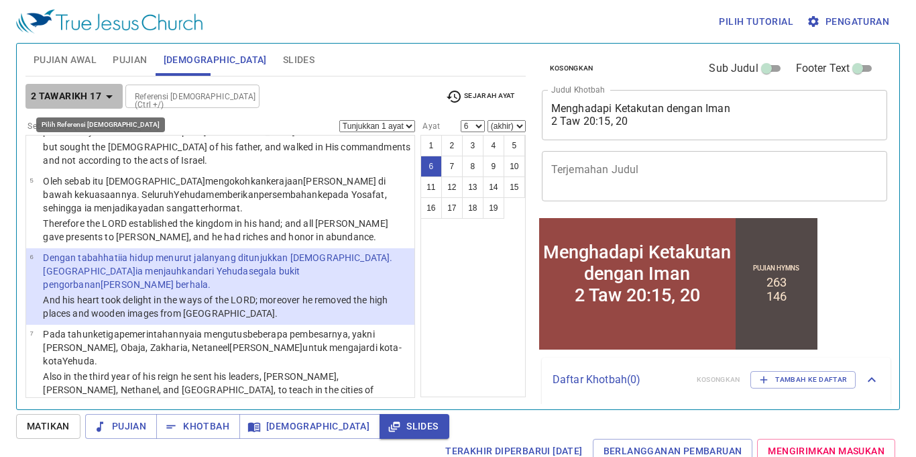
click at [73, 100] on b "2 Tawarikh 17" at bounding box center [66, 96] width 70 height 17
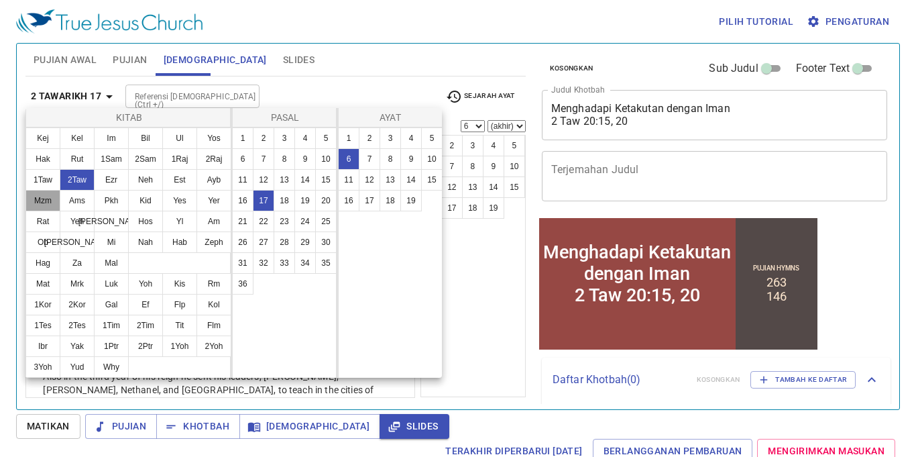
click at [42, 201] on button "Mzm" at bounding box center [42, 200] width 35 height 21
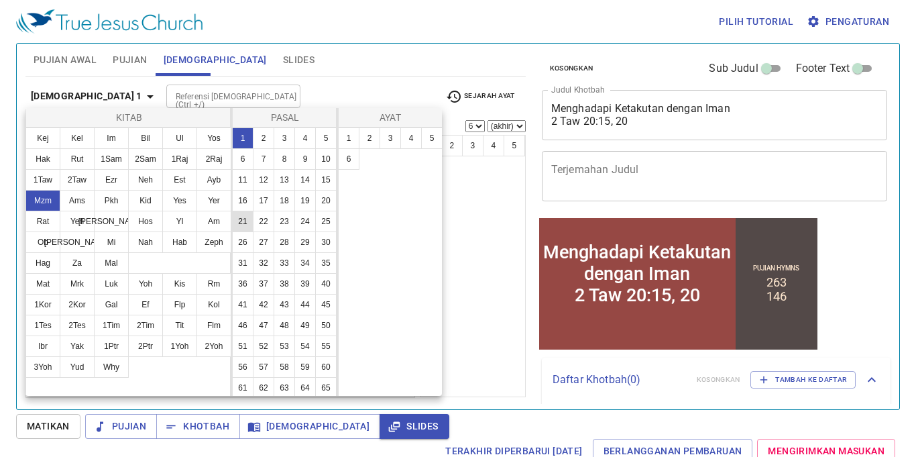
scroll to position [0, 0]
click at [263, 280] on button "37" at bounding box center [263, 283] width 21 height 21
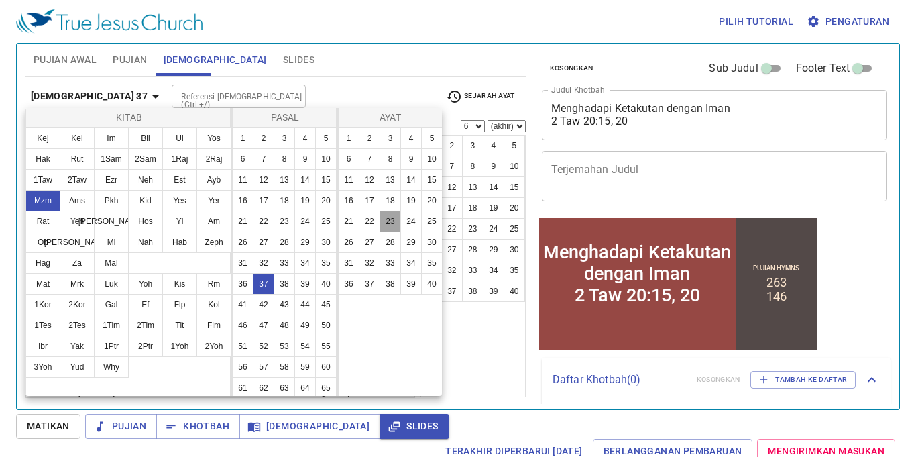
click at [389, 222] on button "23" at bounding box center [390, 221] width 21 height 21
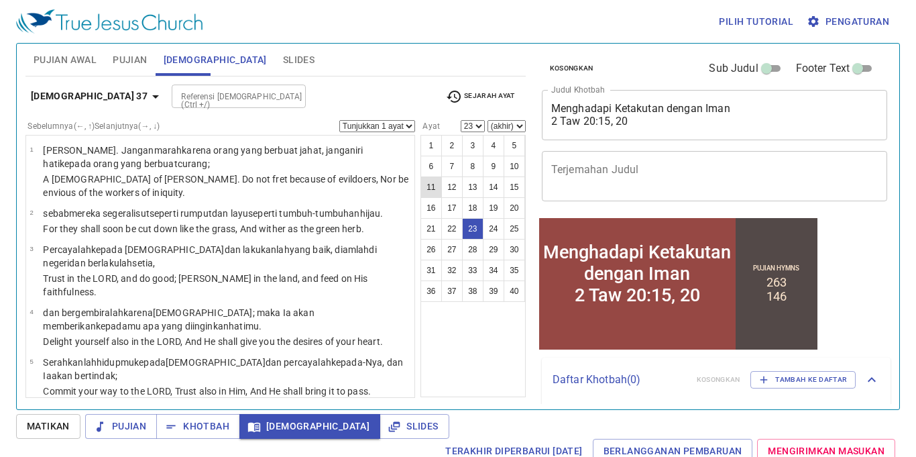
scroll to position [1079, 0]
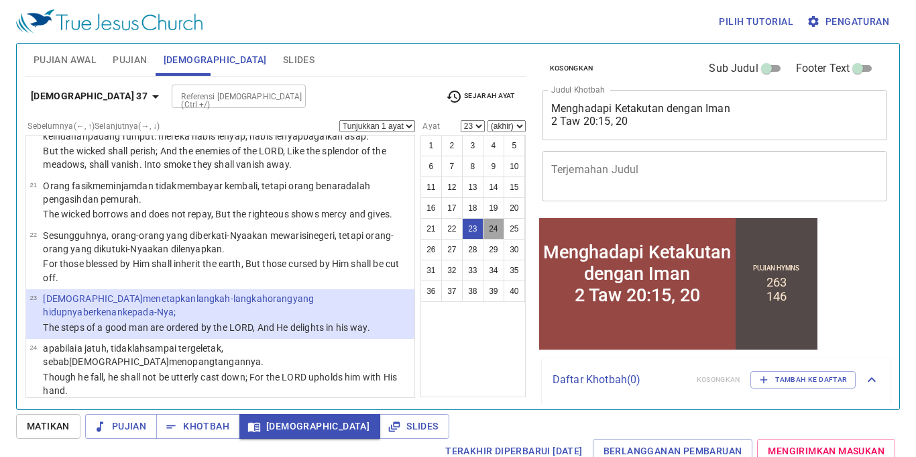
click at [496, 223] on button "24" at bounding box center [493, 228] width 21 height 21
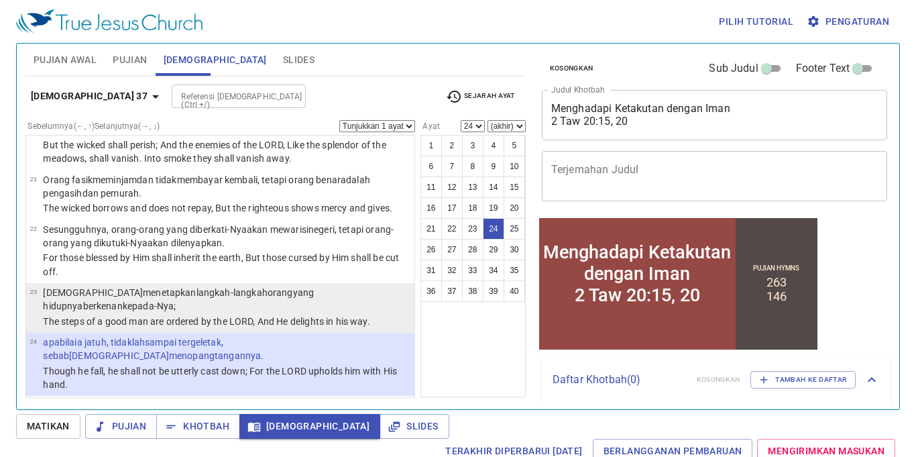
scroll to position [1099, 0]
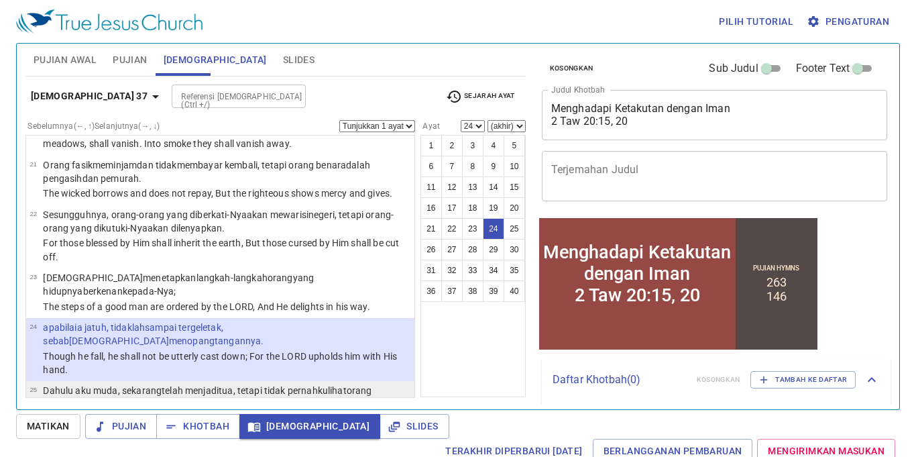
click at [350, 385] on wh3808 "kulihat orang benar ditinggalkan , atau anak cucunya meminta-minta roti ;" at bounding box center [207, 397] width 329 height 24
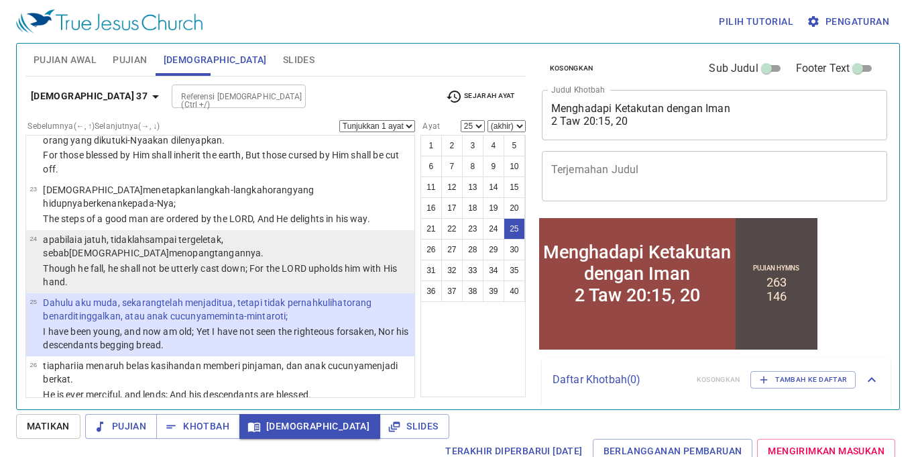
scroll to position [1193, 0]
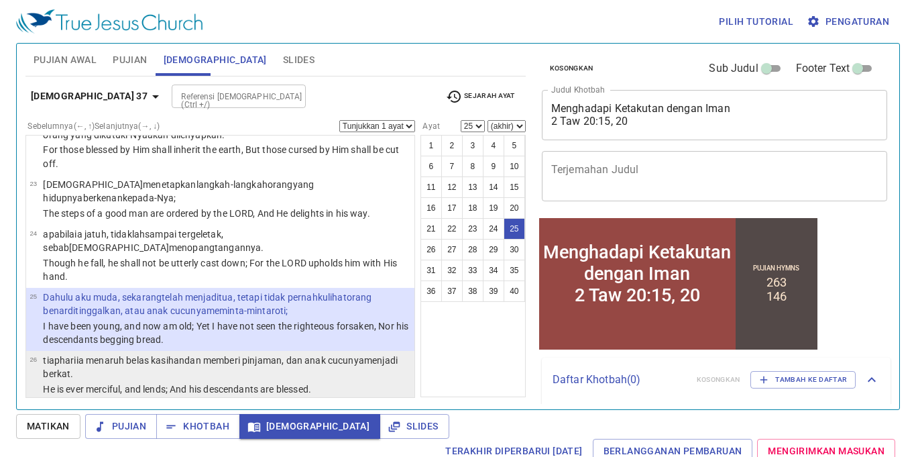
click at [275, 354] on p "tiap hari ia menaruh belas kasihan dan memberi pinjaman , dan anak cucunya menj…" at bounding box center [227, 367] width 368 height 27
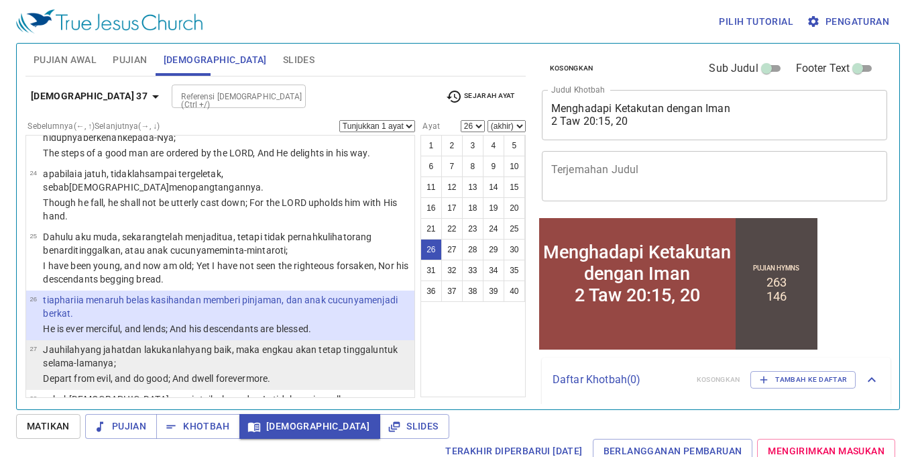
scroll to position [1258, 0]
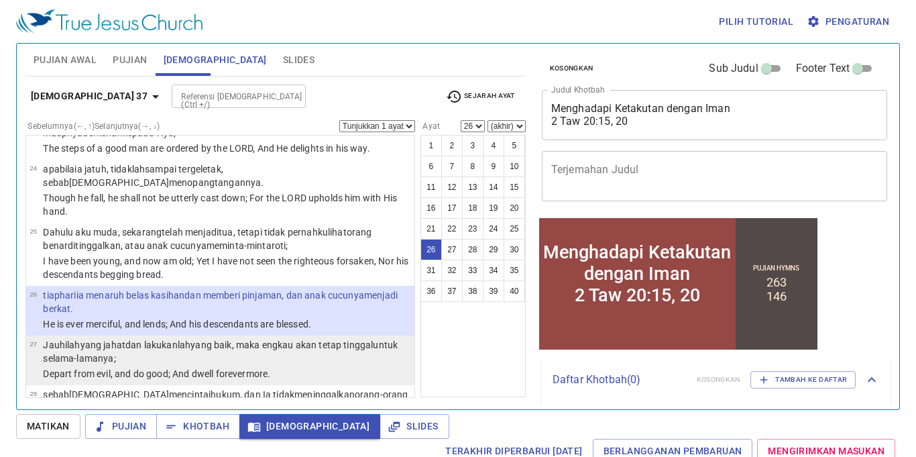
click at [211, 338] on p "Jauhilah yang jahat dan lakukanlah yang baik , maka engkau akan tetap tinggal u…" at bounding box center [227, 351] width 368 height 27
select select "27"
click at [211, 338] on p "Jauhilah yang jahat dan lakukanlah yang baik , maka engkau akan tetap tinggal u…" at bounding box center [227, 351] width 368 height 27
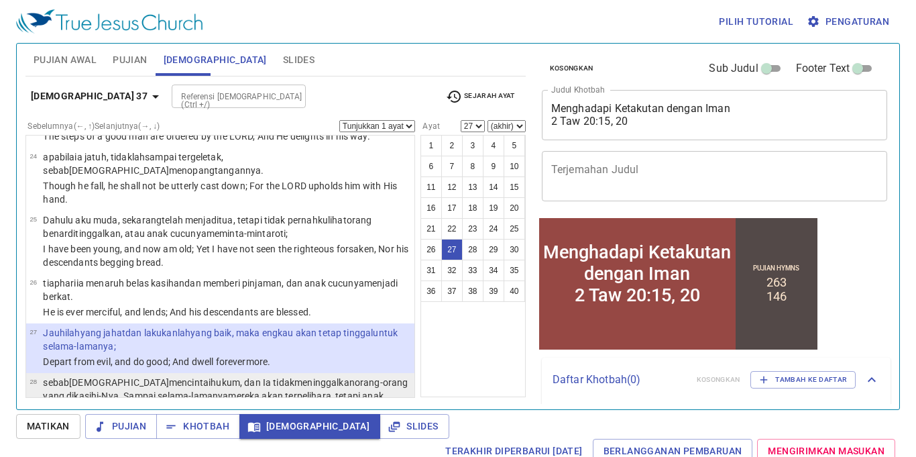
scroll to position [1271, 0]
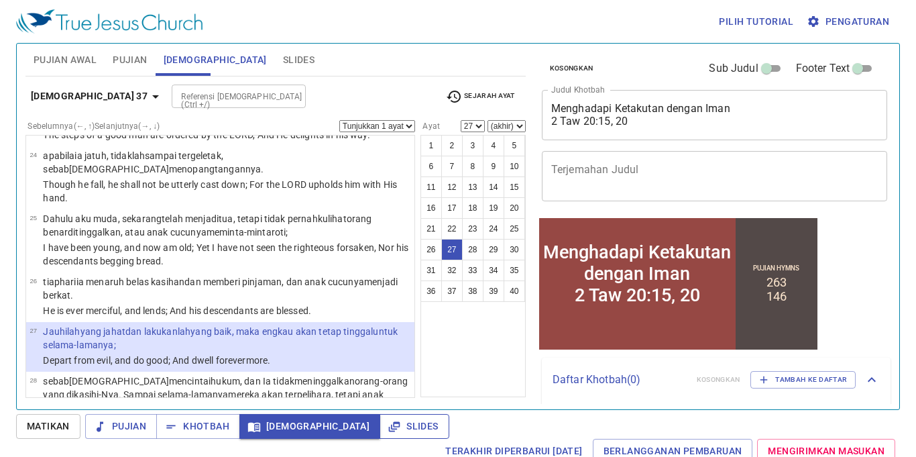
click at [380, 416] on button "Slides" at bounding box center [414, 426] width 69 height 25
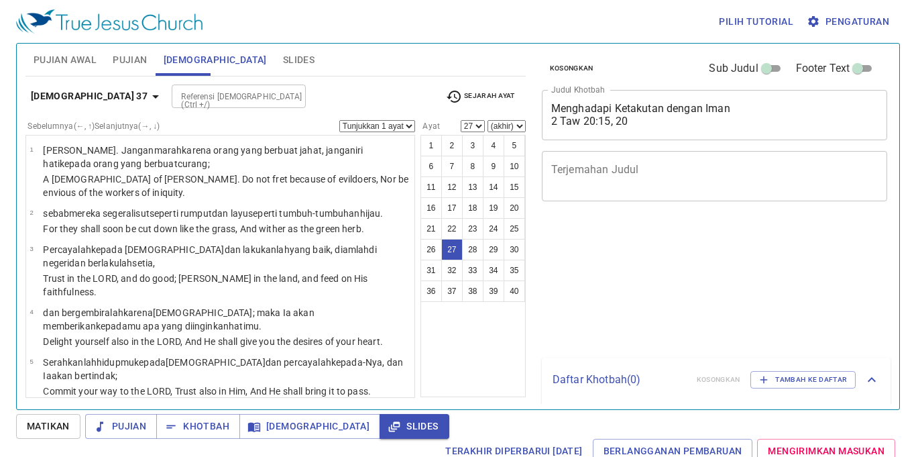
select select "27"
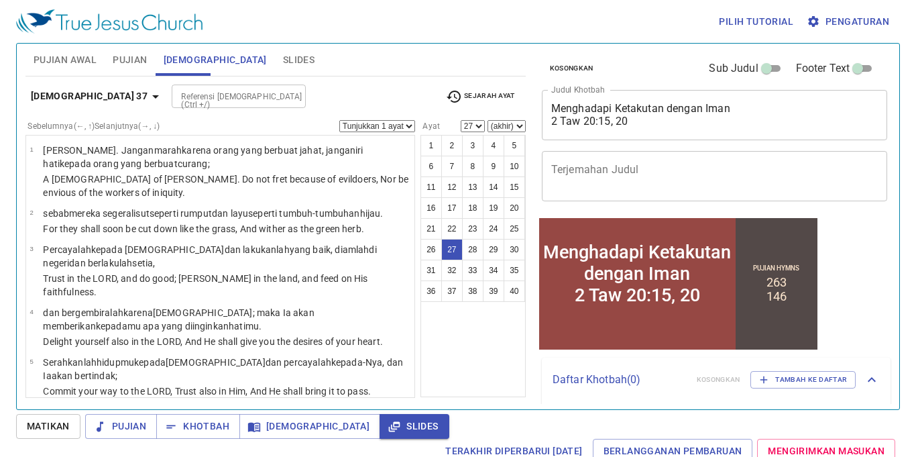
scroll to position [1271, 0]
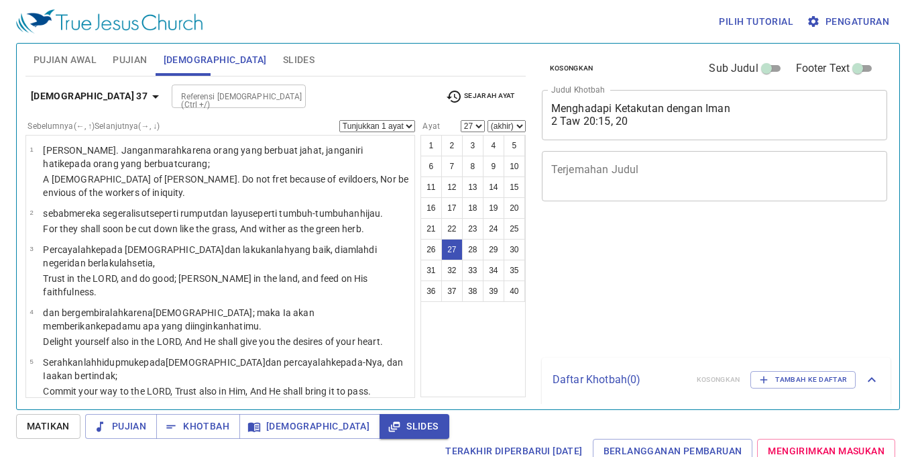
select select "27"
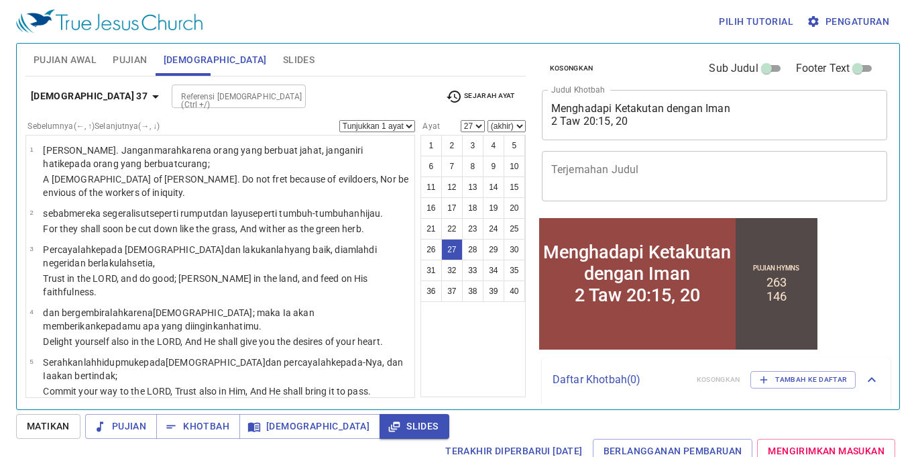
scroll to position [1271, 0]
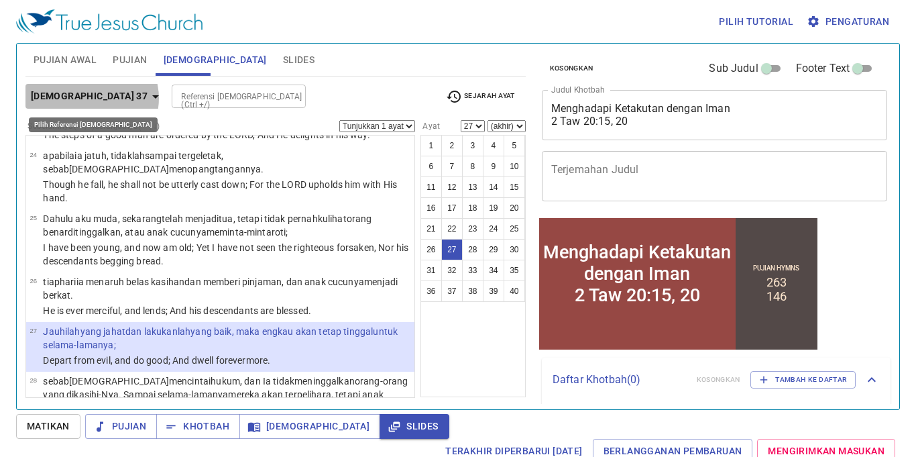
click at [148, 97] on icon "button" at bounding box center [156, 97] width 16 height 16
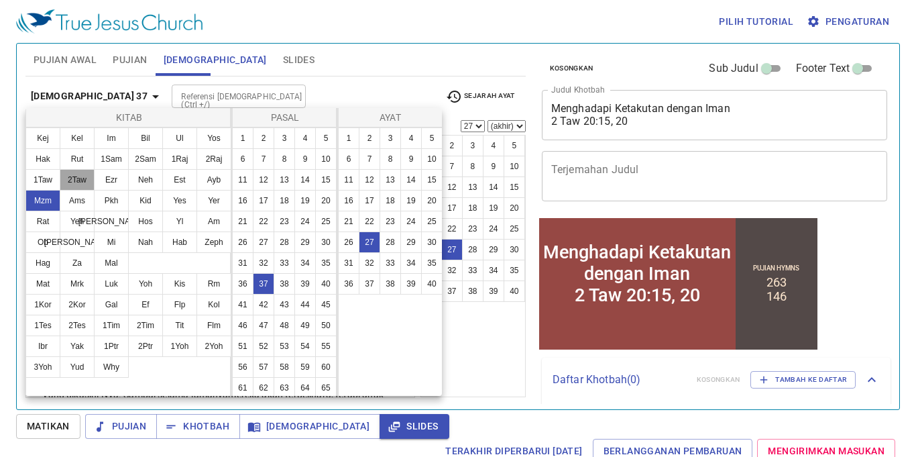
click at [83, 183] on button "2Taw" at bounding box center [77, 179] width 35 height 21
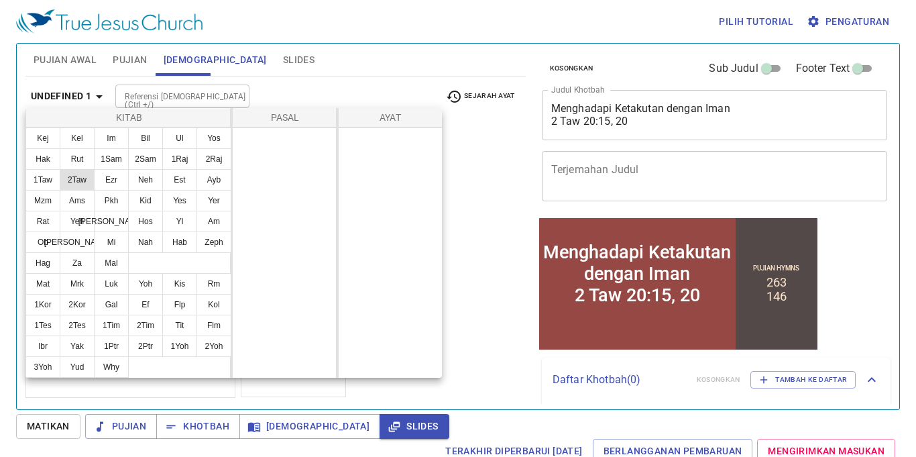
scroll to position [0, 0]
click at [174, 97] on div at bounding box center [458, 228] width 916 height 457
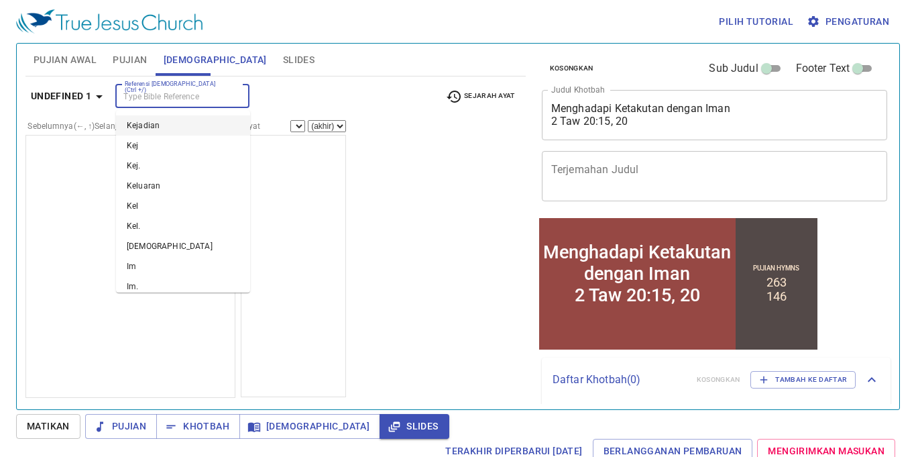
click at [170, 90] on input "Referensi [DEMOGRAPHIC_DATA] (Ctrl +/)" at bounding box center [171, 96] width 104 height 15
click at [175, 122] on li "2 Tawarikh" at bounding box center [183, 125] width 134 height 20
type input "2 t"
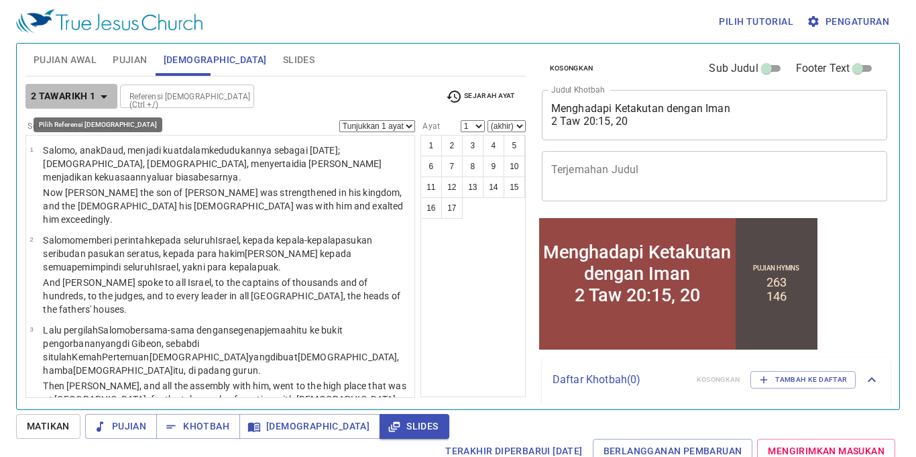
click at [104, 89] on icon "button" at bounding box center [104, 97] width 16 height 16
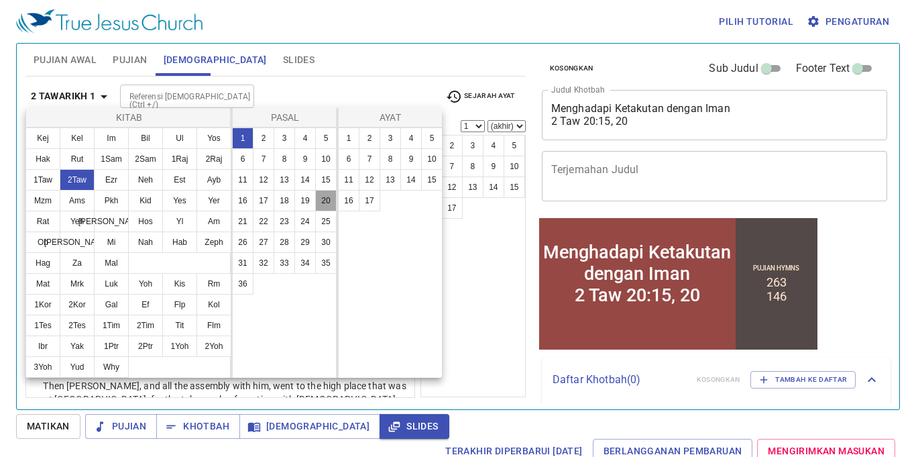
click at [324, 204] on button "20" at bounding box center [325, 200] width 21 height 21
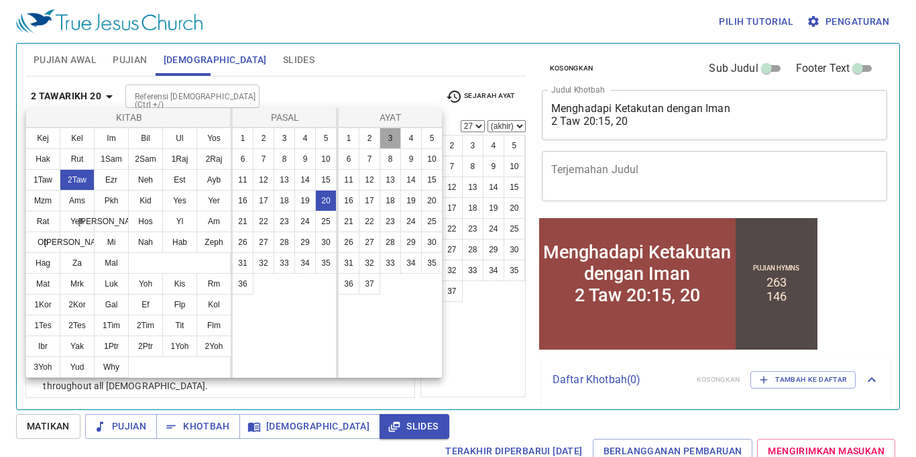
click at [388, 133] on button "3" at bounding box center [390, 137] width 21 height 21
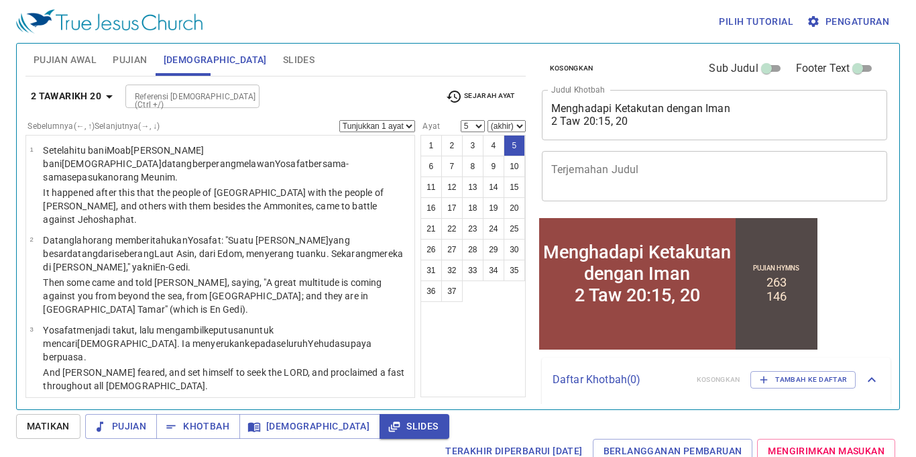
scroll to position [146, 0]
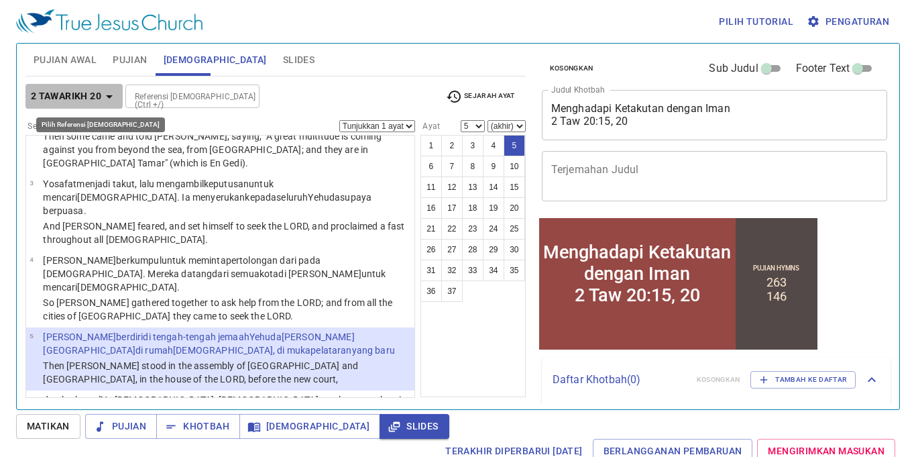
click at [101, 97] on b "2 Tawarikh 20" at bounding box center [66, 96] width 70 height 17
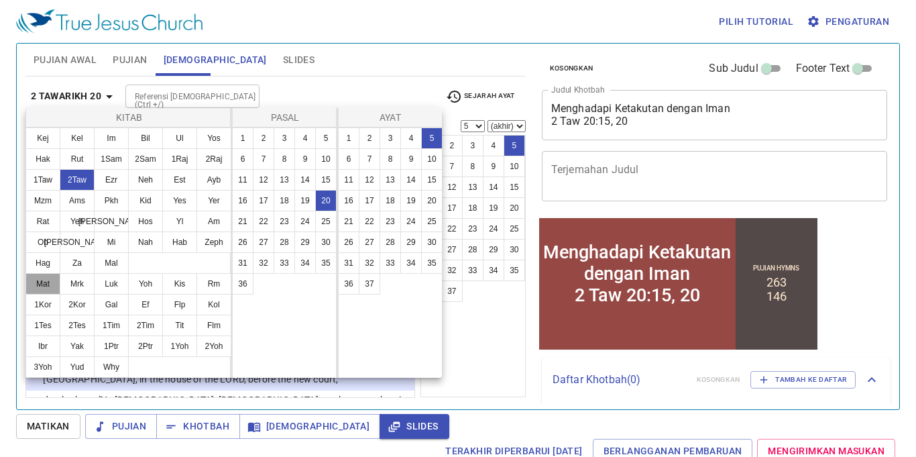
click at [46, 282] on button "Mat" at bounding box center [42, 283] width 35 height 21
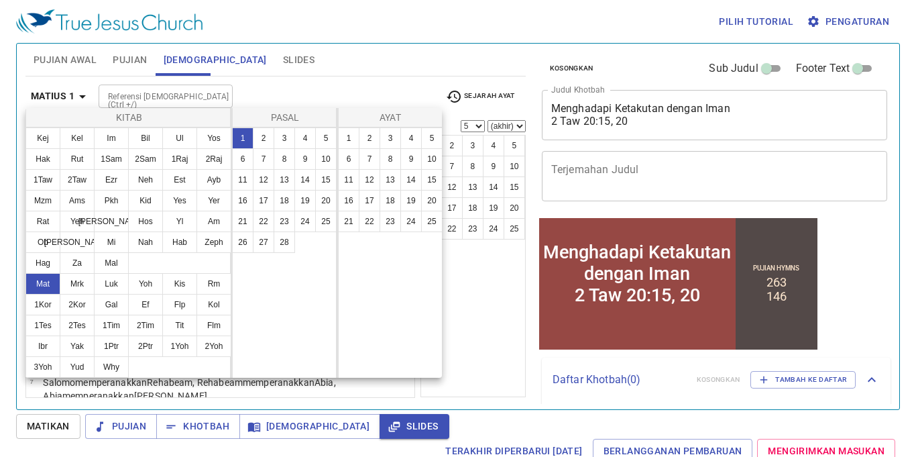
scroll to position [0, 0]
click at [246, 220] on button "21" at bounding box center [242, 221] width 21 height 21
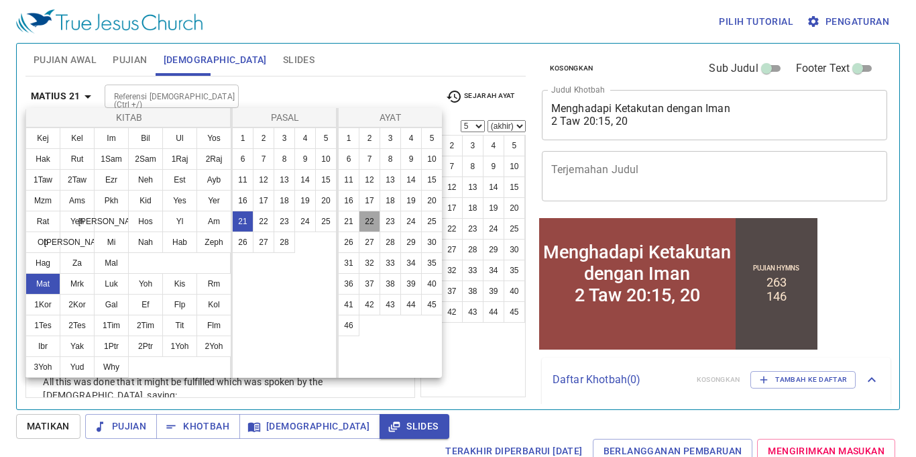
click at [373, 219] on button "22" at bounding box center [369, 221] width 21 height 21
select select "22"
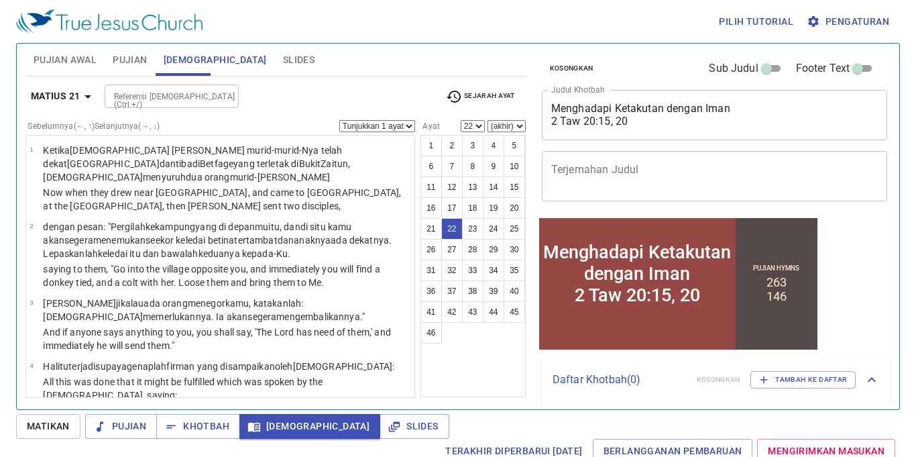
scroll to position [1238, 0]
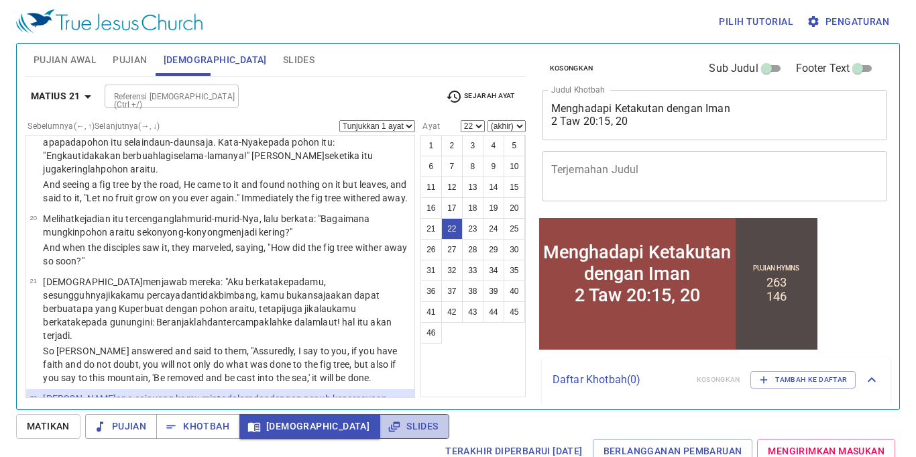
click at [390, 421] on span "Slides" at bounding box center [414, 426] width 48 height 17
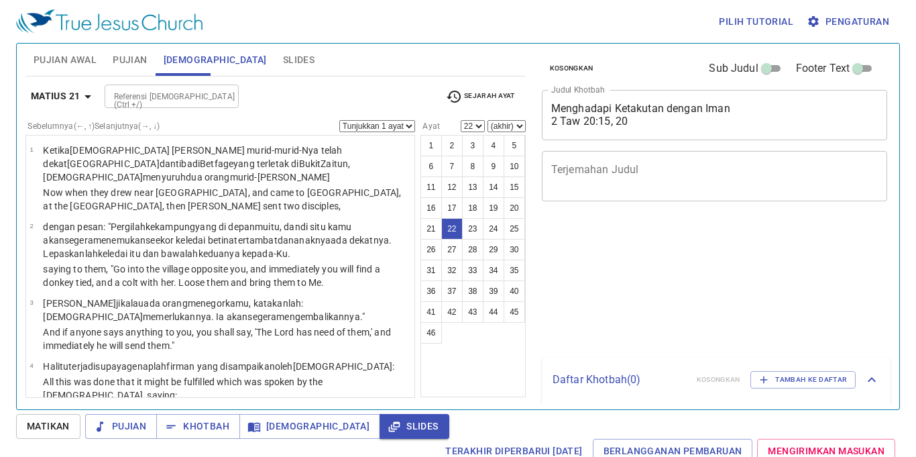
select select "22"
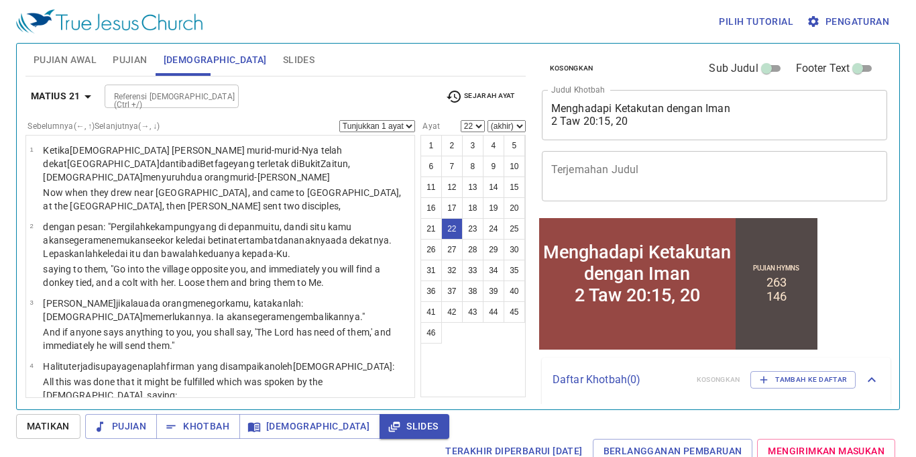
scroll to position [1238, 0]
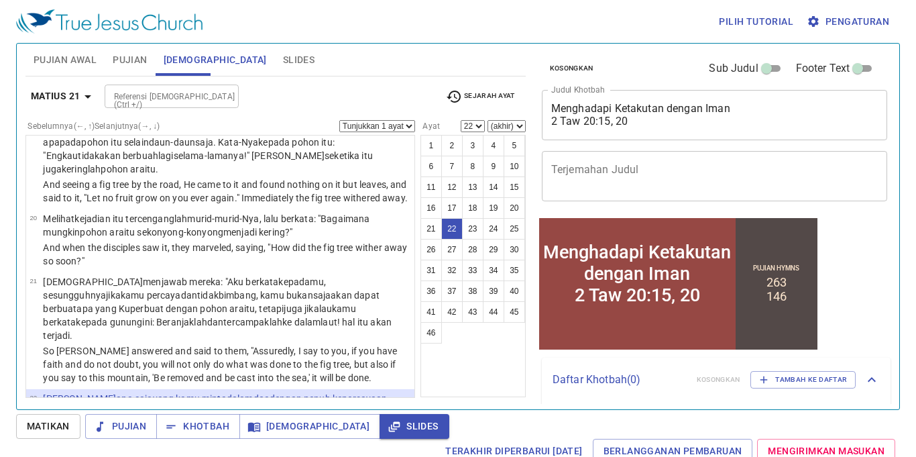
click at [149, 98] on input "Referensi [DEMOGRAPHIC_DATA] (Ctrl +/)" at bounding box center [161, 96] width 104 height 15
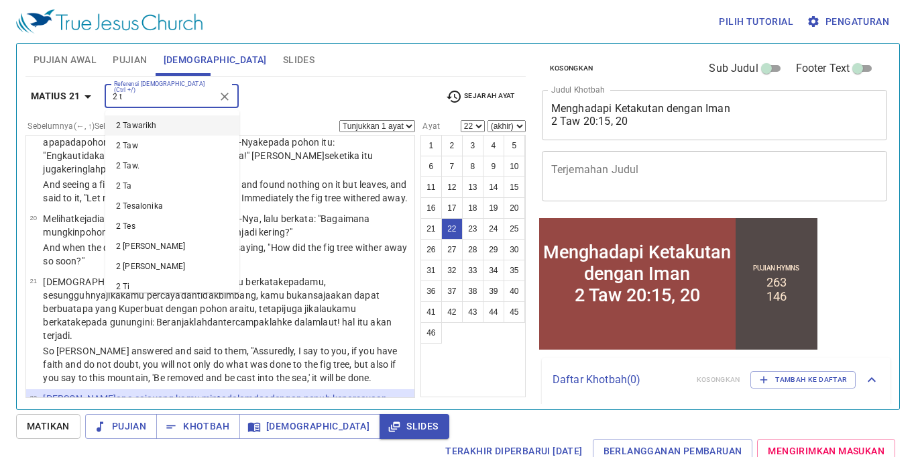
click at [164, 125] on li "2 Tawarikh" at bounding box center [172, 125] width 134 height 20
type input "2 t"
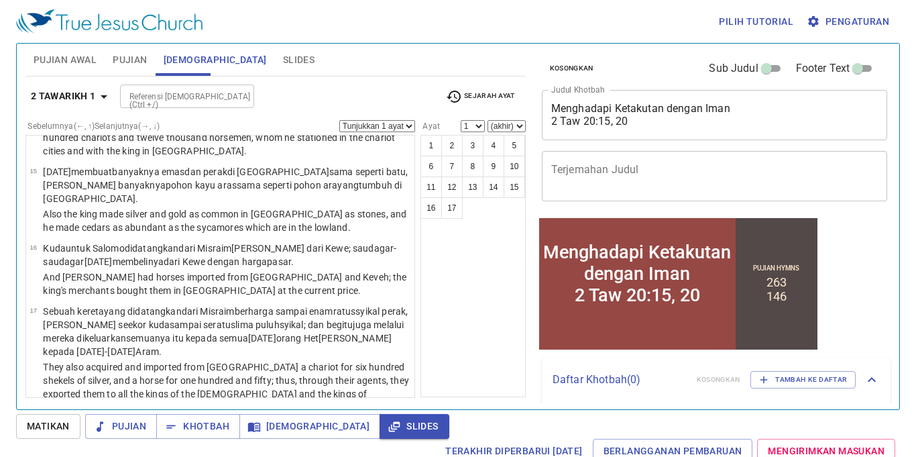
scroll to position [0, 0]
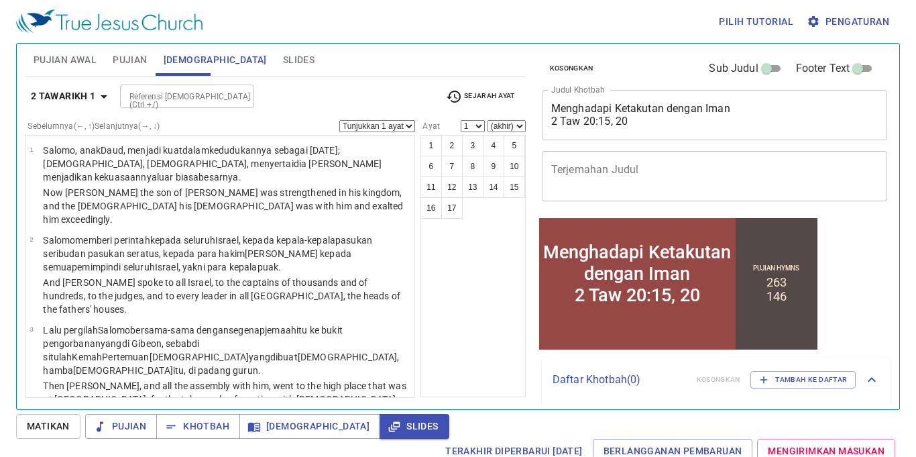
click at [94, 97] on b "2 Tawarikh 1" at bounding box center [63, 96] width 65 height 17
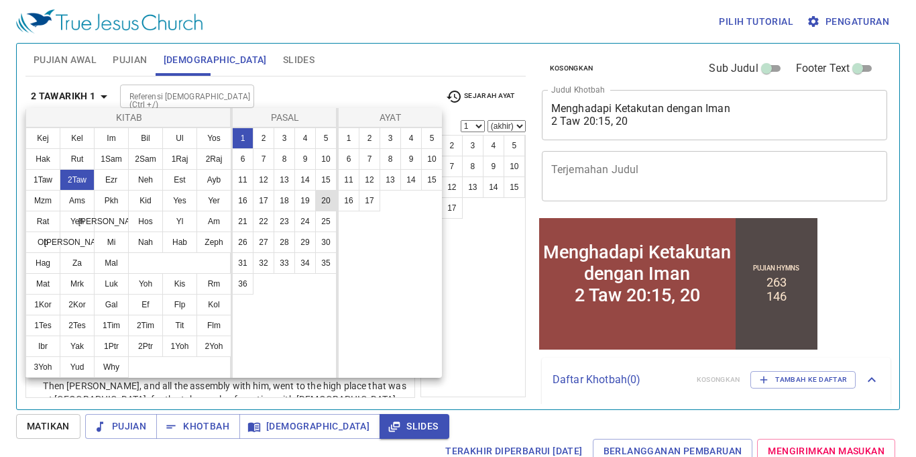
click at [320, 198] on button "20" at bounding box center [325, 200] width 21 height 21
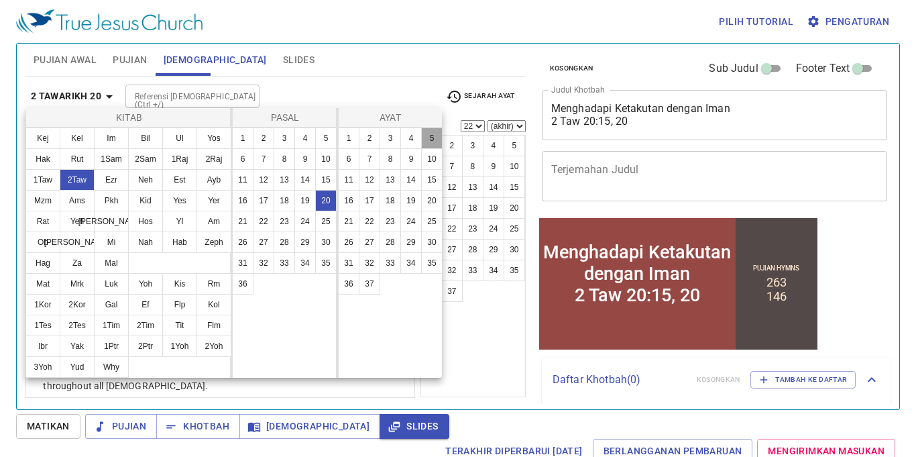
click at [427, 131] on button "5" at bounding box center [431, 137] width 21 height 21
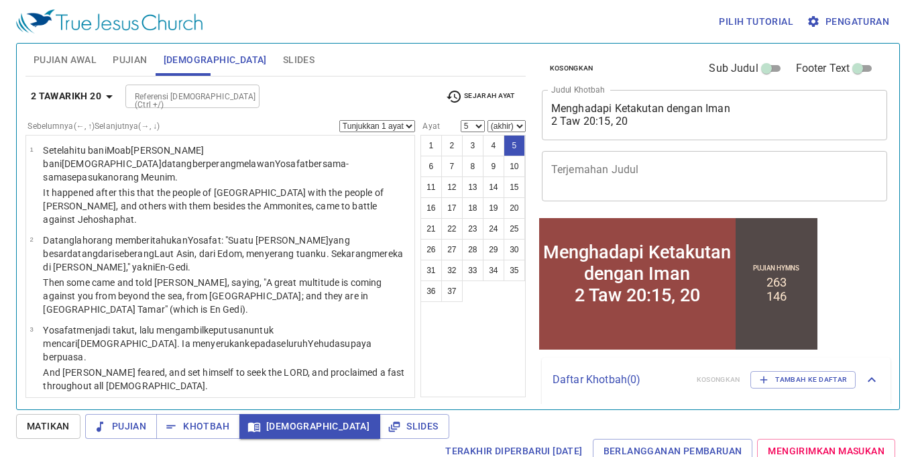
scroll to position [185, 0]
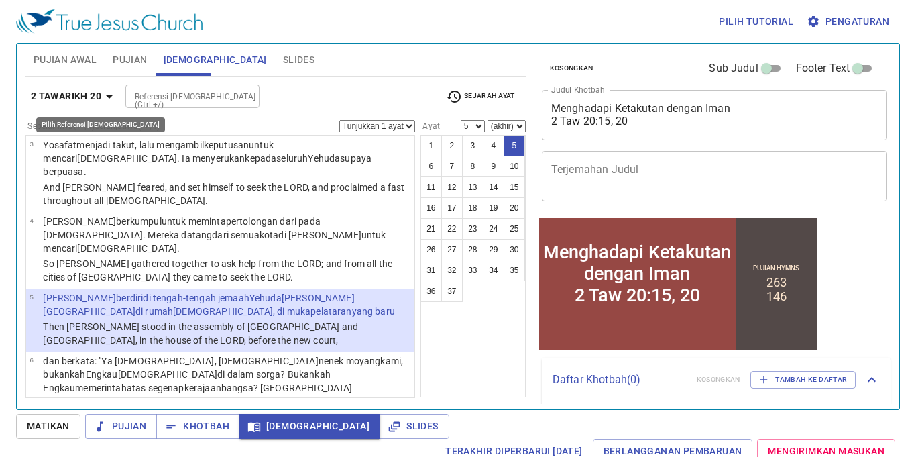
click at [98, 99] on b "2 Tawarikh 20" at bounding box center [66, 96] width 70 height 17
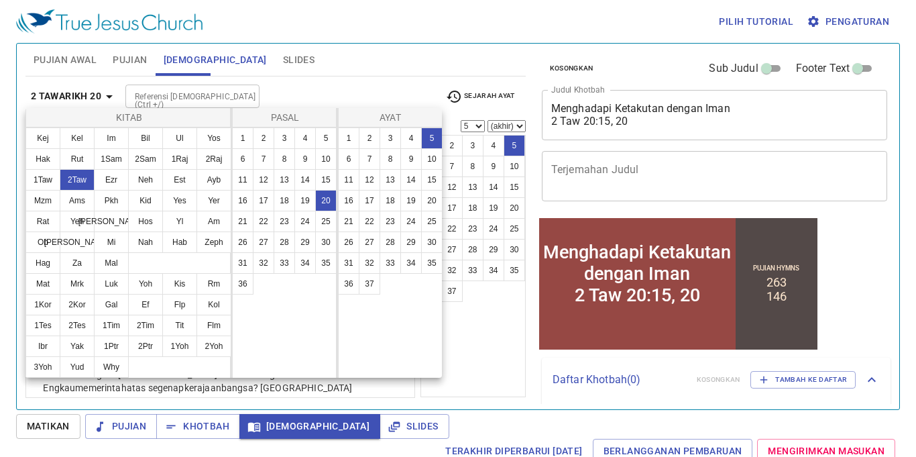
click at [486, 324] on div at bounding box center [458, 228] width 916 height 457
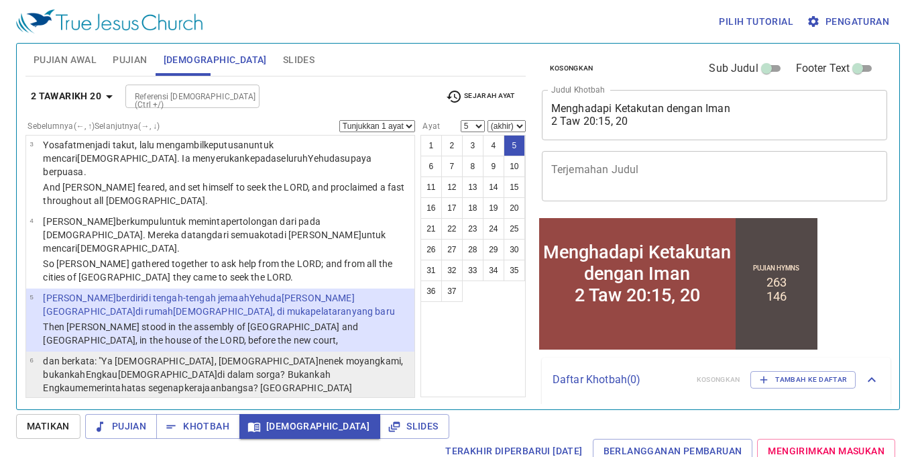
click at [168, 354] on p "dan berkata : "Ya TUHAN , Allah nenek moyang kami, bukankah Engkau Allah di dal…" at bounding box center [227, 387] width 368 height 67
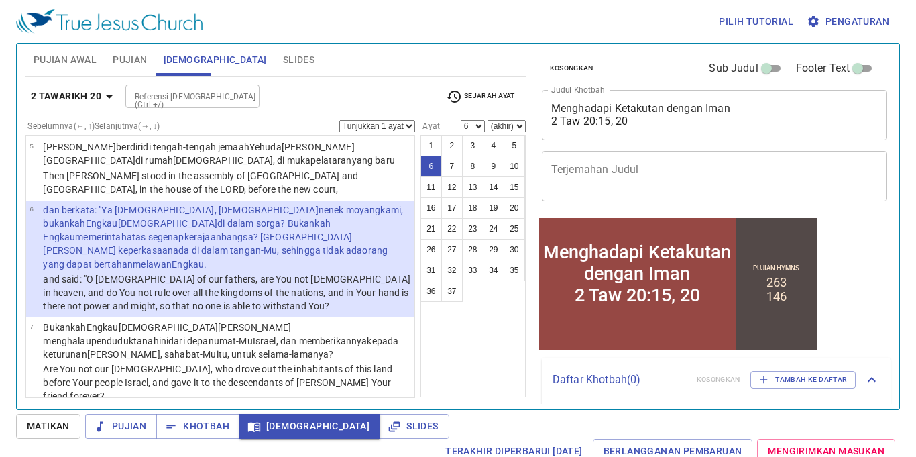
scroll to position [337, 0]
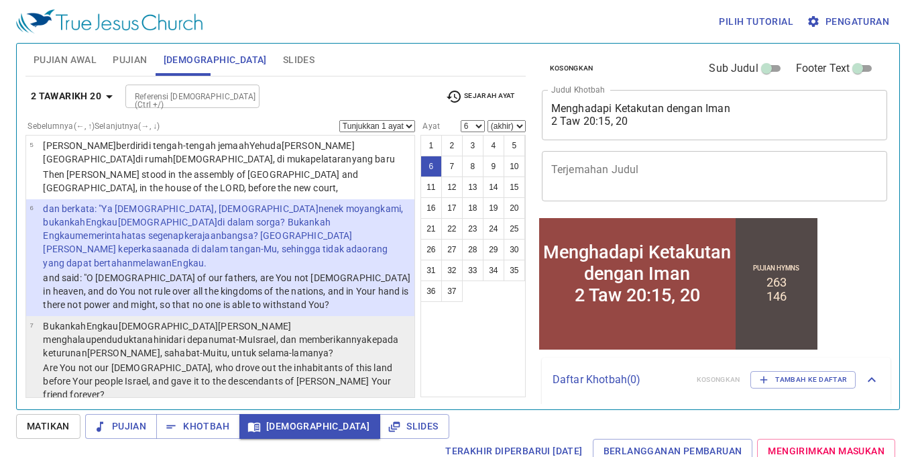
click at [148, 319] on p "Bukankah Engkau Allah kami yang menghalau penduduk tanah ini dari depan umat-Mu…" at bounding box center [227, 339] width 368 height 40
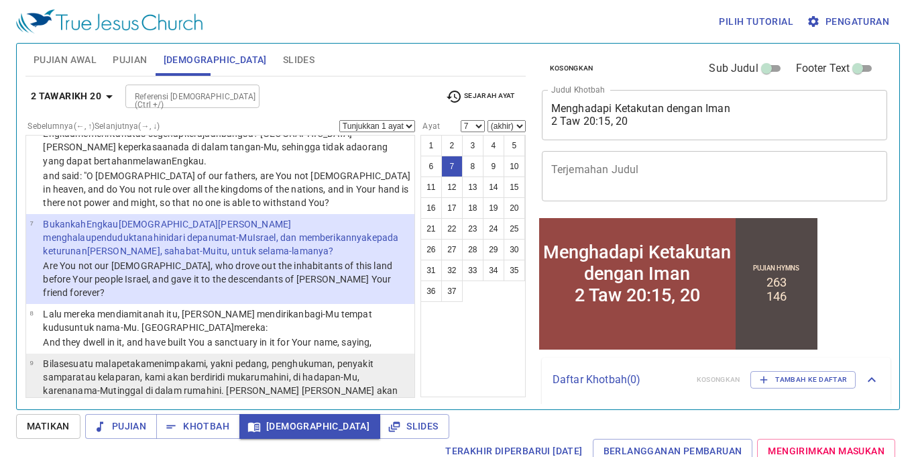
scroll to position [441, 0]
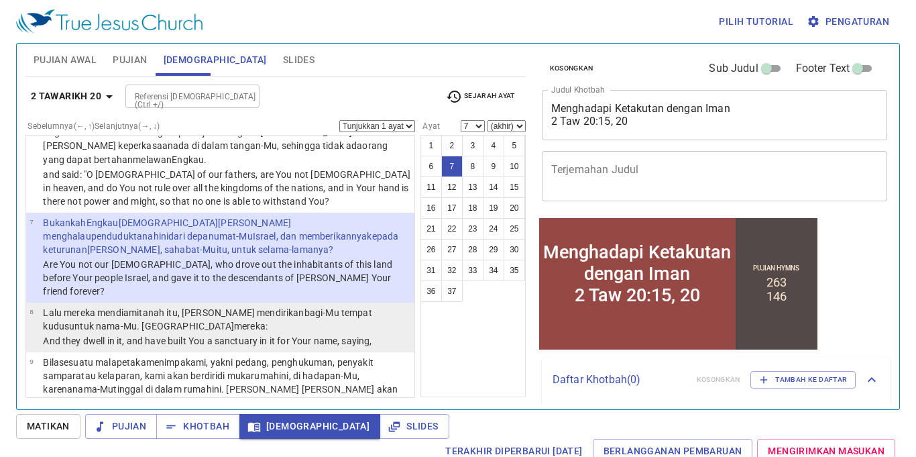
click at [160, 306] on p "Lalu mereka mendiami tanah itu, dan mendirikan bagi-Mu tempat kudus untuk nama-…" at bounding box center [227, 319] width 368 height 27
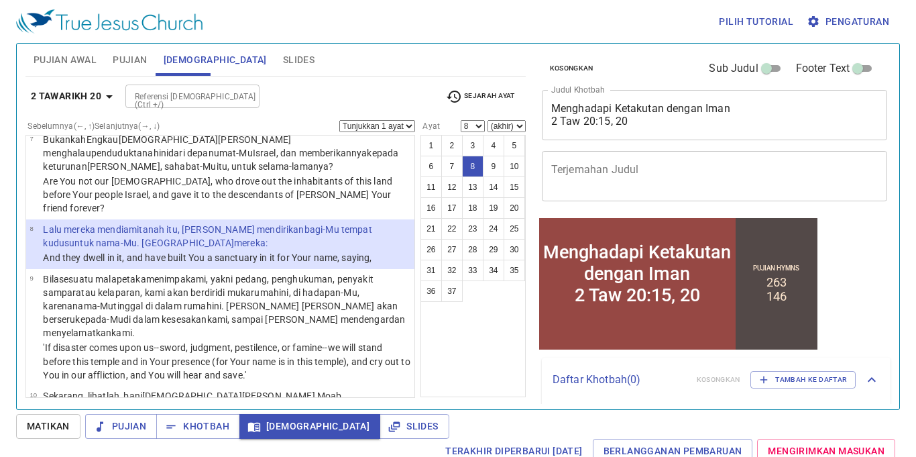
scroll to position [525, 0]
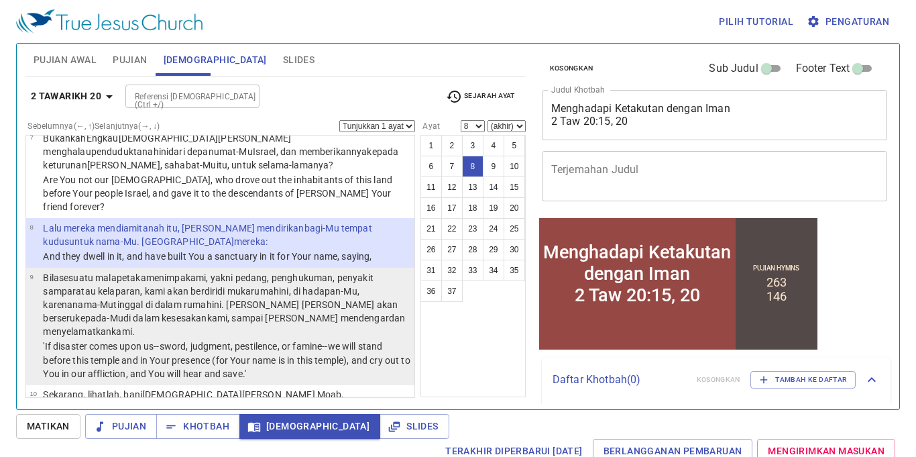
click at [166, 299] on wh8034 "tinggal di dalam rumah ini . Dan kami akan berseru kepada-Mu di dalam kesesakan…" at bounding box center [224, 318] width 362 height 38
select select "9"
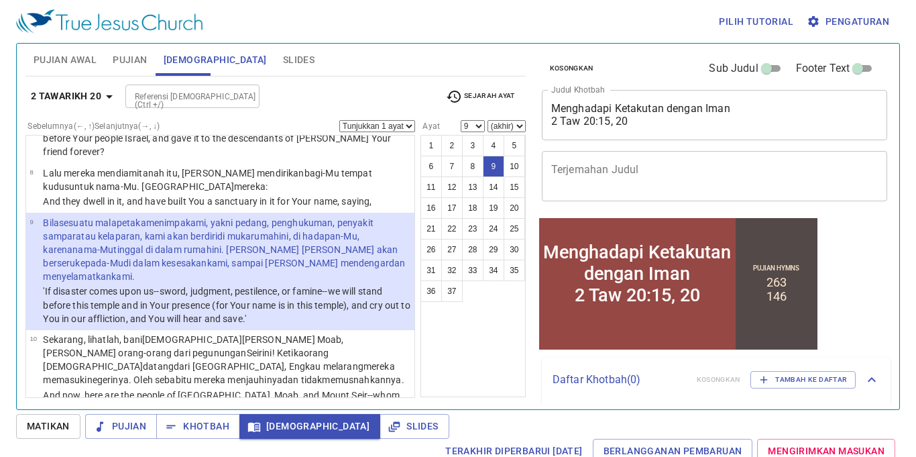
scroll to position [582, 0]
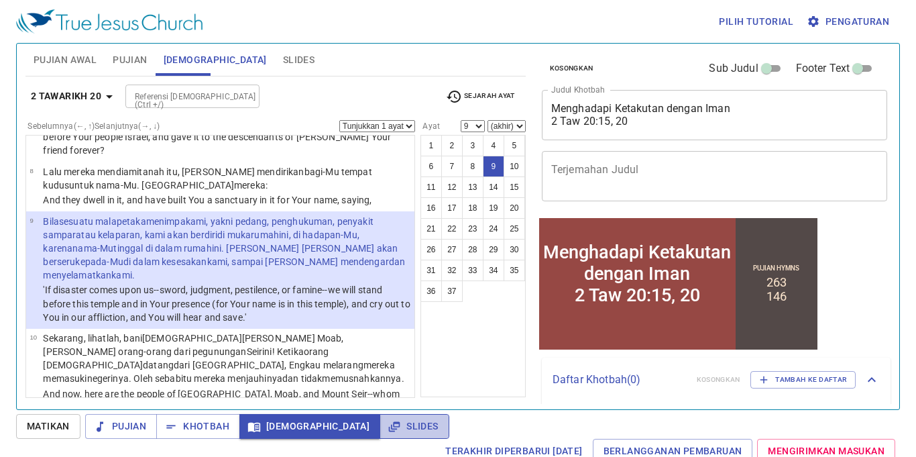
click at [390, 430] on span "Slides" at bounding box center [414, 426] width 48 height 17
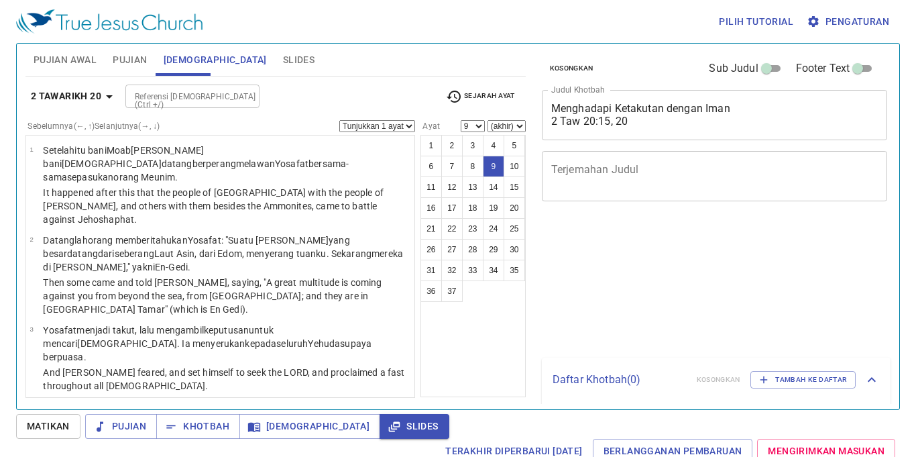
select select "9"
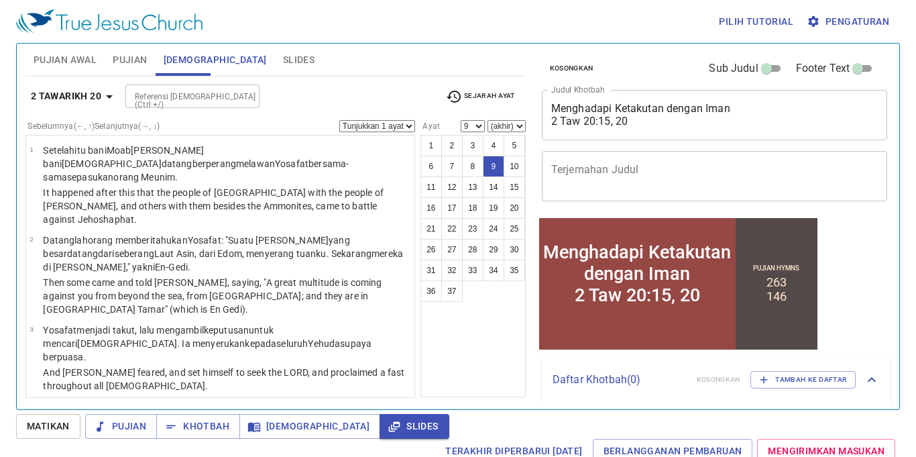
scroll to position [582, 0]
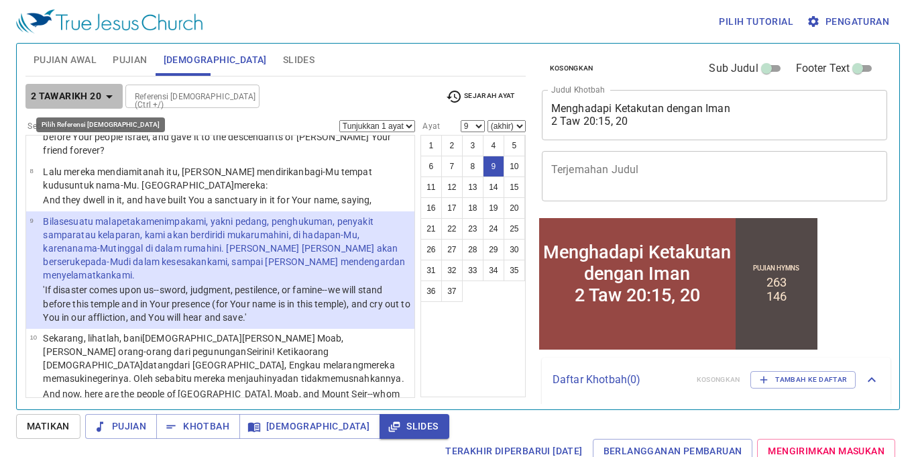
click at [78, 101] on b "2 Tawarikh 20" at bounding box center [66, 96] width 70 height 17
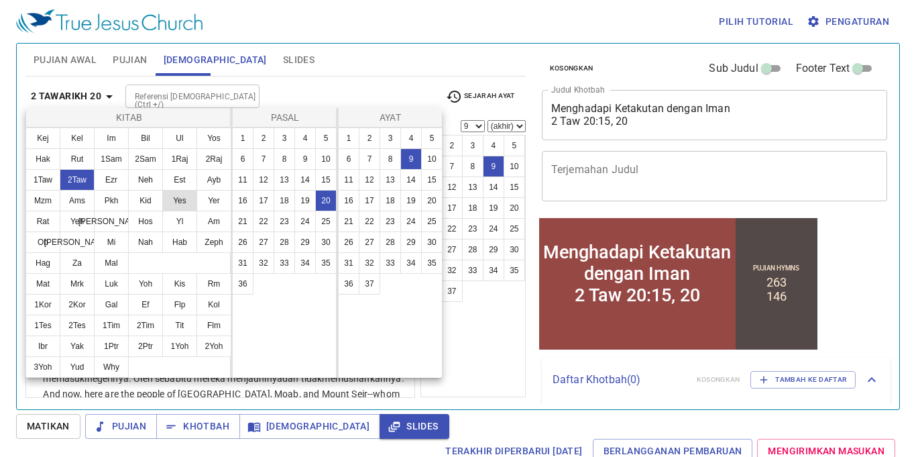
drag, startPoint x: 49, startPoint y: 203, endPoint x: 167, endPoint y: 203, distance: 118.1
click at [48, 203] on button "Mzm" at bounding box center [42, 200] width 35 height 21
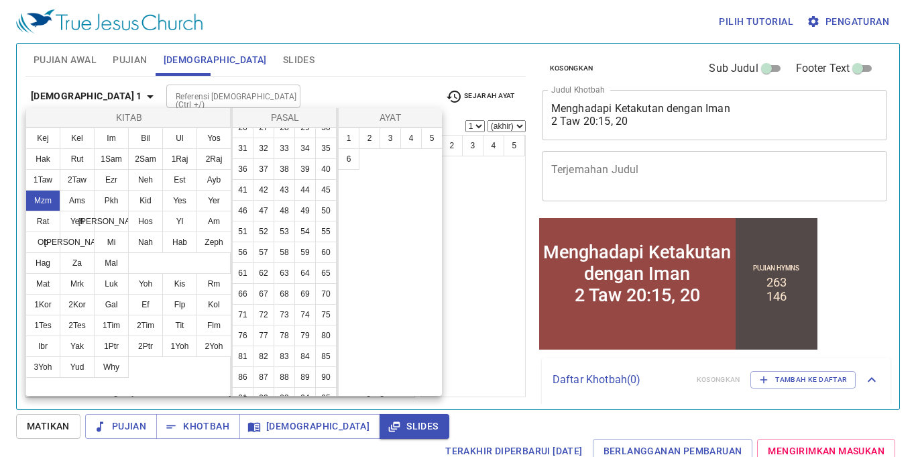
scroll to position [172, 0]
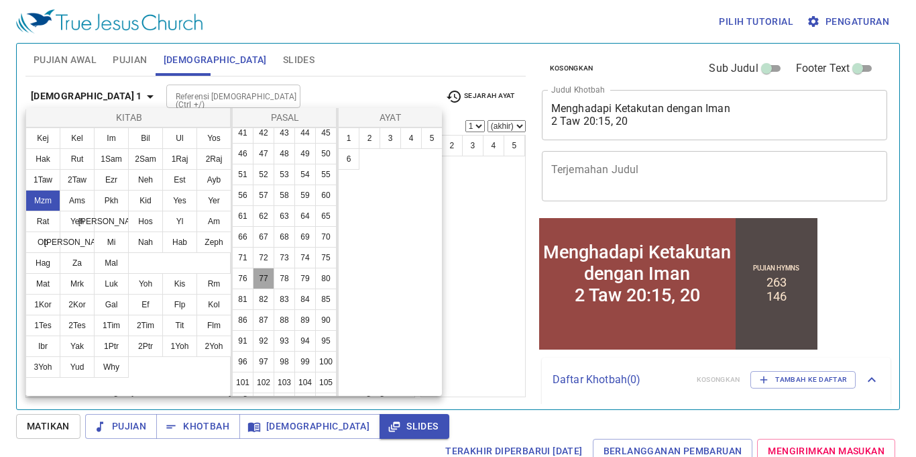
click at [269, 272] on button "77" at bounding box center [263, 278] width 21 height 21
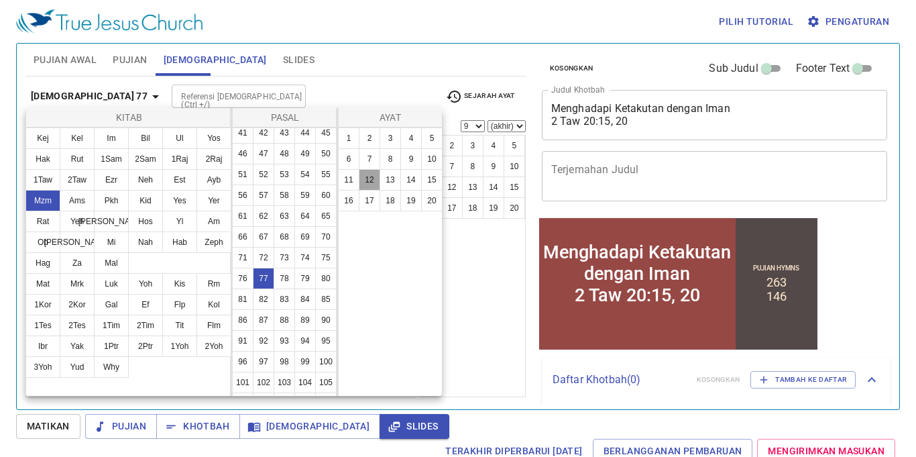
click at [374, 180] on button "12" at bounding box center [369, 179] width 21 height 21
select select "12"
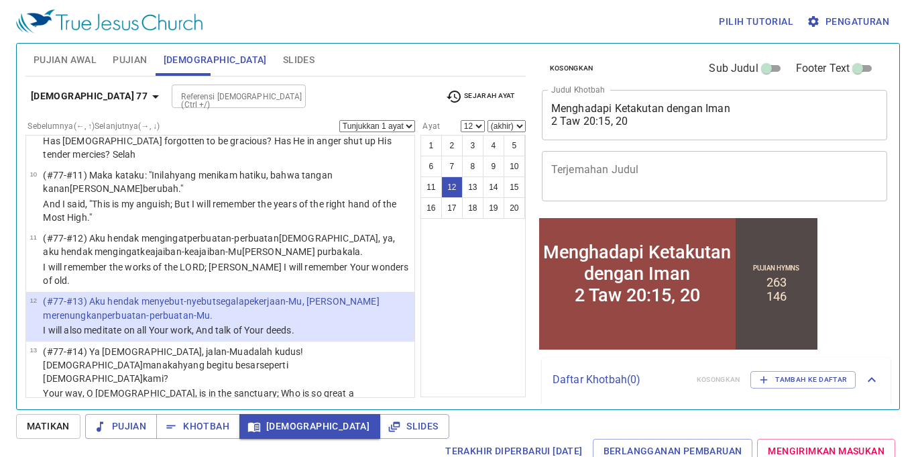
scroll to position [511, 0]
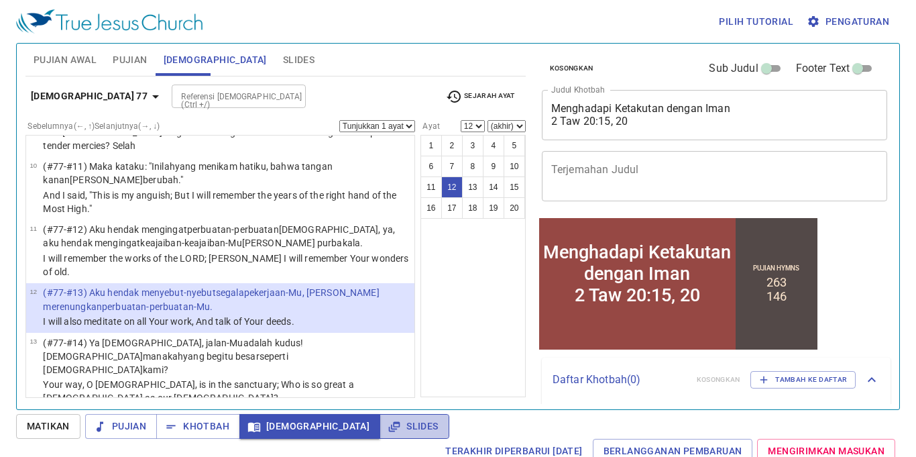
click at [390, 423] on span "Slides" at bounding box center [414, 426] width 48 height 17
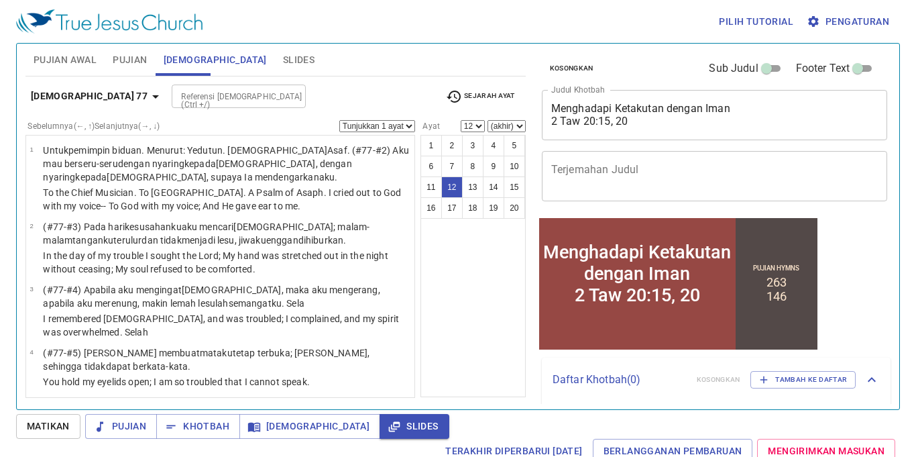
scroll to position [511, 0]
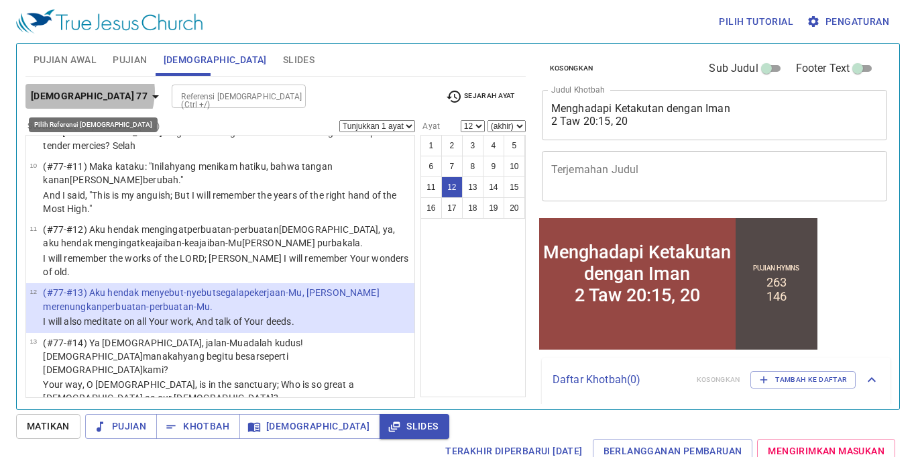
click at [148, 91] on icon "button" at bounding box center [156, 97] width 16 height 16
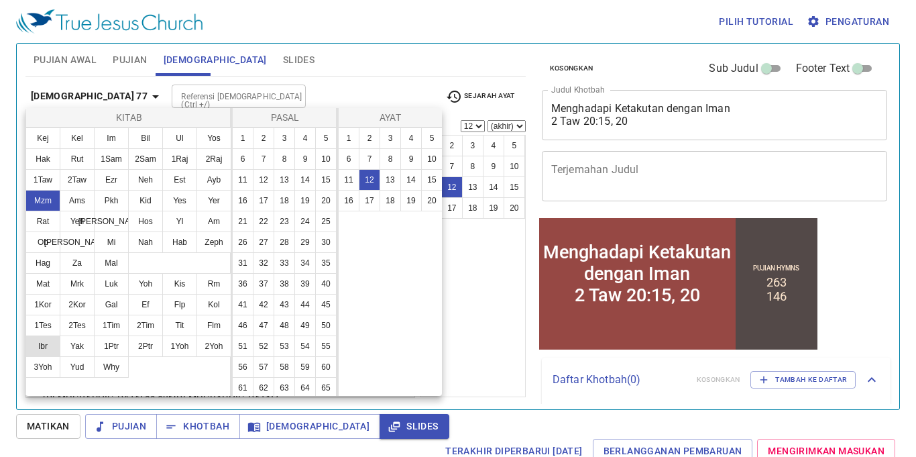
click at [50, 341] on button "Ibr" at bounding box center [42, 345] width 35 height 21
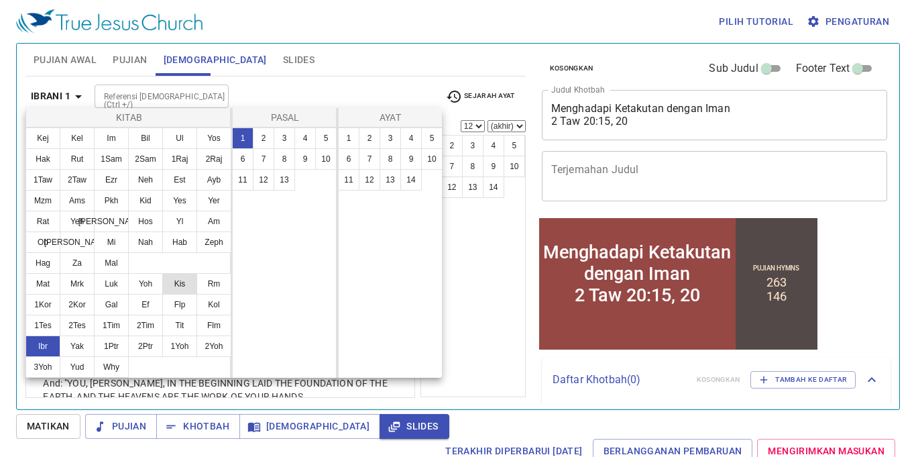
scroll to position [0, 0]
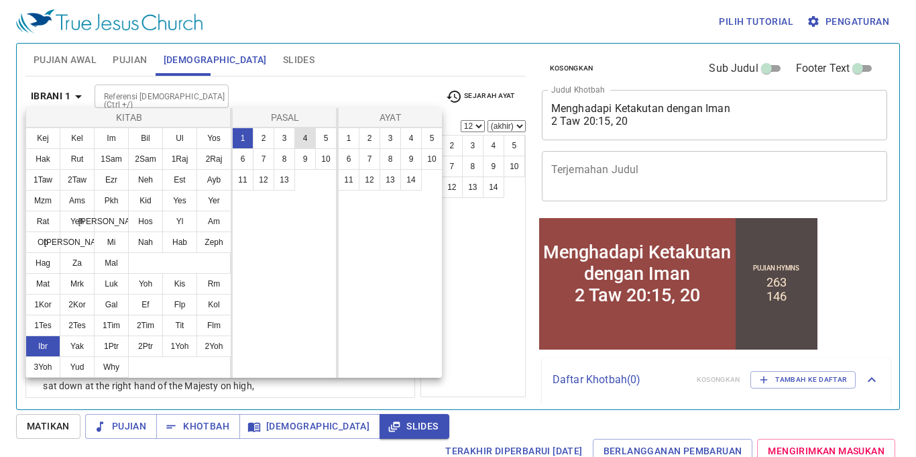
click at [299, 135] on button "4" at bounding box center [304, 137] width 21 height 21
click at [390, 158] on button "8" at bounding box center [390, 158] width 21 height 21
select select "8"
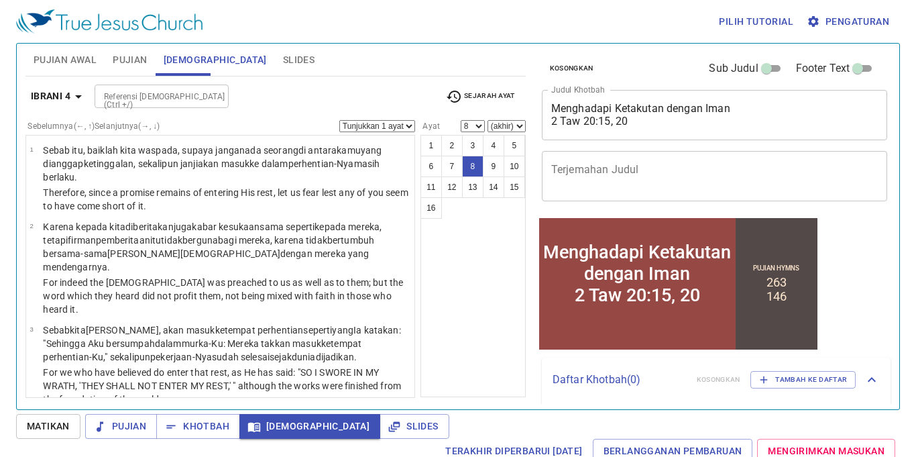
scroll to position [415, 0]
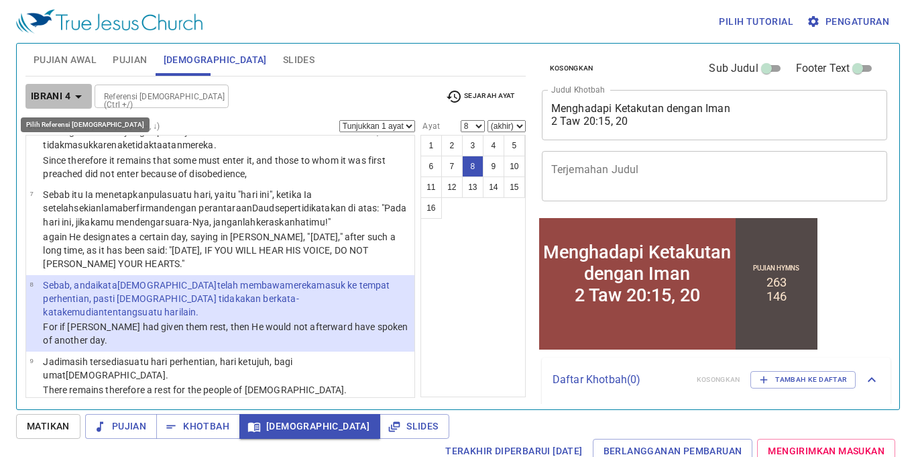
click at [56, 92] on b "Ibrani 4" at bounding box center [51, 96] width 40 height 17
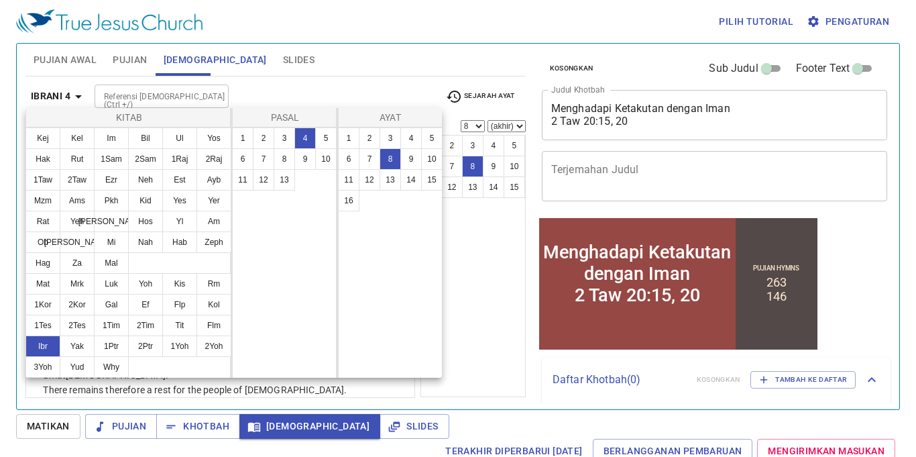
click at [350, 425] on div at bounding box center [458, 228] width 916 height 457
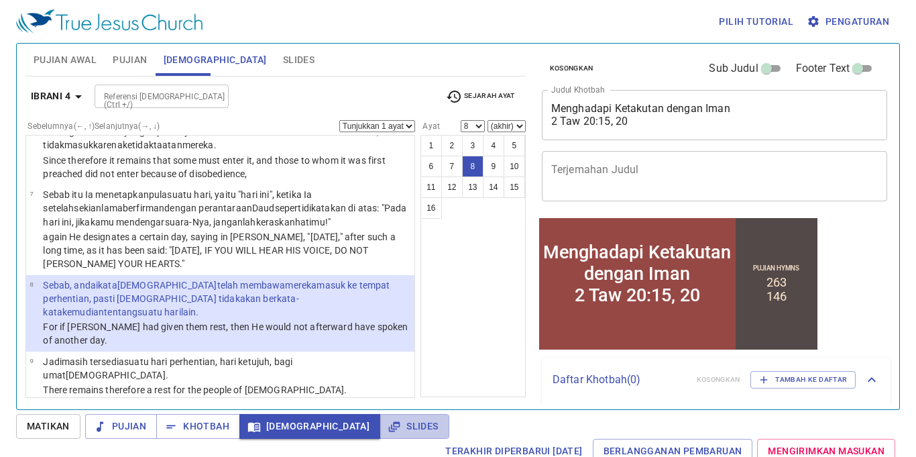
click at [390, 425] on span "Slides" at bounding box center [414, 426] width 48 height 17
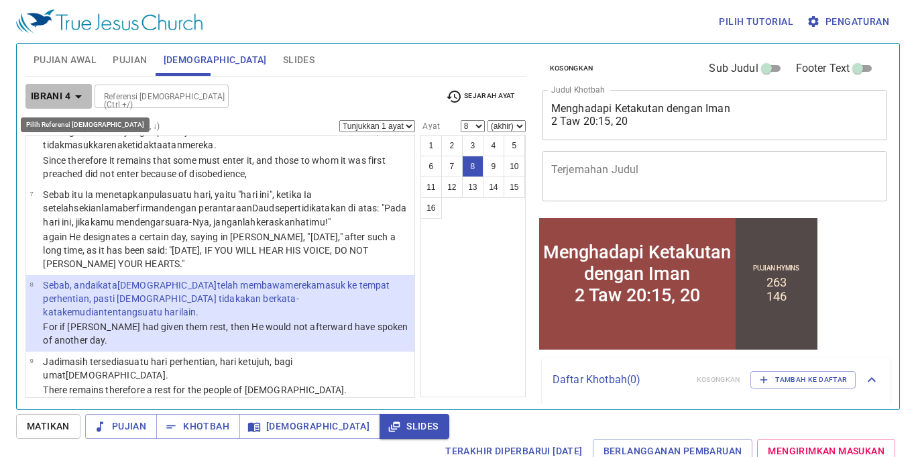
click at [82, 98] on icon "button" at bounding box center [78, 97] width 16 height 16
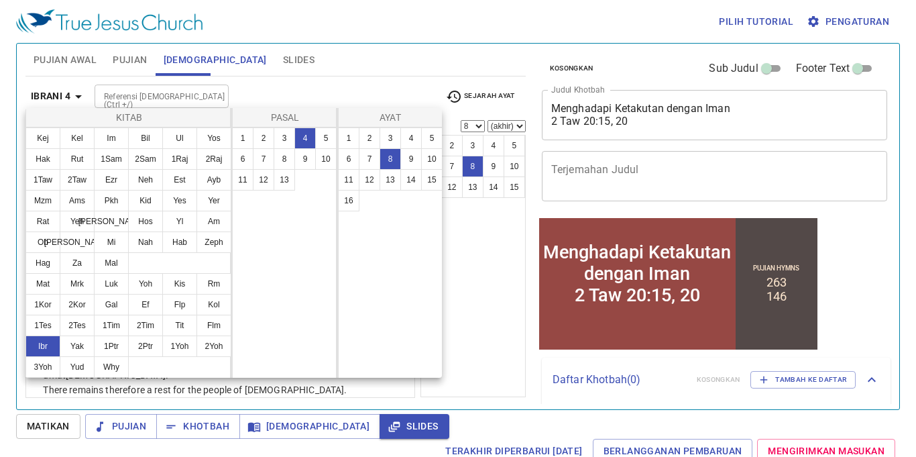
click at [30, 80] on div at bounding box center [458, 228] width 916 height 457
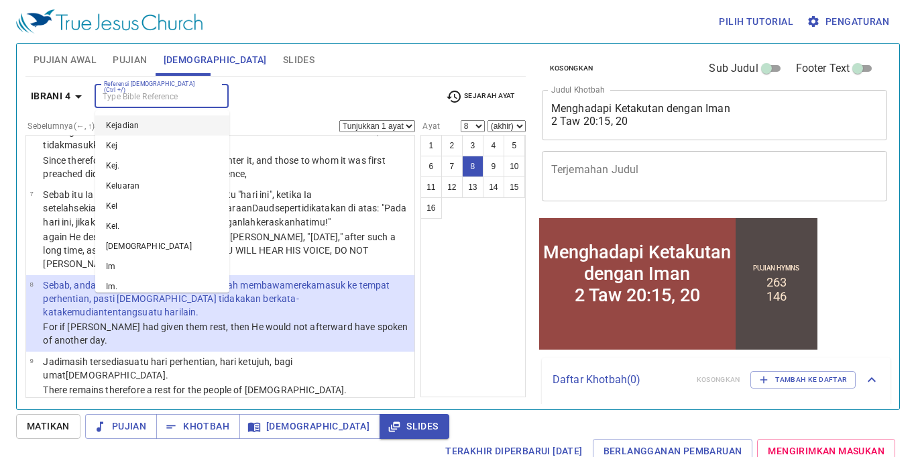
click at [115, 89] on input "Referensi [DEMOGRAPHIC_DATA] (Ctrl +/)" at bounding box center [151, 96] width 104 height 15
type input "2 taw"
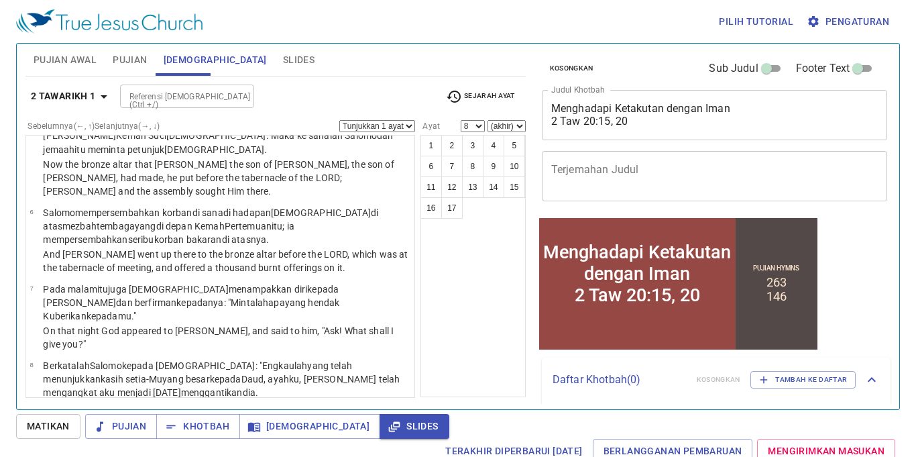
scroll to position [0, 0]
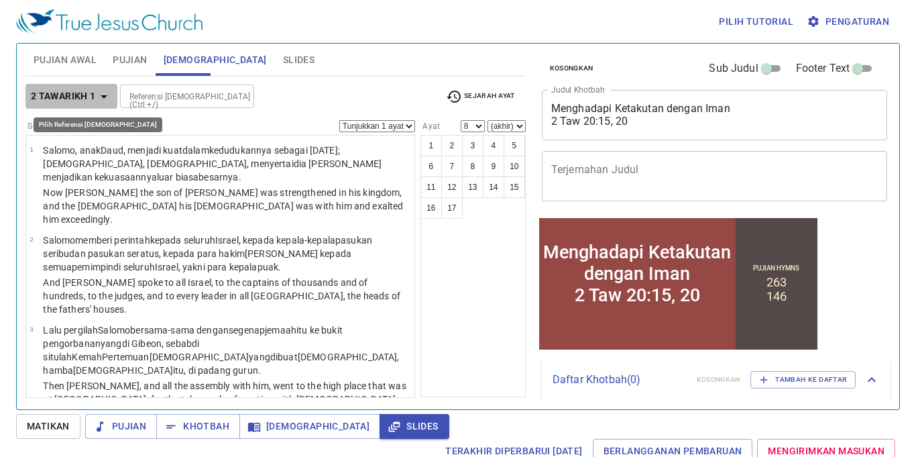
click at [97, 95] on icon "button" at bounding box center [104, 97] width 16 height 16
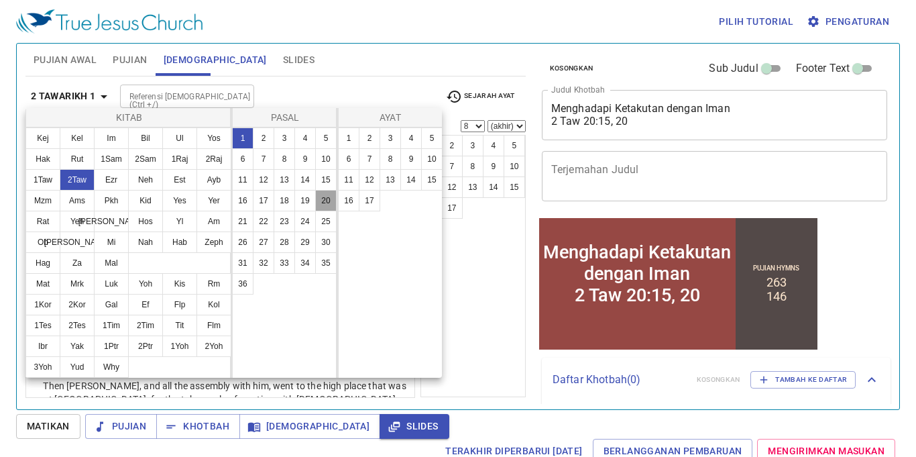
click at [327, 202] on button "20" at bounding box center [325, 200] width 21 height 21
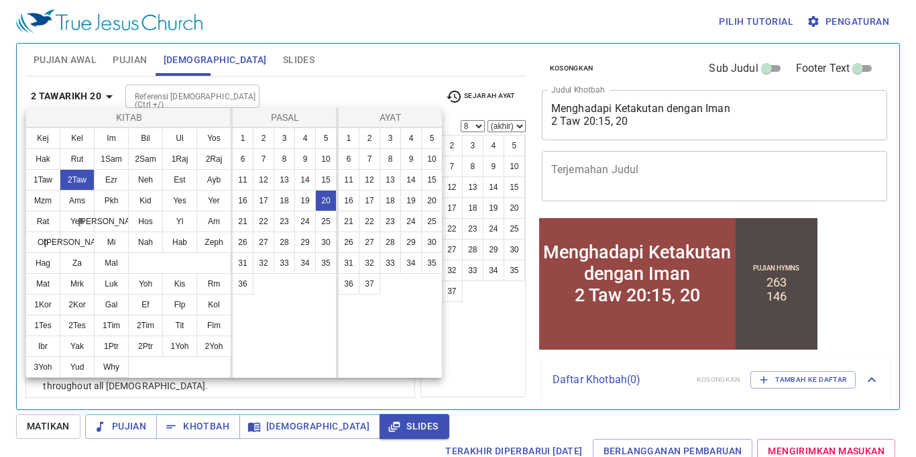
scroll to position [1, 0]
click at [416, 173] on button "14" at bounding box center [410, 179] width 21 height 21
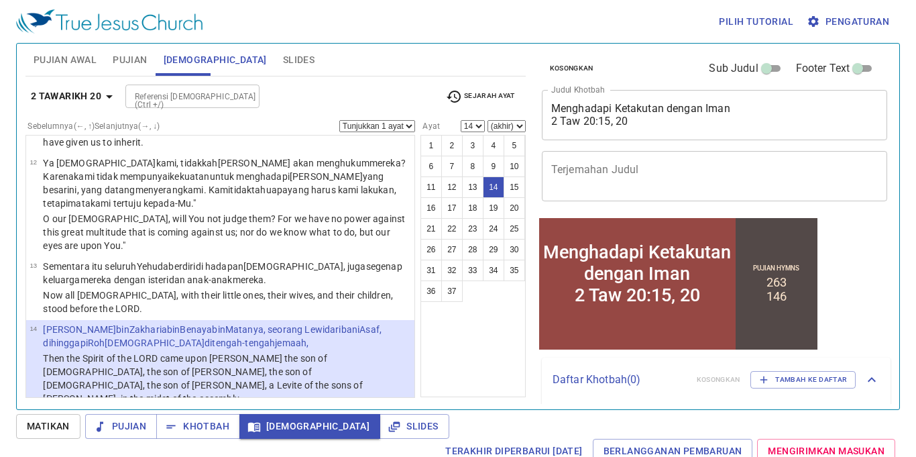
scroll to position [924, 0]
click at [213, 413] on wh3605 "Yehuda dan penduduk Yerusalem dan tuanku raja Yosafat , beginilah firman TUHAN …" at bounding box center [214, 445] width 343 height 64
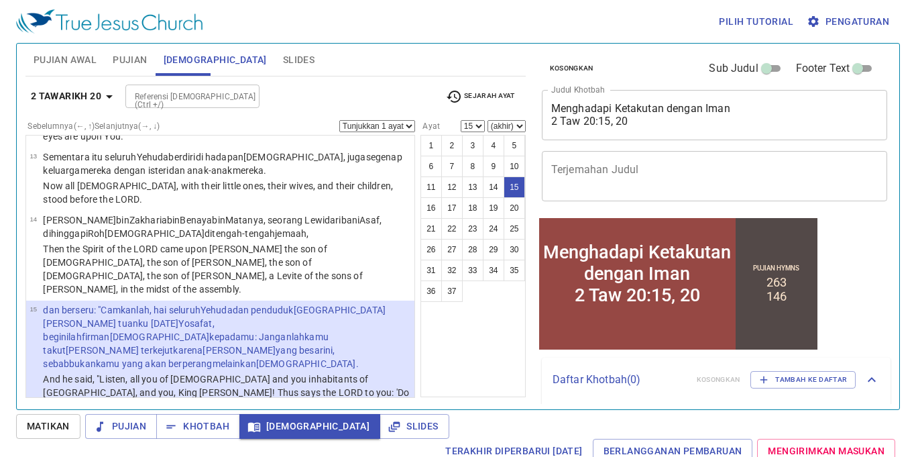
scroll to position [1038, 0]
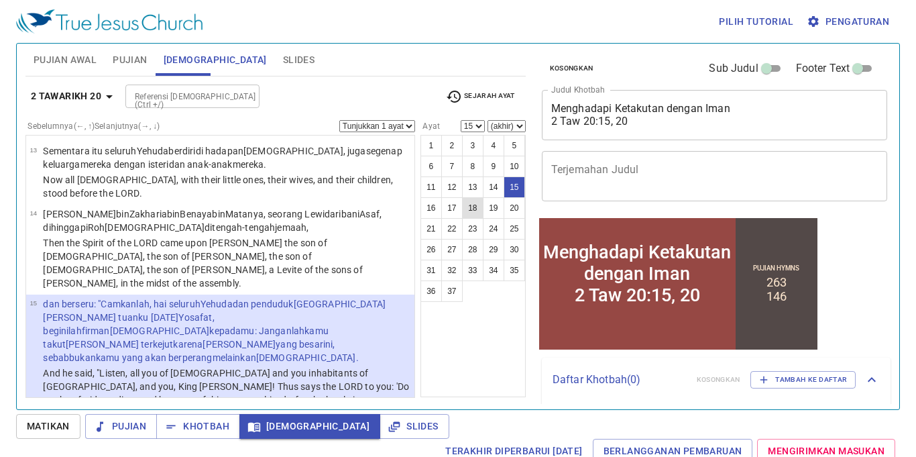
click at [475, 211] on button "18" at bounding box center [472, 207] width 21 height 21
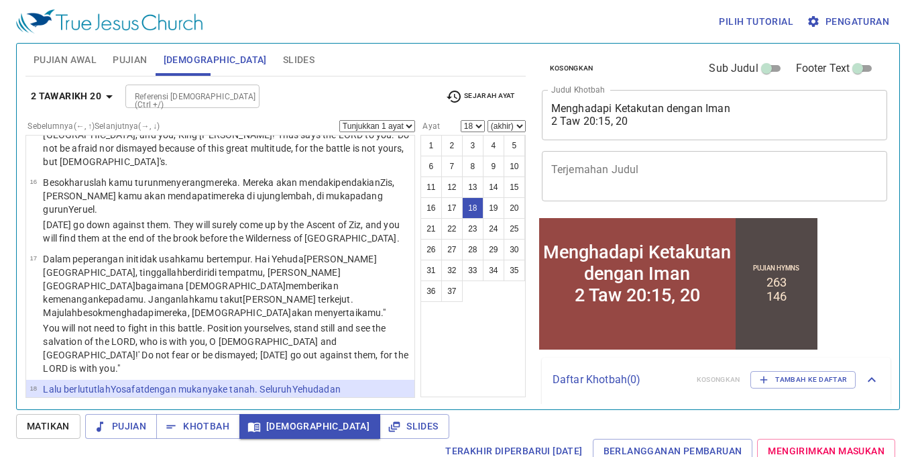
scroll to position [1291, 0]
select select "19"
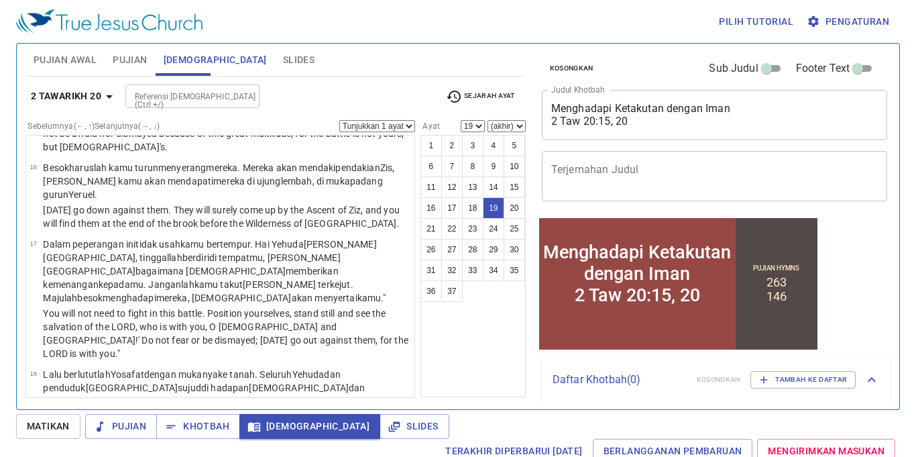
scroll to position [1311, 0]
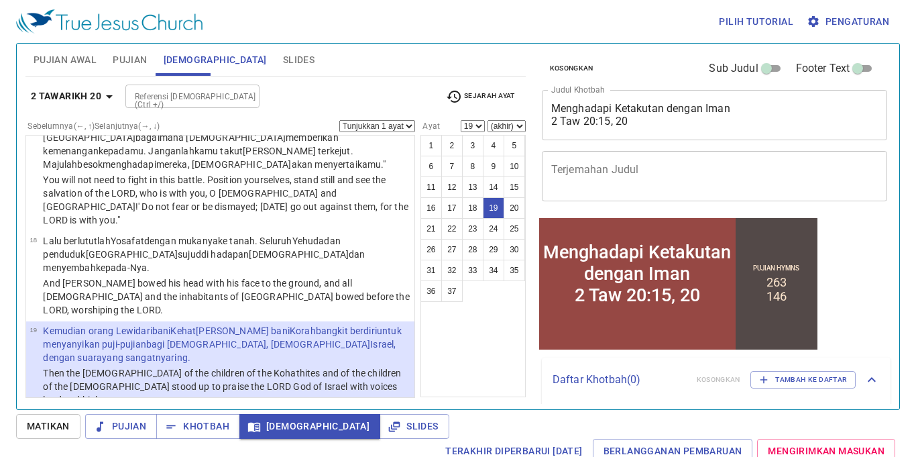
scroll to position [1789, 0]
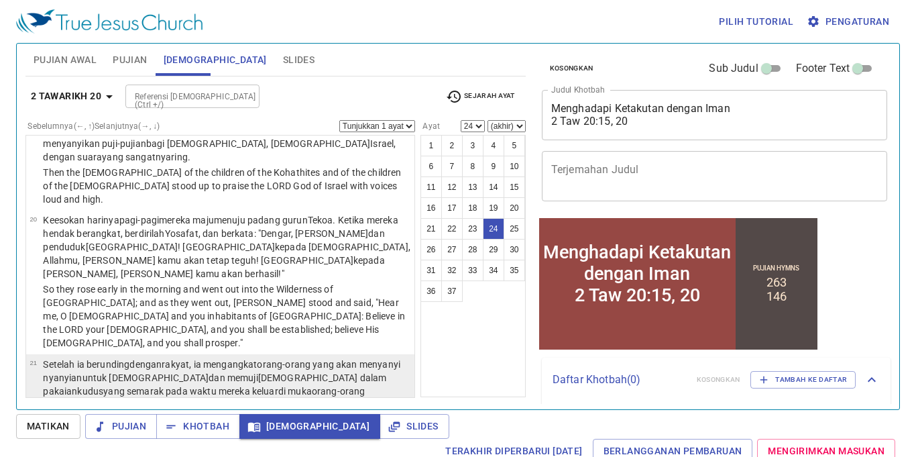
scroll to position [1489, 0]
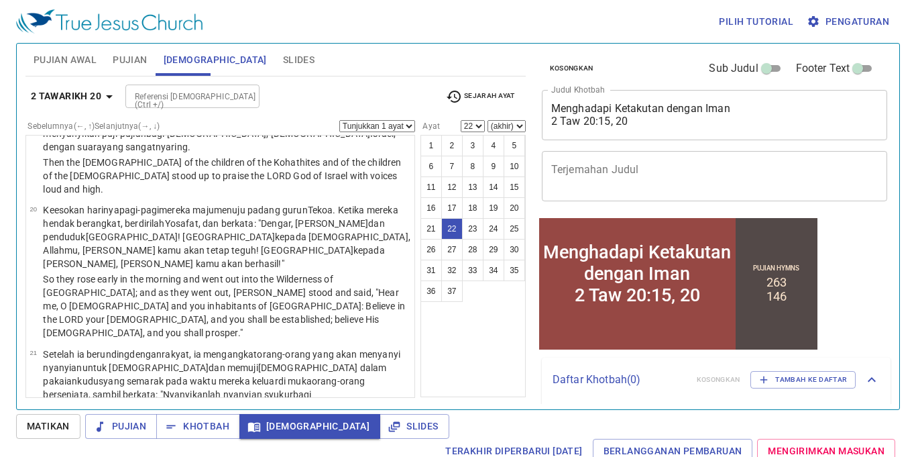
scroll to position [1656, 0]
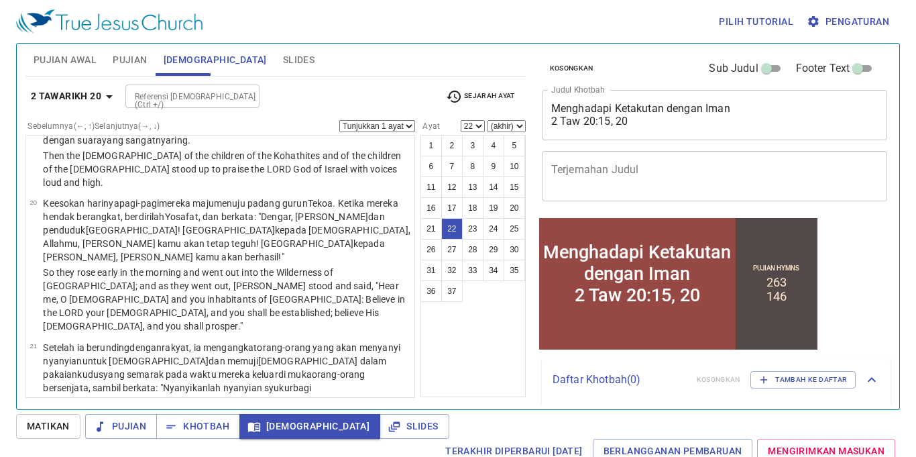
select select "23"
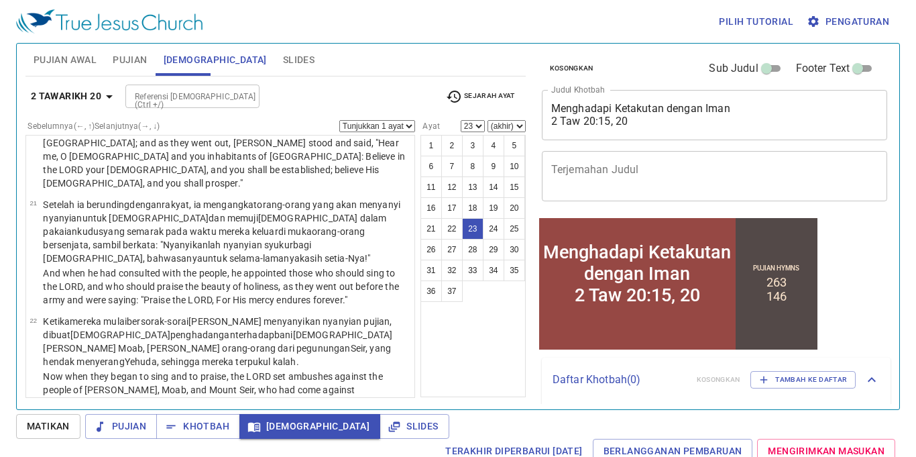
scroll to position [1802, 0]
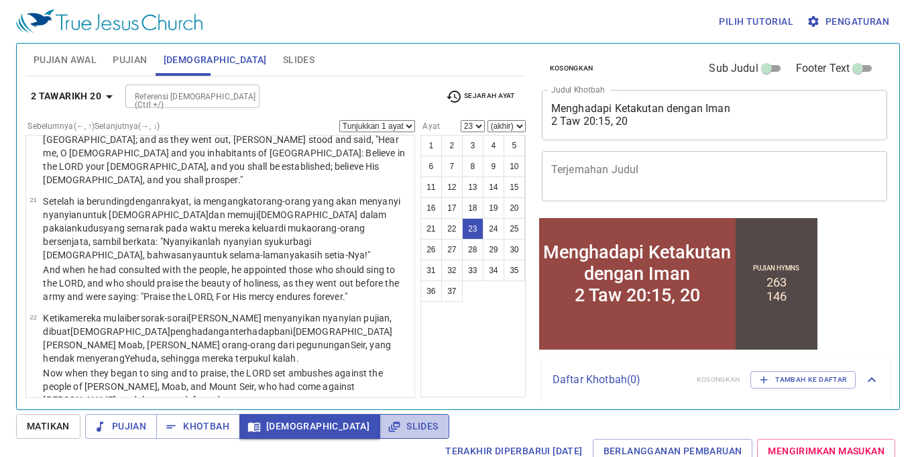
click at [380, 435] on button "Slides" at bounding box center [414, 426] width 69 height 25
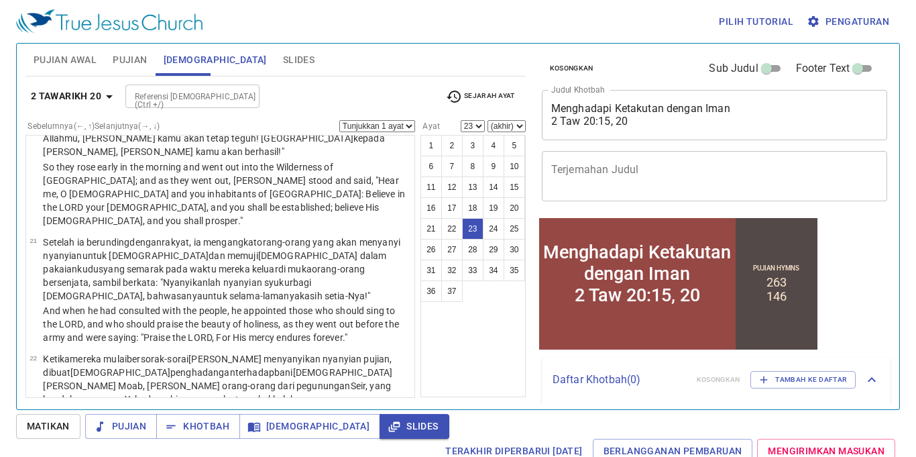
scroll to position [1754, 0]
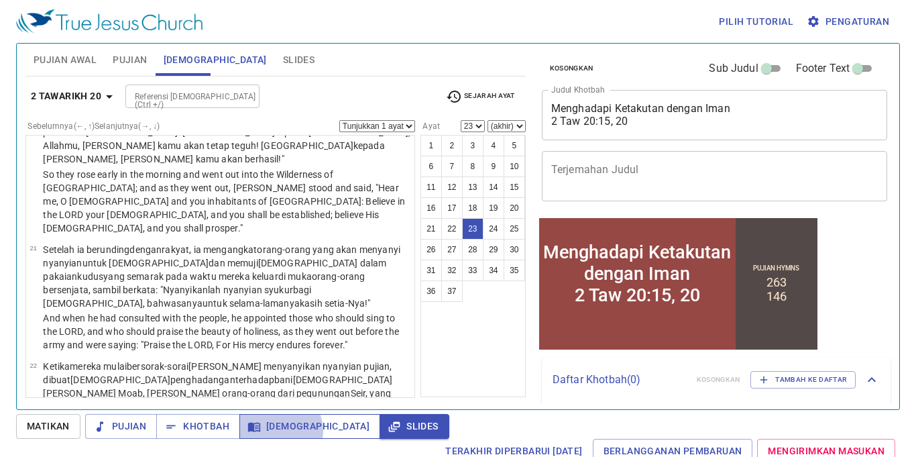
click at [280, 431] on span "[DEMOGRAPHIC_DATA]" at bounding box center [309, 426] width 119 height 17
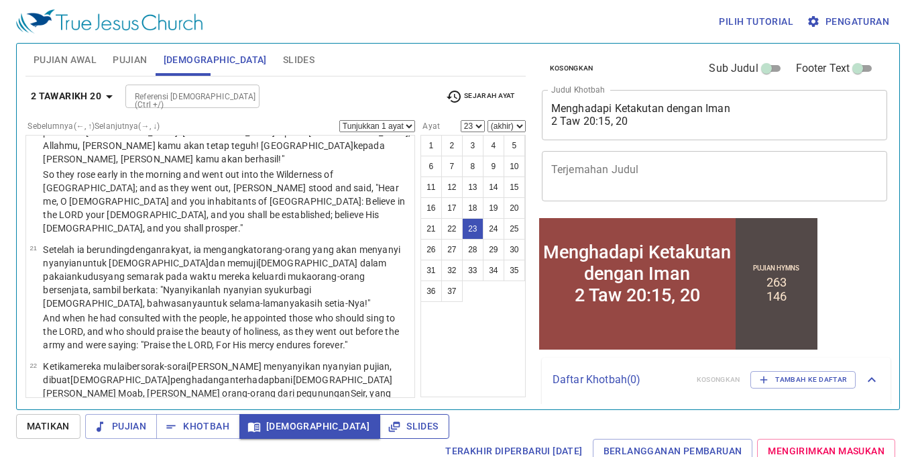
click at [388, 427] on icon "button" at bounding box center [394, 426] width 13 height 13
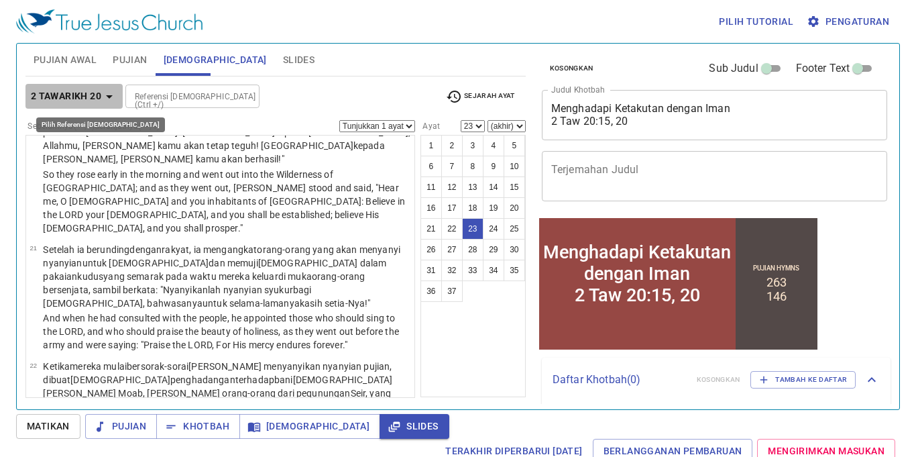
click at [74, 94] on b "2 Tawarikh 20" at bounding box center [66, 96] width 70 height 17
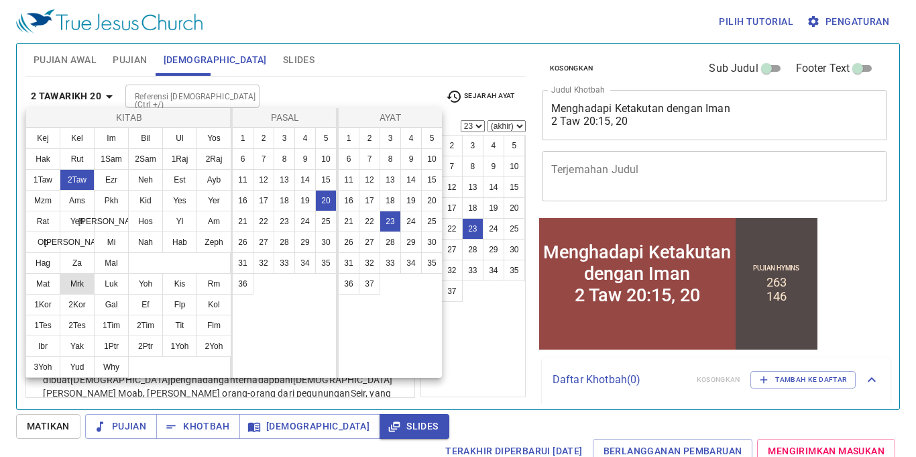
click at [80, 289] on button "Mrk" at bounding box center [77, 283] width 35 height 21
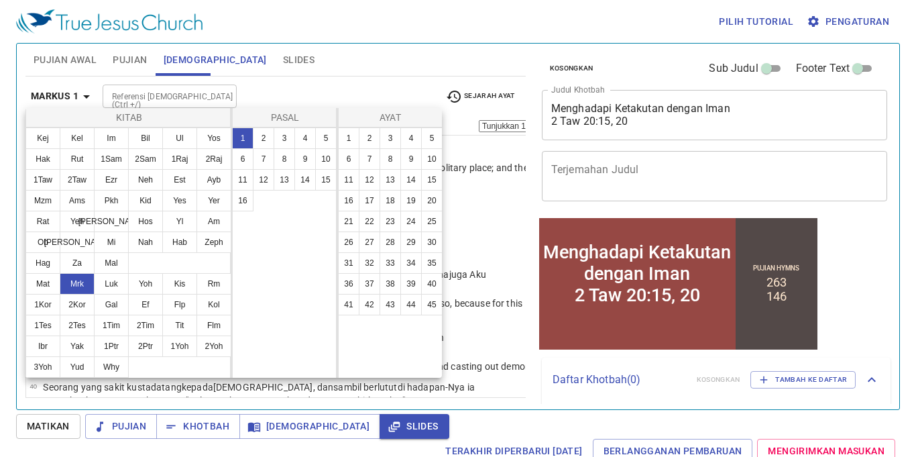
scroll to position [0, 0]
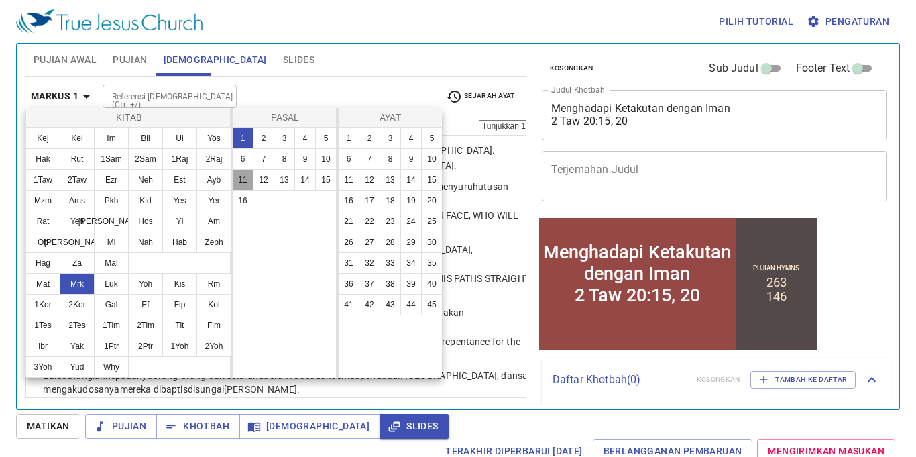
click at [248, 178] on button "11" at bounding box center [242, 179] width 21 height 21
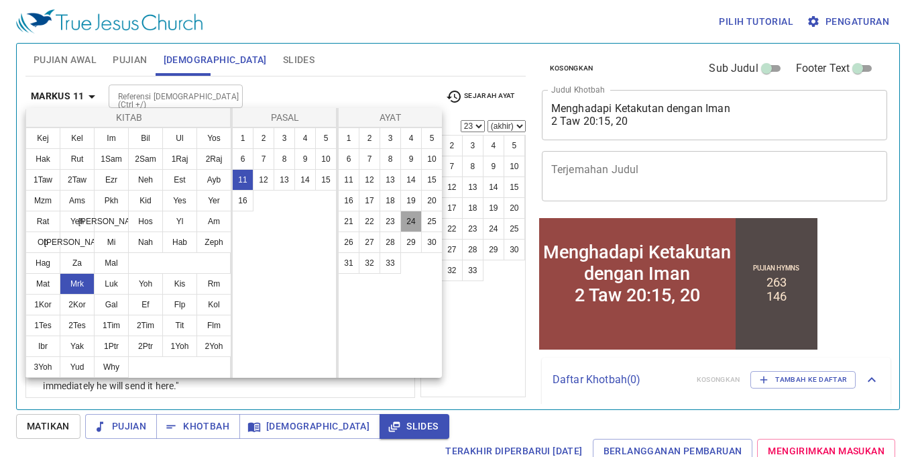
click at [415, 219] on button "24" at bounding box center [410, 221] width 21 height 21
select select "24"
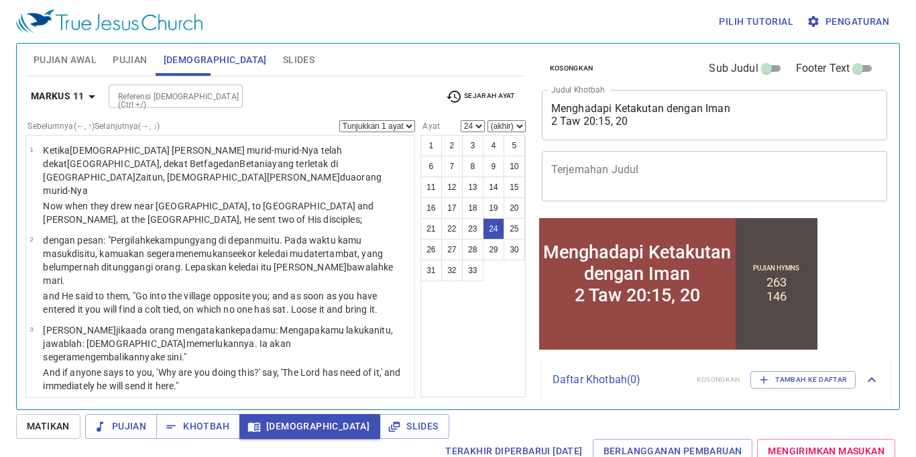
scroll to position [1397, 0]
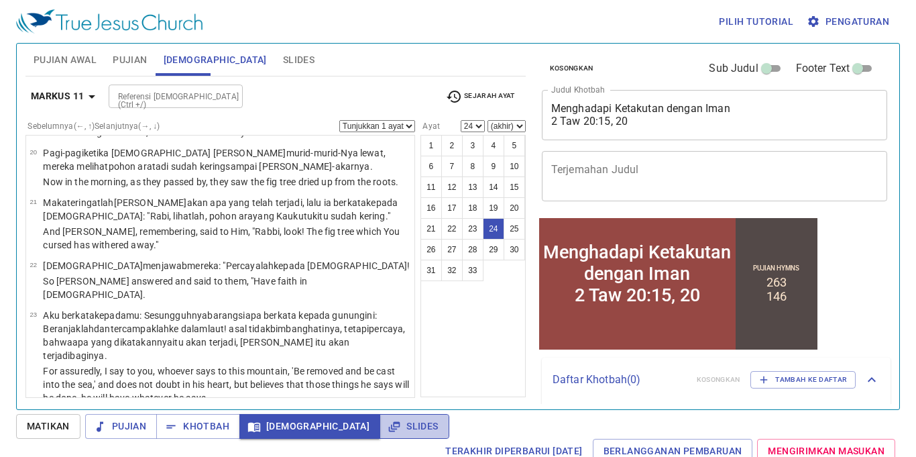
click at [390, 421] on span "Slides" at bounding box center [414, 426] width 48 height 17
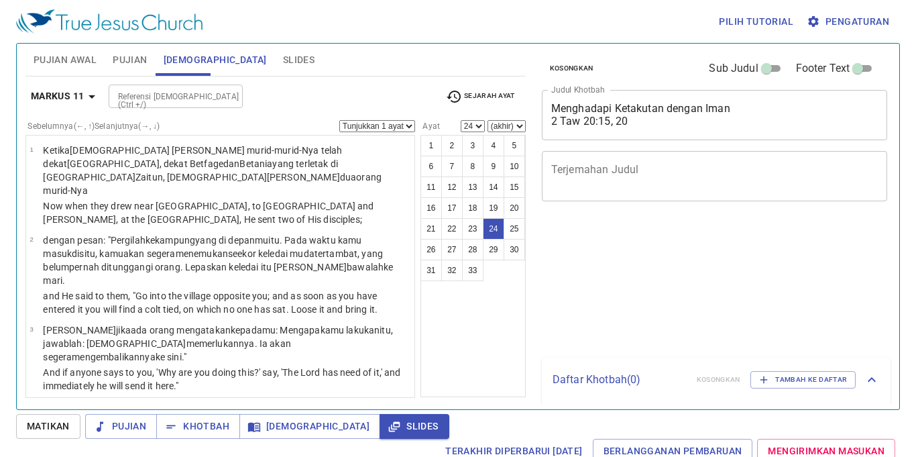
select select "24"
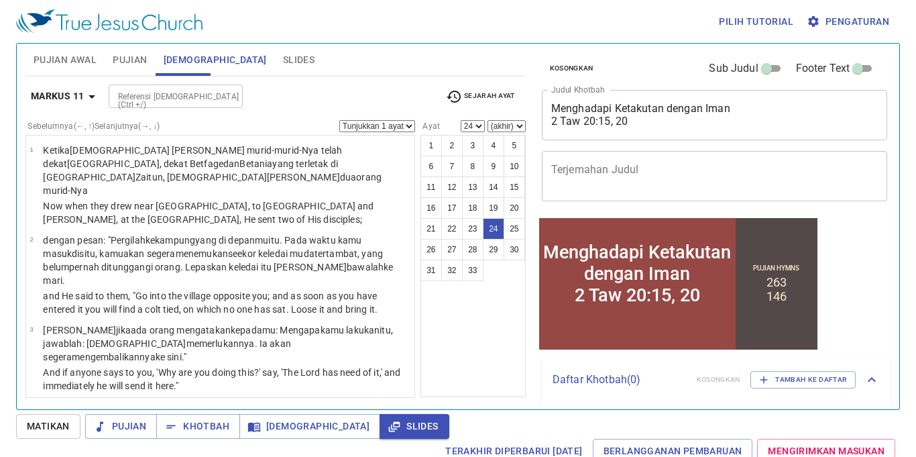
scroll to position [1397, 0]
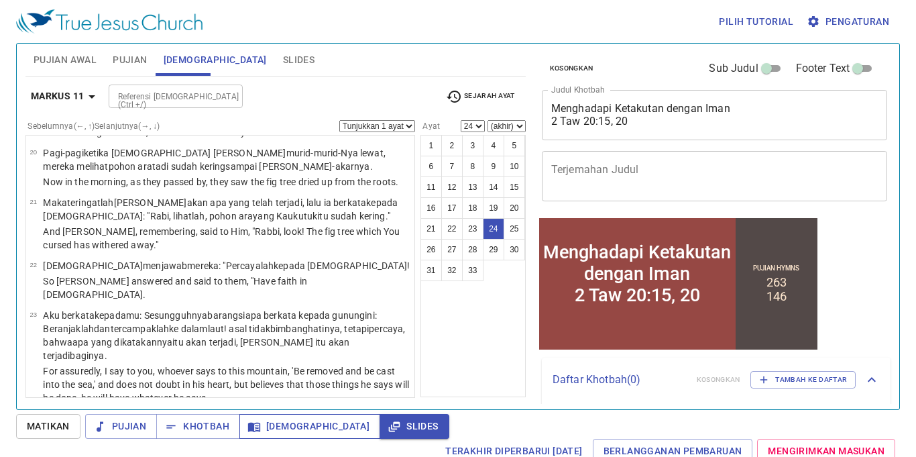
click at [286, 428] on span "[DEMOGRAPHIC_DATA]" at bounding box center [309, 426] width 119 height 17
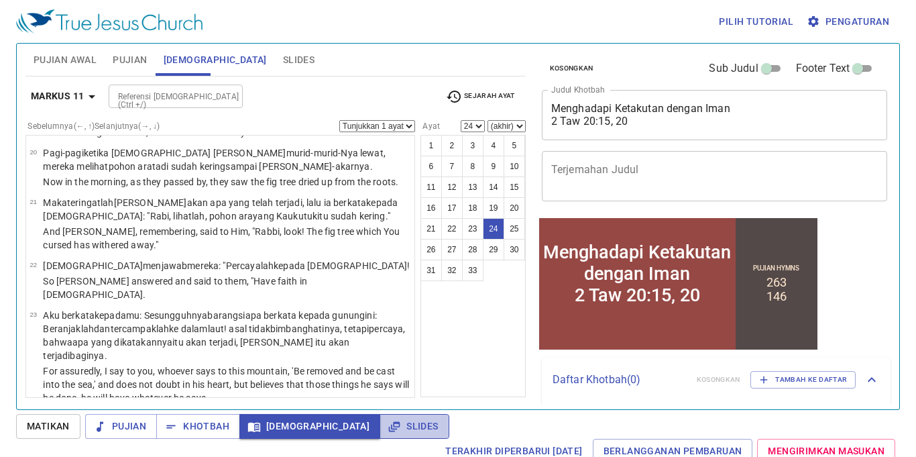
click at [390, 431] on span "Slides" at bounding box center [414, 426] width 48 height 17
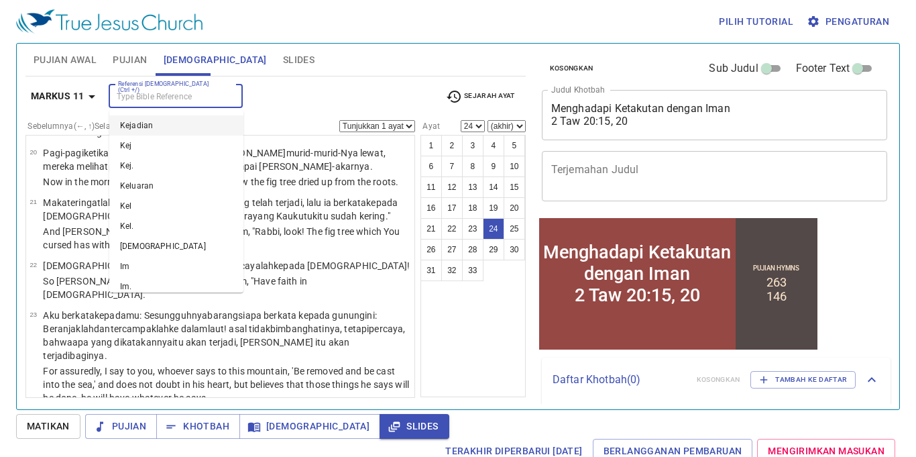
click at [150, 95] on input "Referensi [DEMOGRAPHIC_DATA] (Ctrl +/)" at bounding box center [165, 96] width 104 height 15
type input "2 taw"
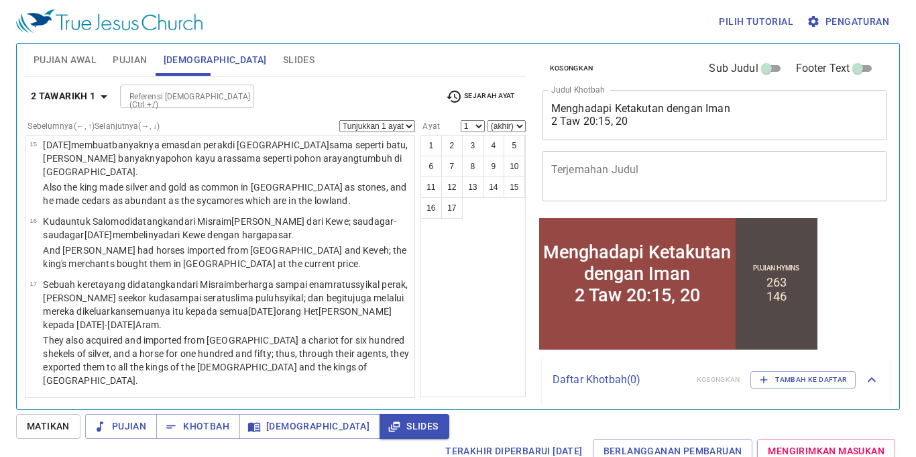
scroll to position [0, 0]
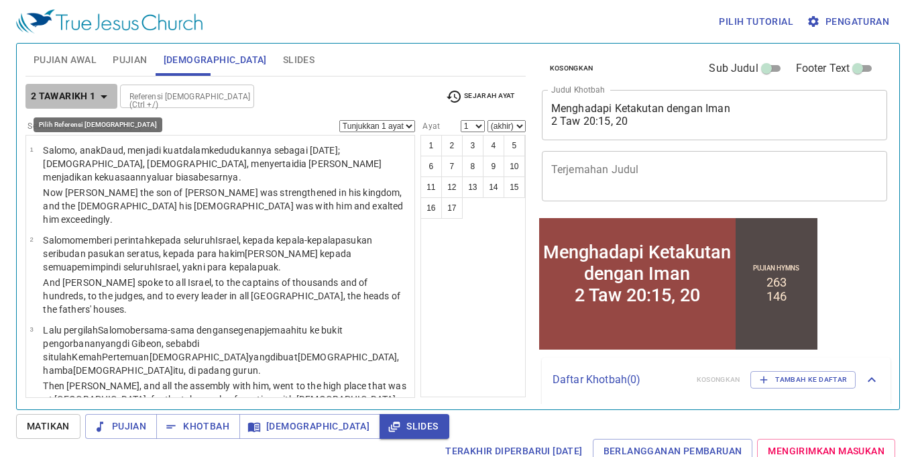
click at [72, 100] on b "2 Tawarikh 1" at bounding box center [63, 96] width 65 height 17
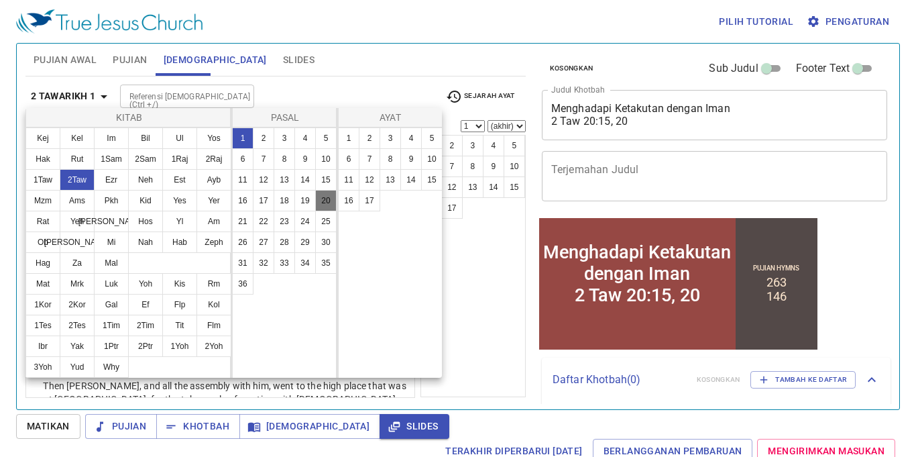
click at [284, 314] on div "1 2 3 4 5 6 7 8 9 10 11 12 13 14 15 16 17 18 19 20 21 22 23 24 25 26 27 28 29 3…" at bounding box center [284, 252] width 105 height 250
click at [326, 195] on button "20" at bounding box center [325, 200] width 21 height 21
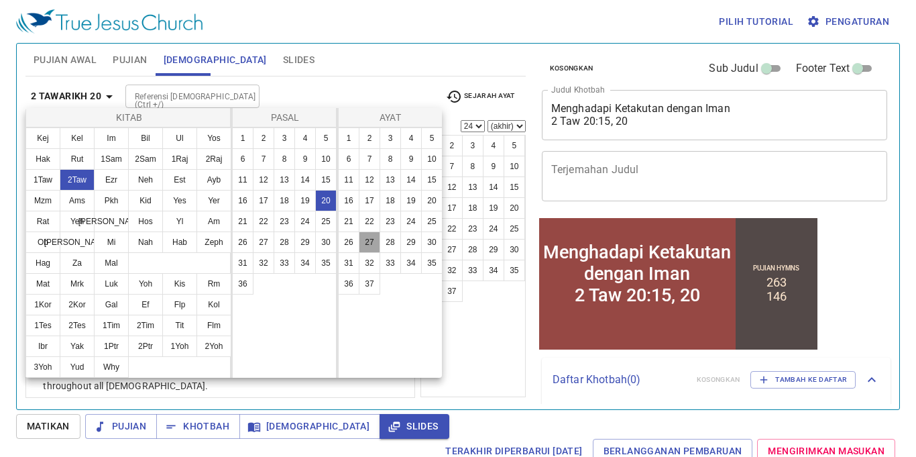
click at [371, 244] on button "27" at bounding box center [369, 241] width 21 height 21
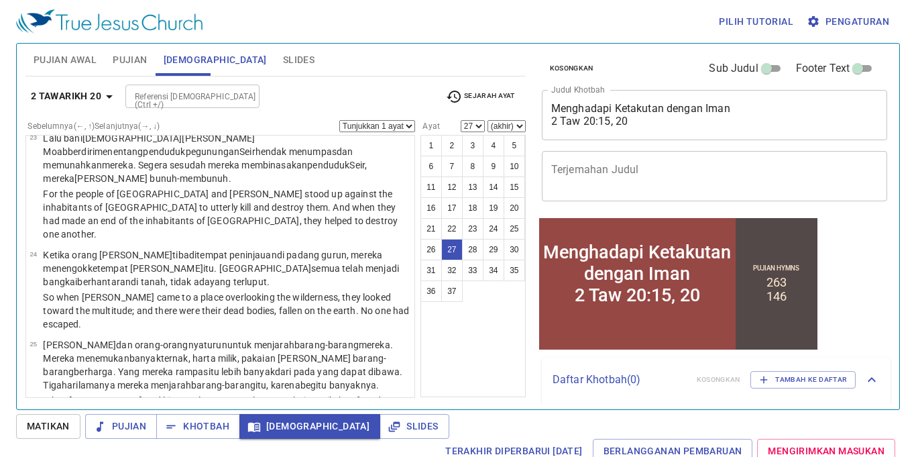
scroll to position [2086, 0]
click at [471, 246] on button "28" at bounding box center [472, 249] width 21 height 21
select select "28"
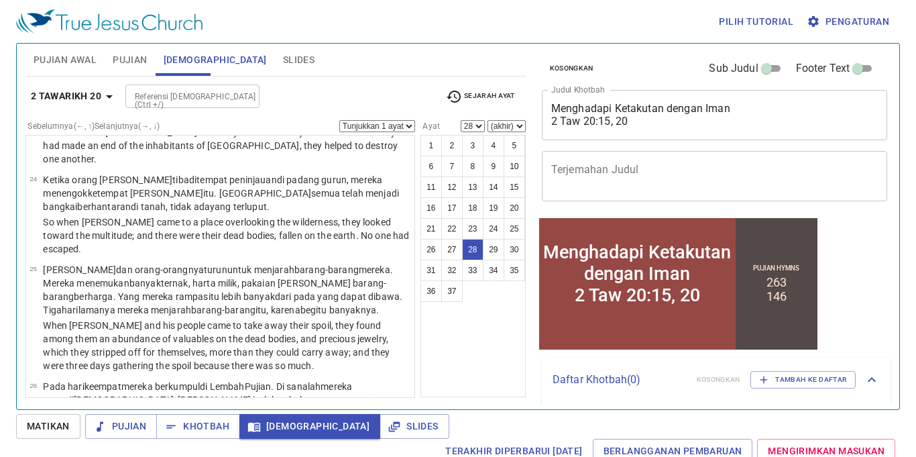
scroll to position [2157, 0]
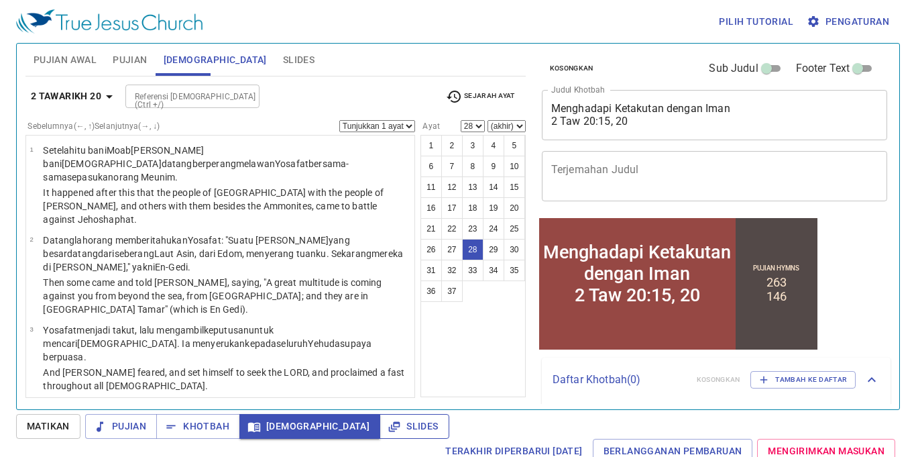
scroll to position [2157, 0]
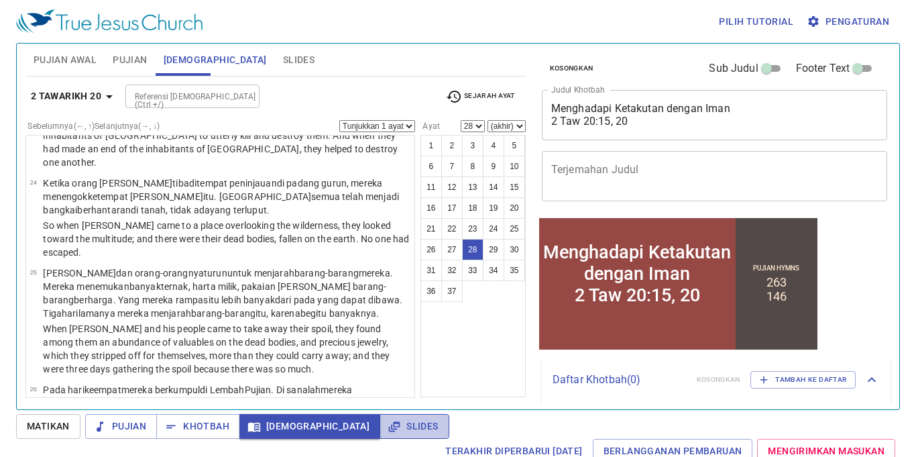
click at [258, 274] on div "Pilih tutorial Pengaturan Pujian Awal Pujian [DEMOGRAPHIC_DATA] Slides Pencaria…" at bounding box center [458, 228] width 916 height 457
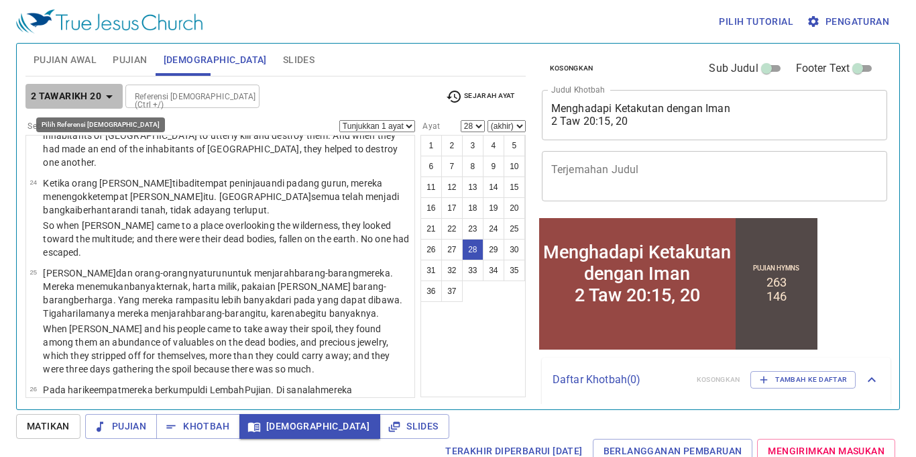
click at [79, 92] on b "2 Tawarikh 20" at bounding box center [66, 96] width 70 height 17
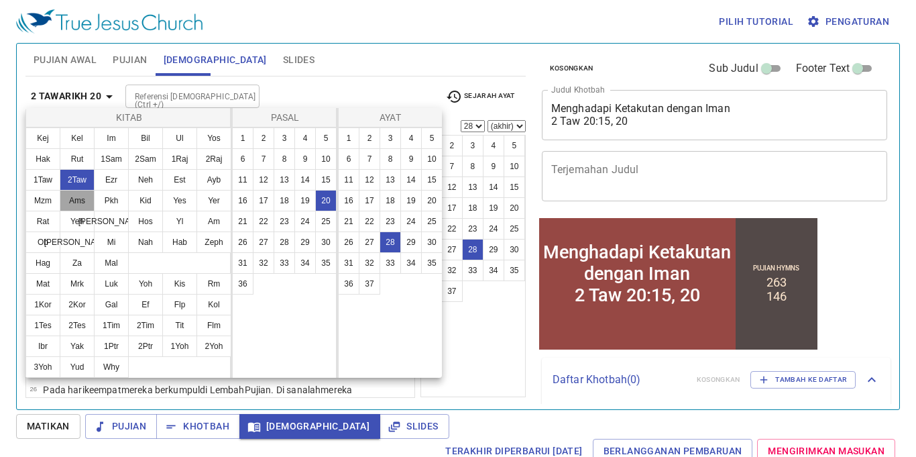
click at [85, 195] on button "Ams" at bounding box center [77, 200] width 35 height 21
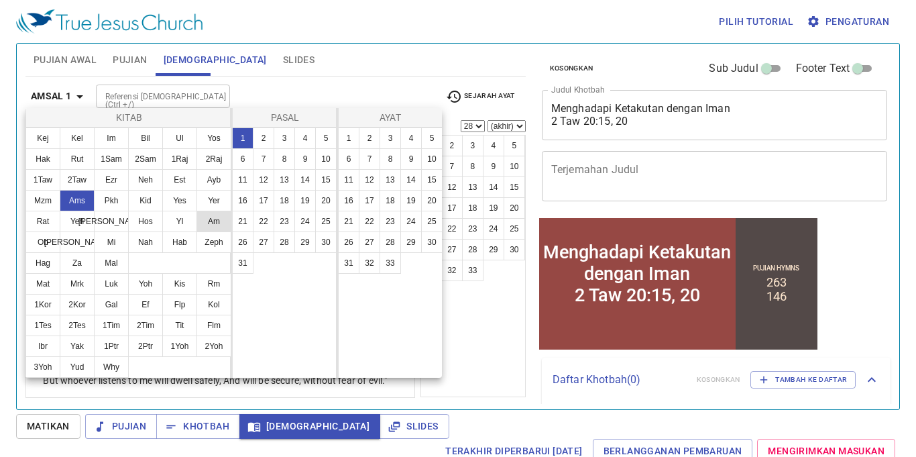
scroll to position [0, 0]
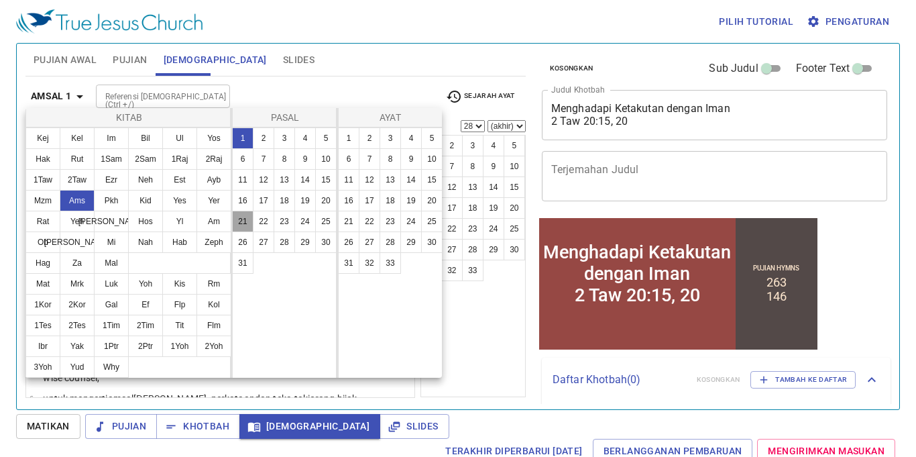
click at [238, 214] on button "21" at bounding box center [242, 221] width 21 height 21
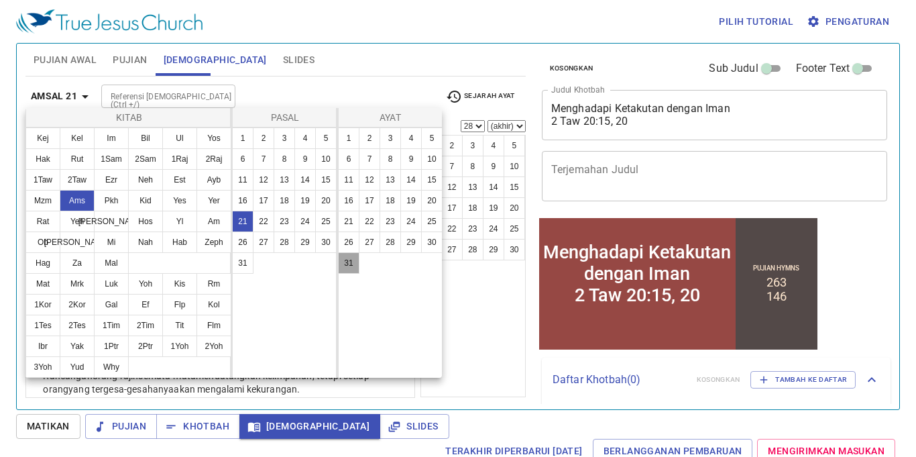
click at [350, 261] on button "31" at bounding box center [348, 262] width 21 height 21
select select "31"
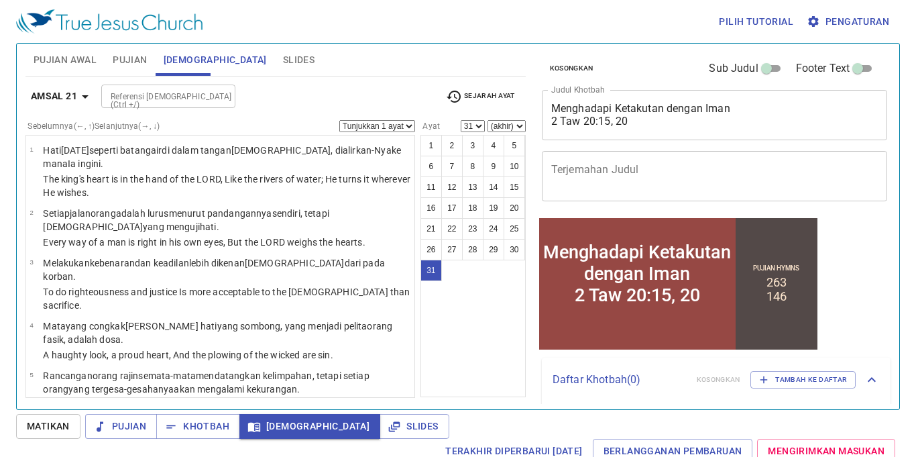
scroll to position [1275, 0]
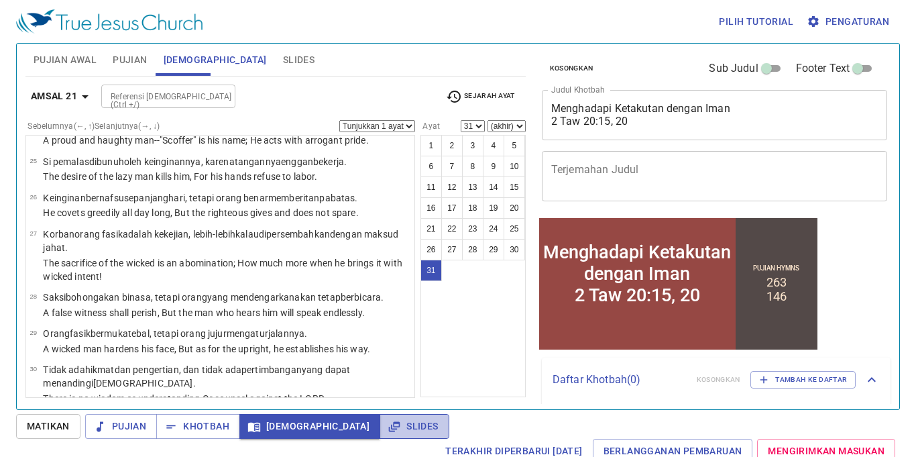
click at [390, 427] on span "Slides" at bounding box center [414, 426] width 48 height 17
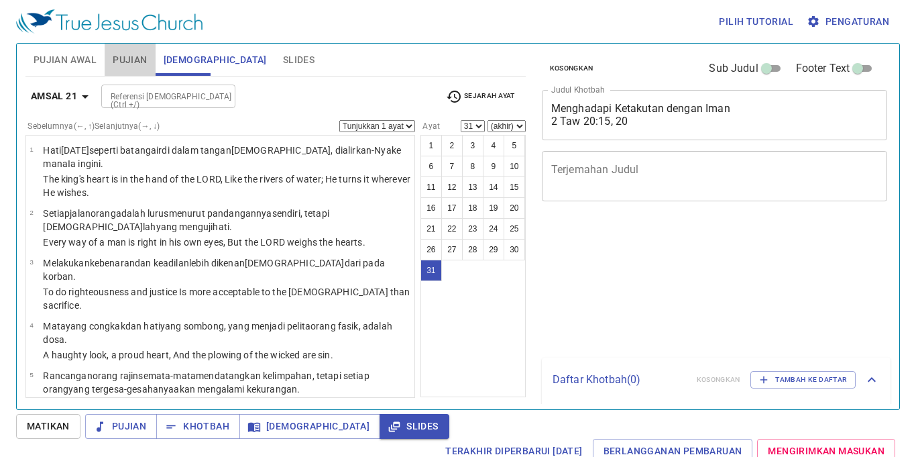
click at [132, 53] on span "Pujian" at bounding box center [130, 60] width 34 height 17
